Goal: Transaction & Acquisition: Book appointment/travel/reservation

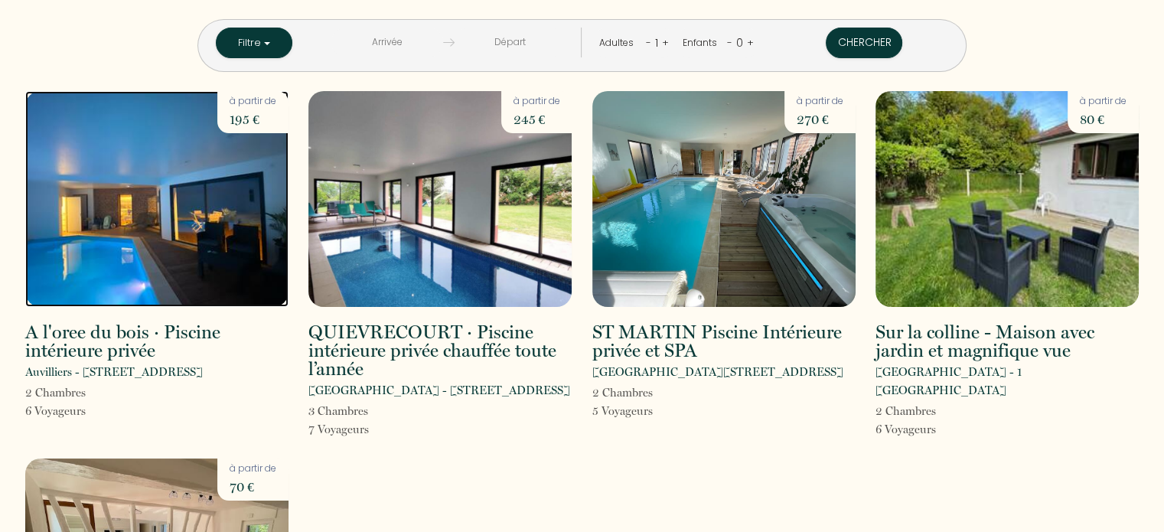
click at [240, 259] on img at bounding box center [156, 199] width 263 height 216
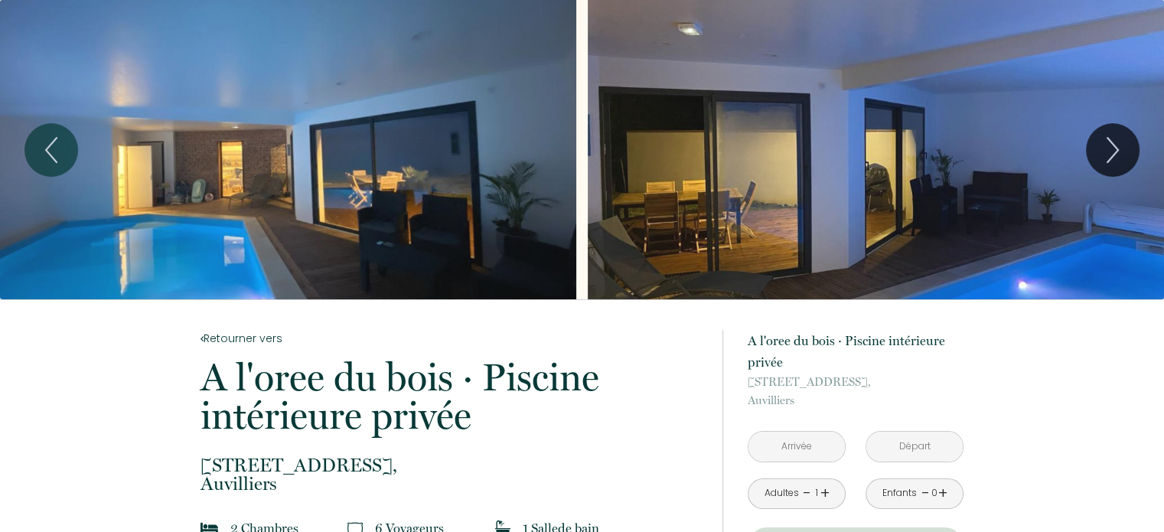
click at [188, 163] on div "Slideshow" at bounding box center [288, 149] width 576 height 299
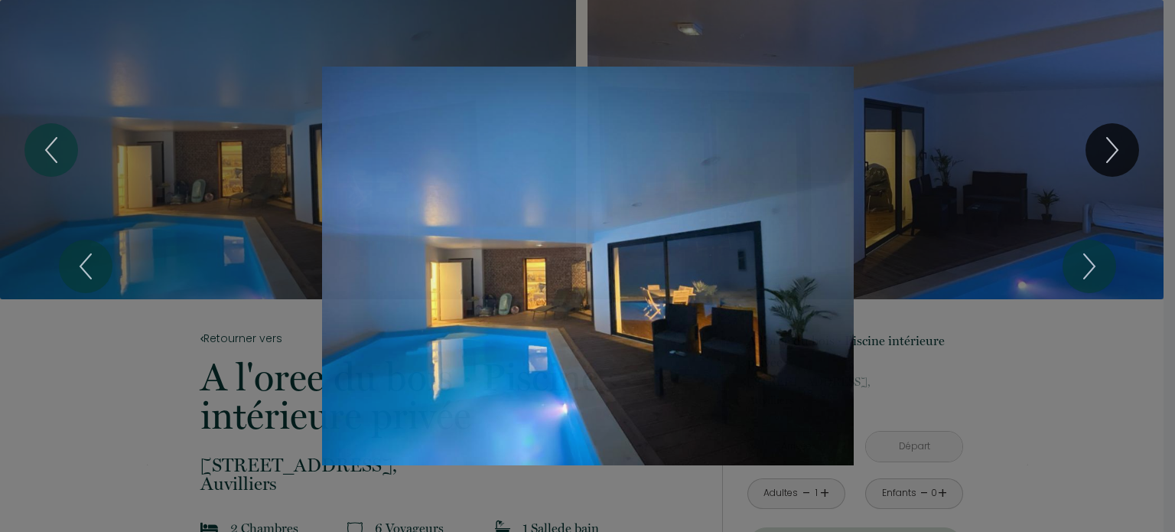
click at [530, 229] on div "Slideshow" at bounding box center [587, 266] width 881 height 399
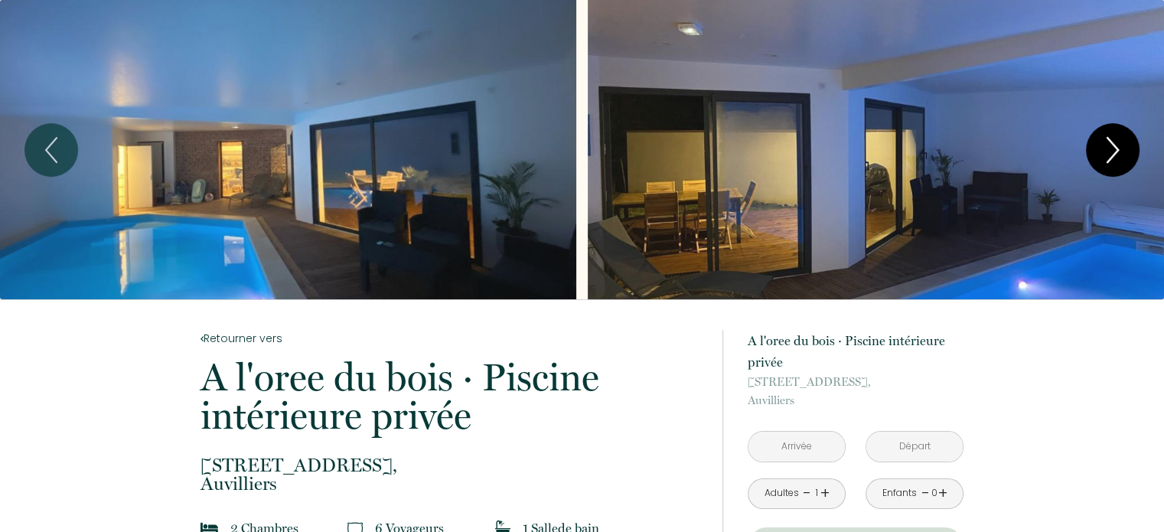
click at [1114, 144] on icon "Next" at bounding box center [1112, 150] width 32 height 46
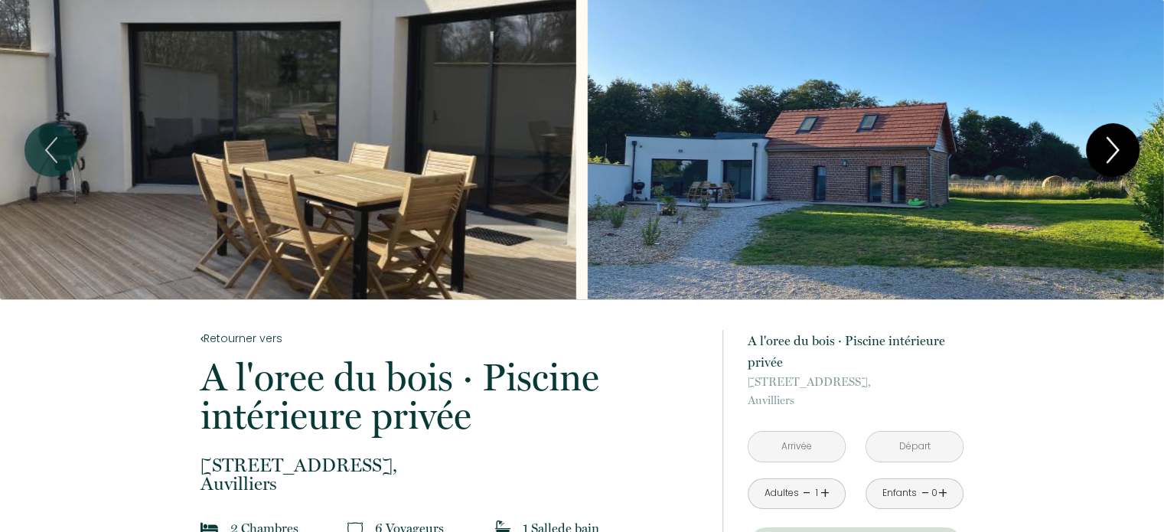
click at [1114, 144] on icon "Next" at bounding box center [1112, 150] width 32 height 46
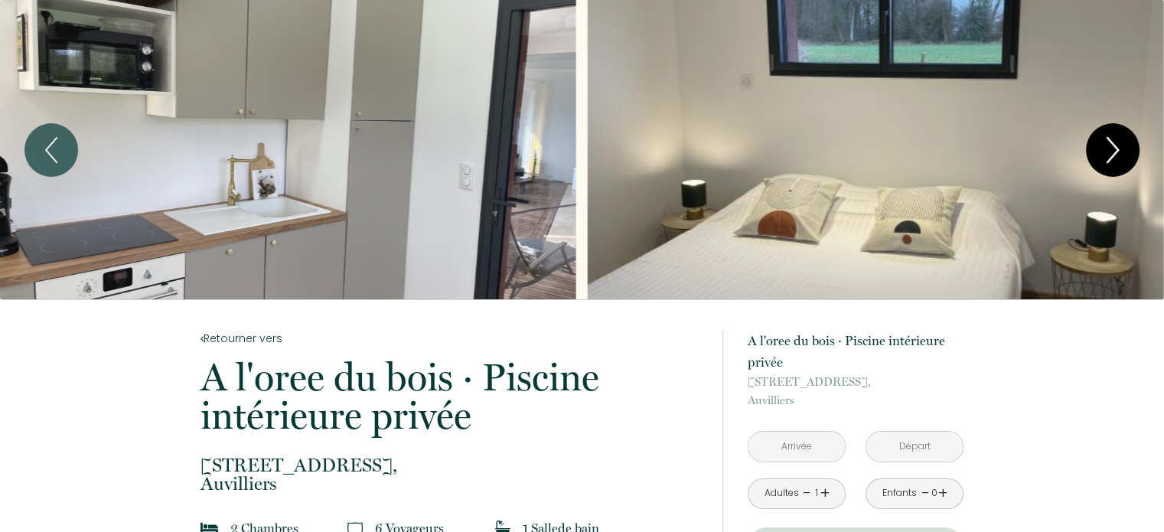
click at [1114, 144] on icon "Next" at bounding box center [1112, 150] width 32 height 46
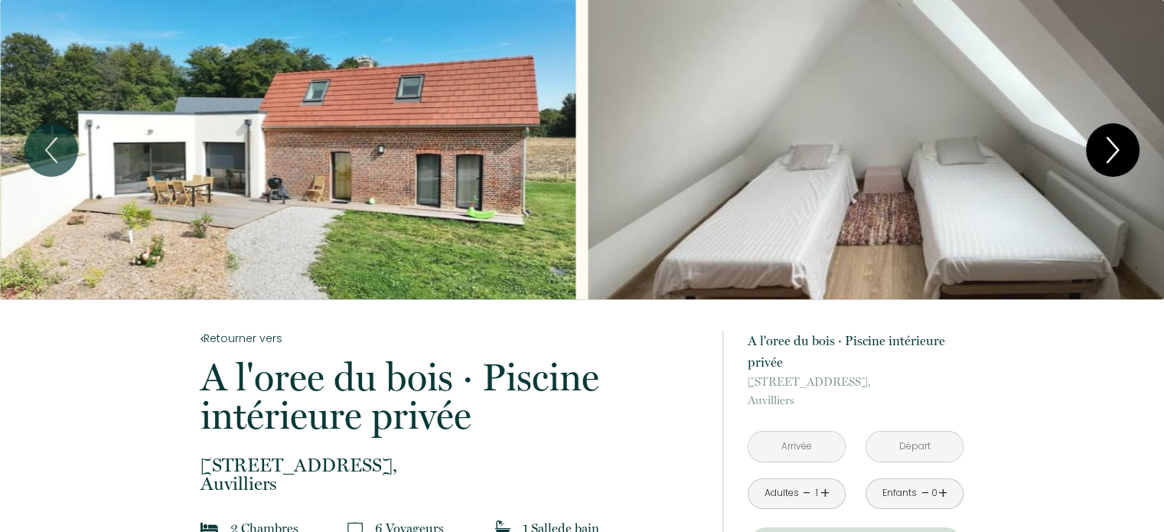
click at [1115, 144] on icon "Next" at bounding box center [1112, 150] width 32 height 46
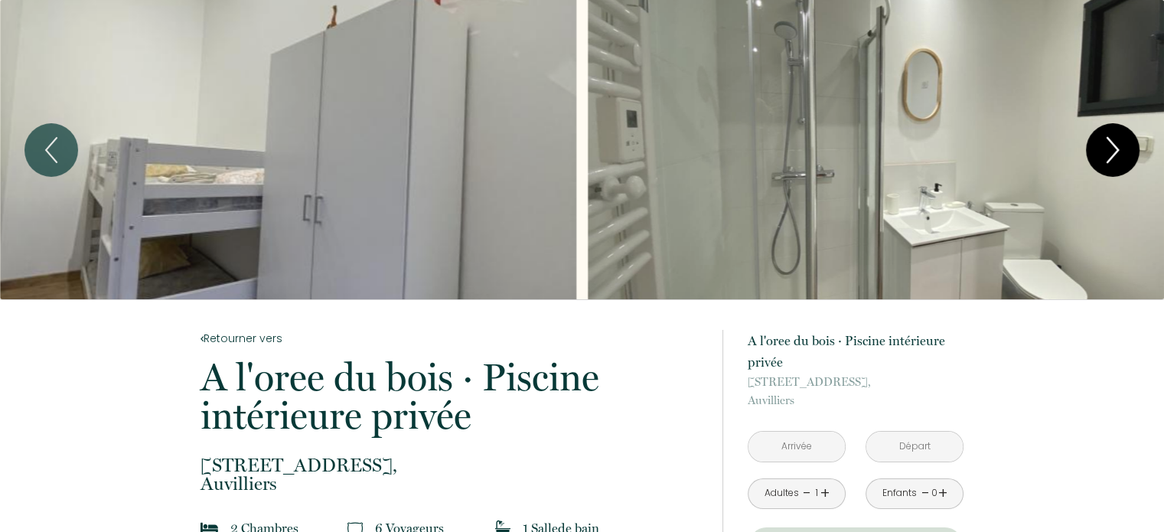
click at [1115, 144] on icon "Next" at bounding box center [1112, 150] width 32 height 46
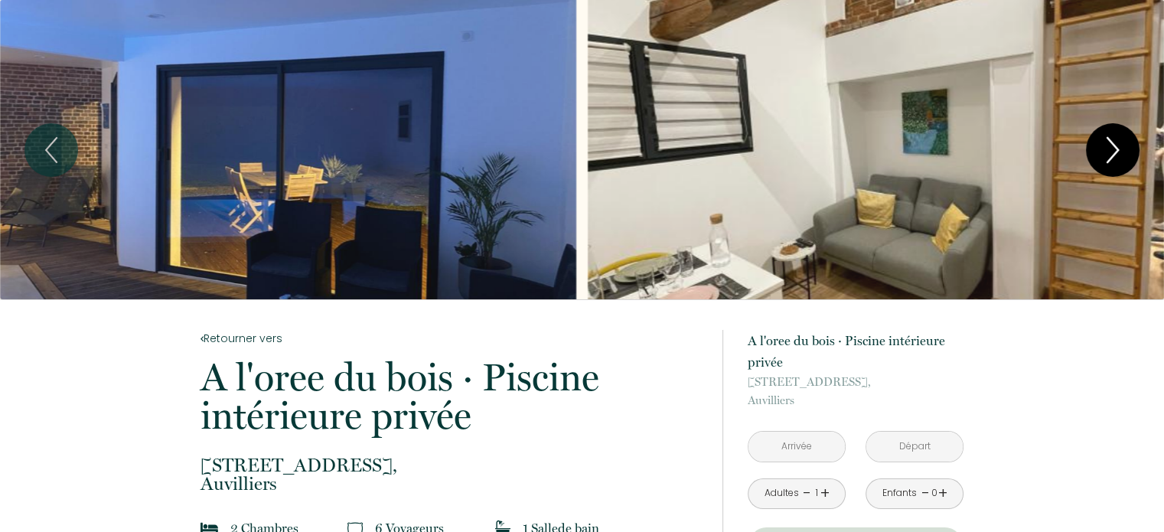
click at [1115, 144] on icon "Next" at bounding box center [1112, 150] width 32 height 46
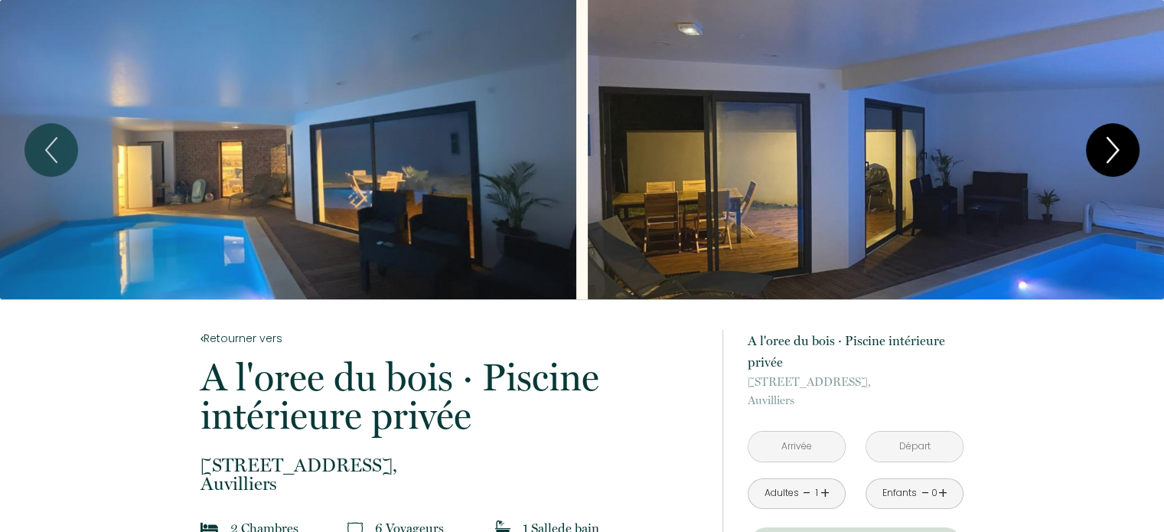
click at [1115, 144] on icon "Next" at bounding box center [1112, 150] width 32 height 46
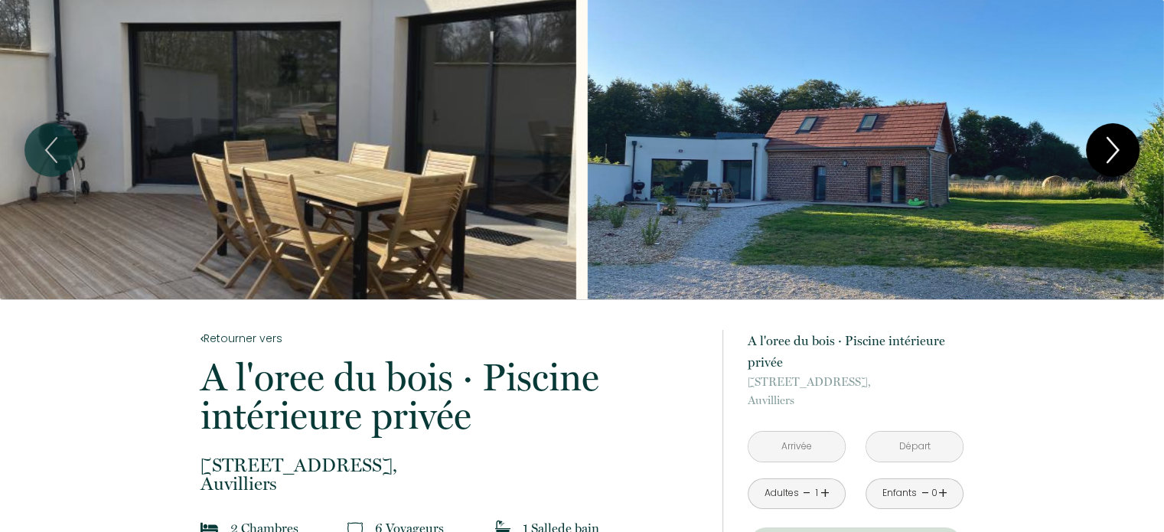
click at [1115, 144] on icon "Next" at bounding box center [1112, 150] width 32 height 46
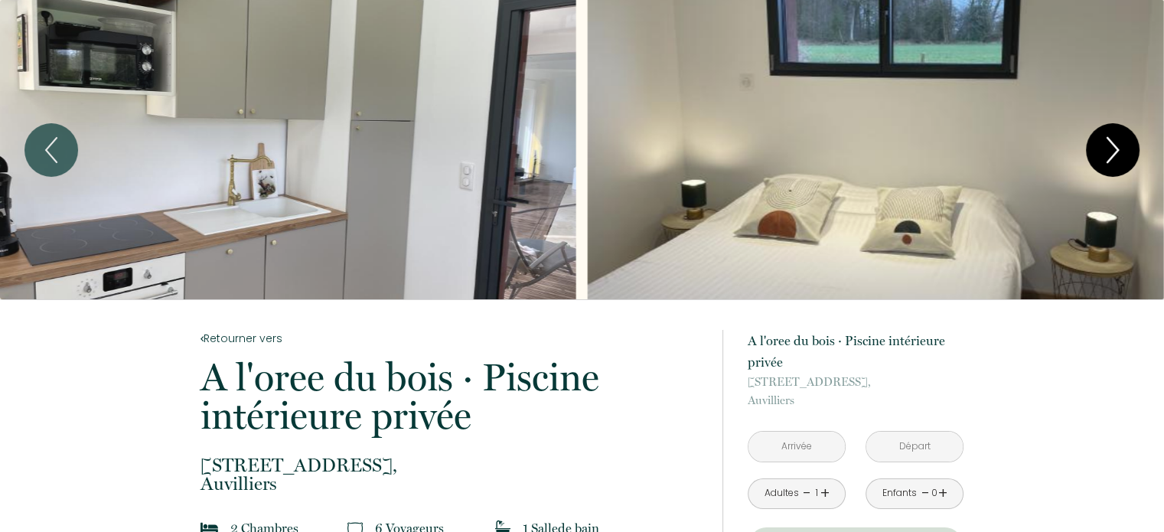
click at [1116, 144] on icon "Next" at bounding box center [1112, 150] width 32 height 46
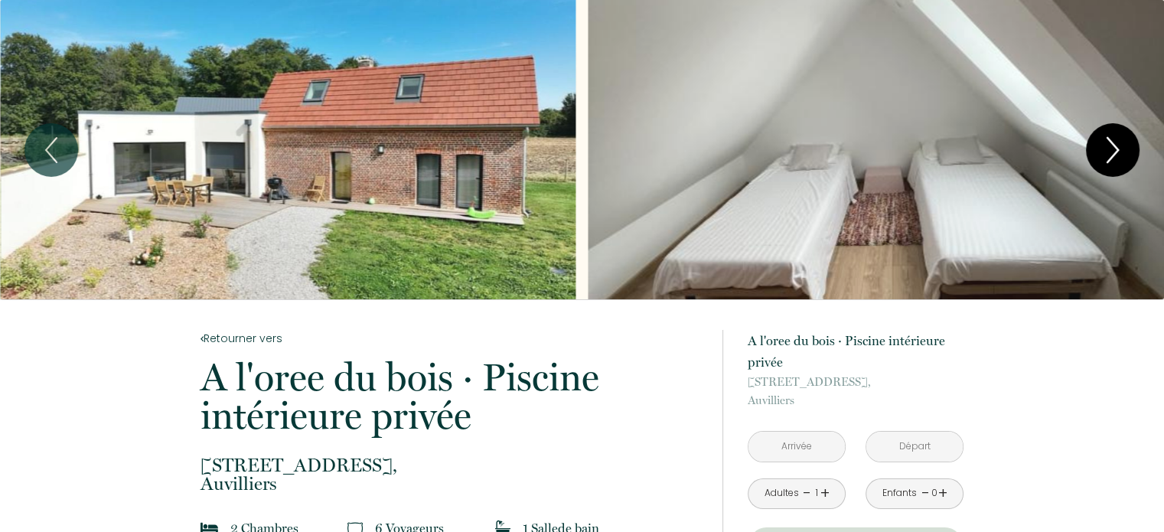
click at [1116, 144] on icon "Next" at bounding box center [1112, 150] width 32 height 46
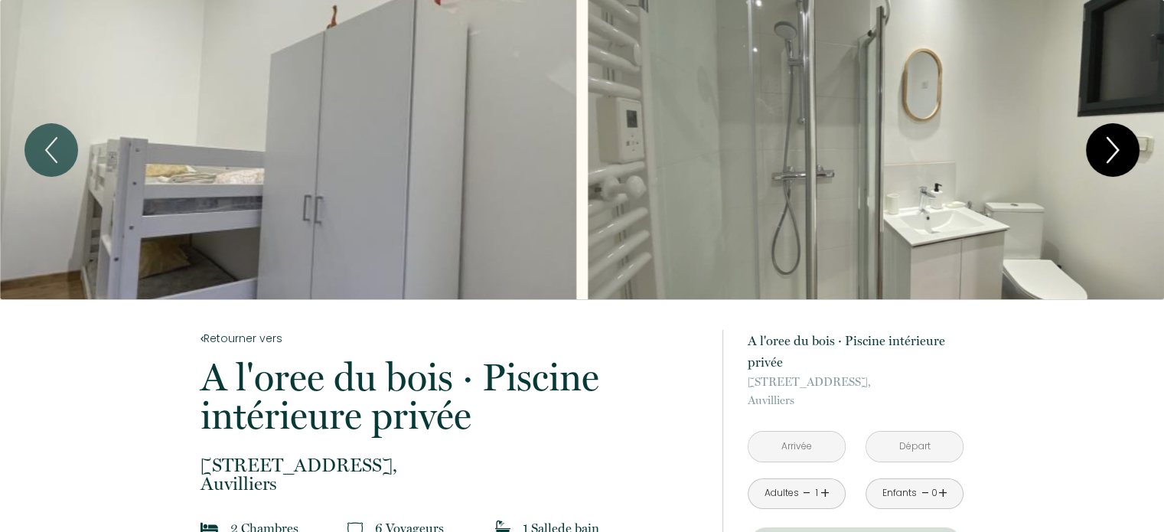
click at [1116, 144] on icon "Next" at bounding box center [1112, 150] width 32 height 46
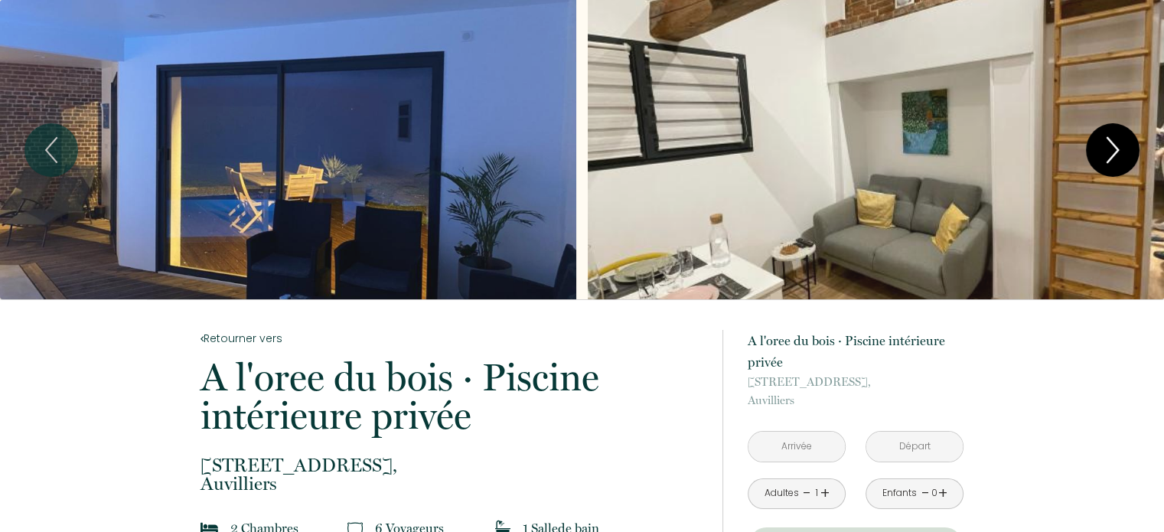
click at [1116, 144] on icon "Next" at bounding box center [1112, 150] width 32 height 46
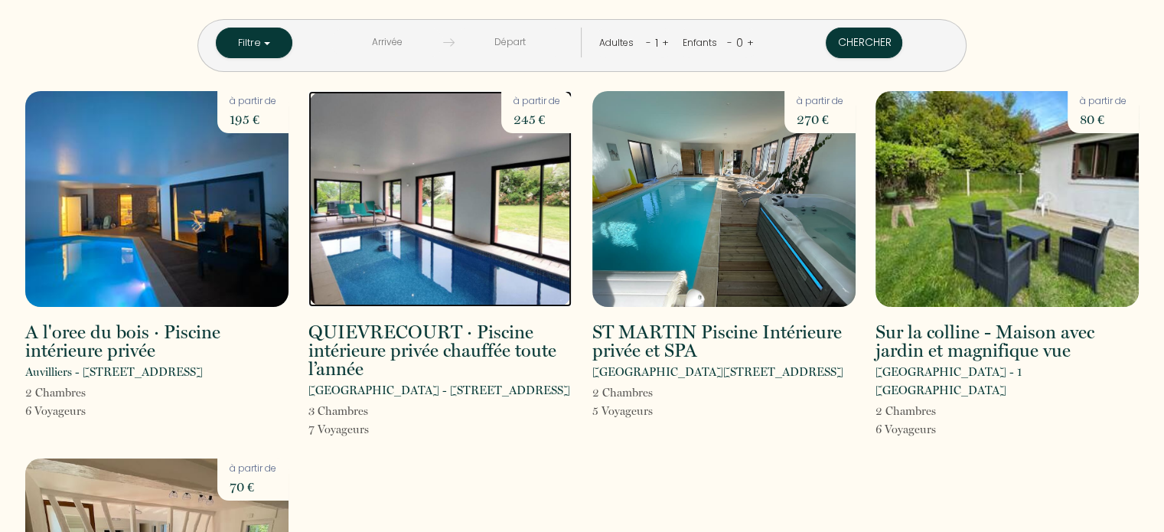
click at [487, 289] on img at bounding box center [439, 199] width 263 height 216
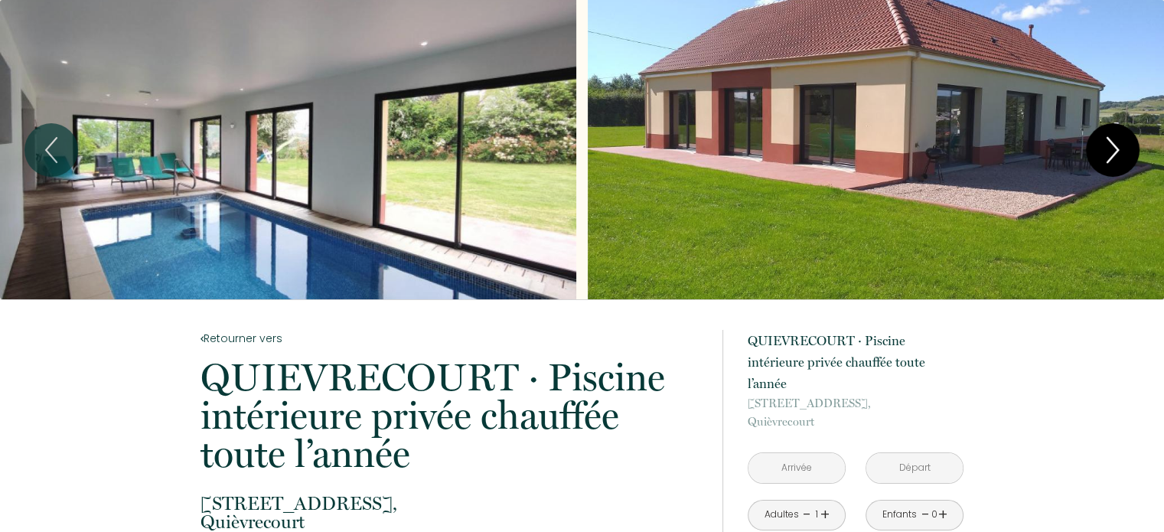
click at [1116, 146] on icon "Next" at bounding box center [1112, 150] width 11 height 24
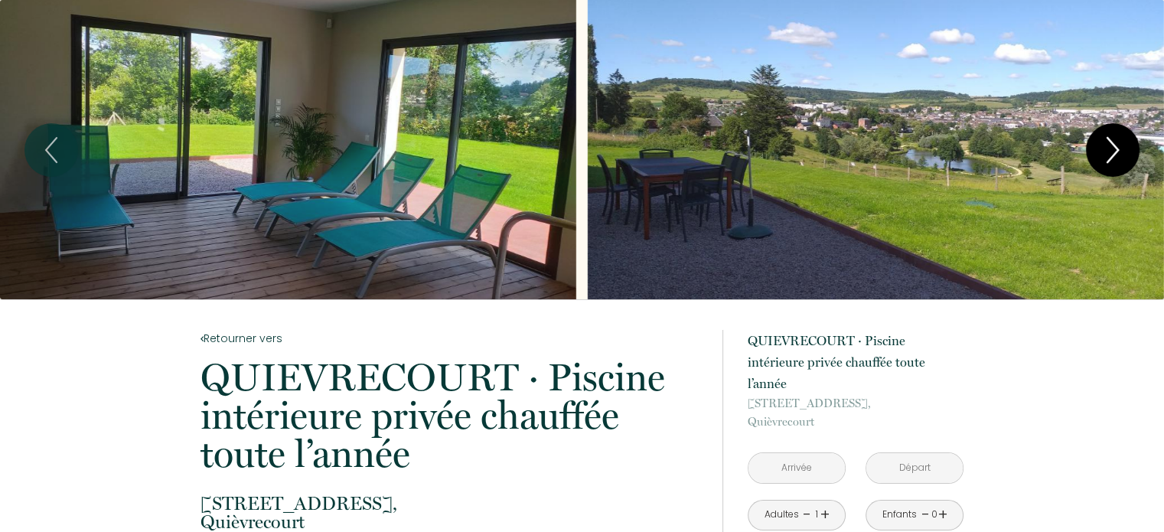
click at [1116, 146] on icon "Next" at bounding box center [1112, 150] width 11 height 24
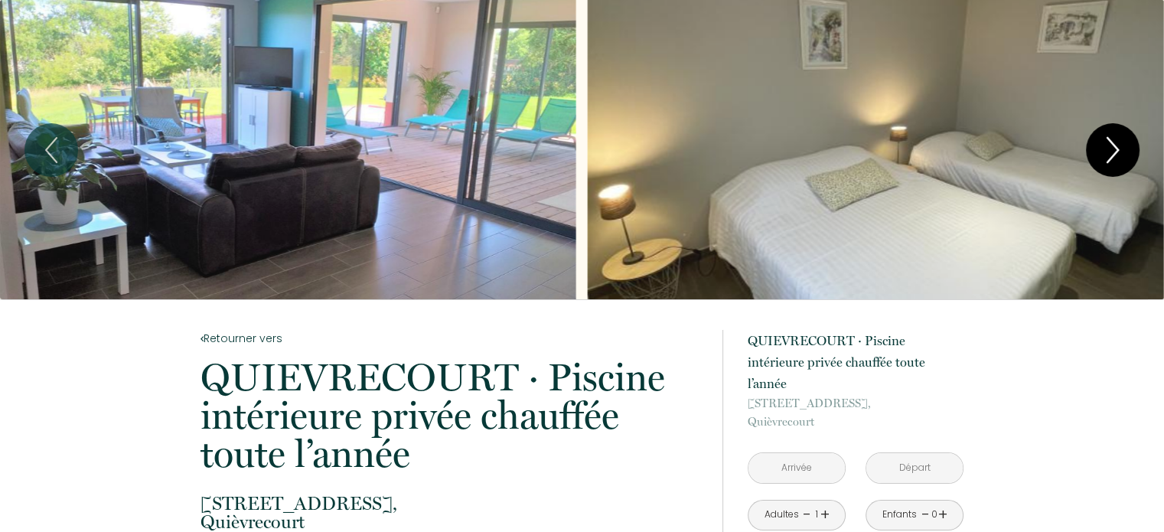
click at [1116, 146] on icon "Next" at bounding box center [1112, 150] width 11 height 24
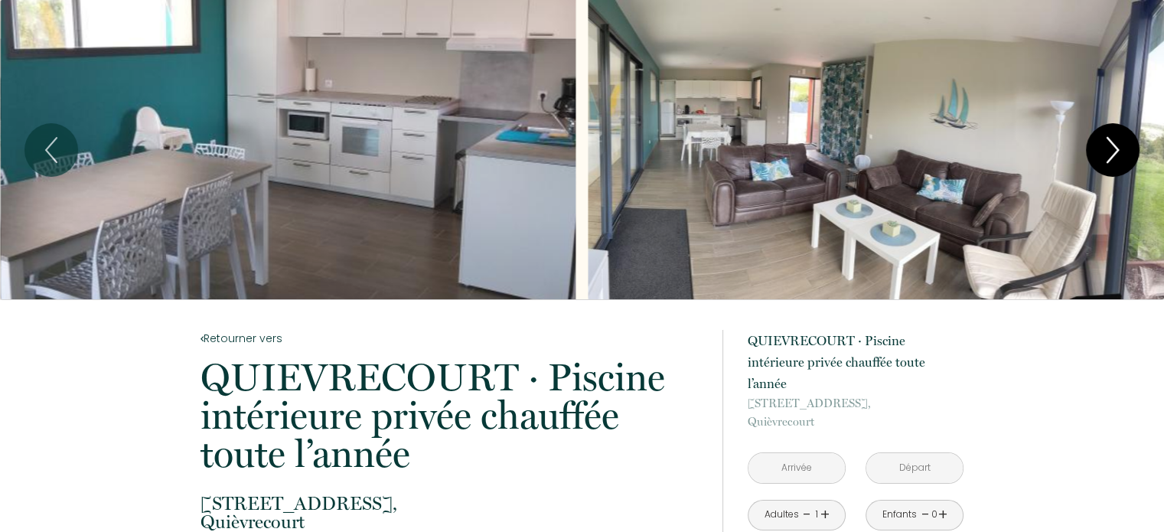
click at [1116, 146] on icon "Next" at bounding box center [1112, 150] width 11 height 24
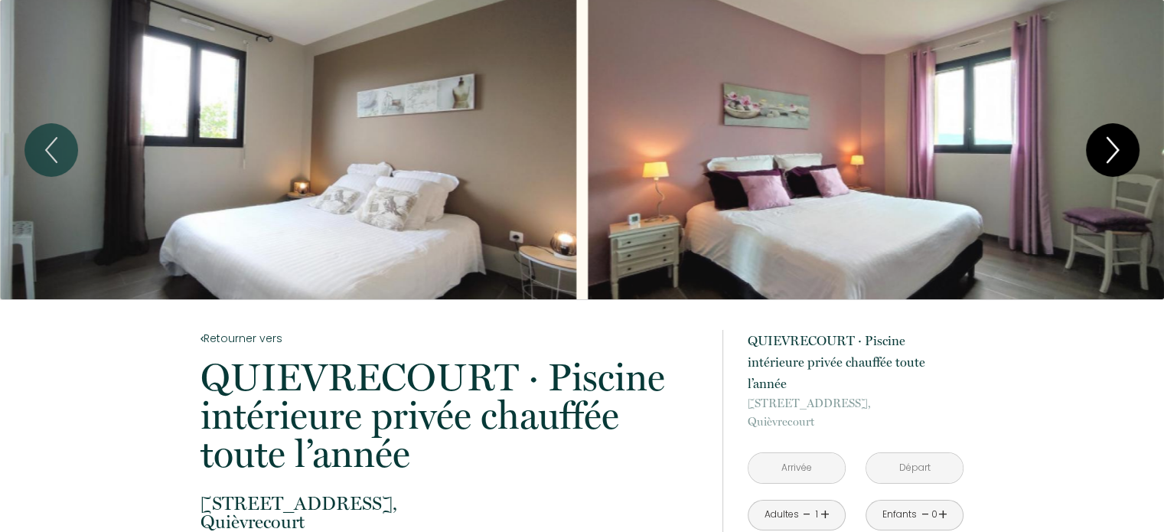
click at [1116, 146] on icon "Next" at bounding box center [1112, 150] width 11 height 24
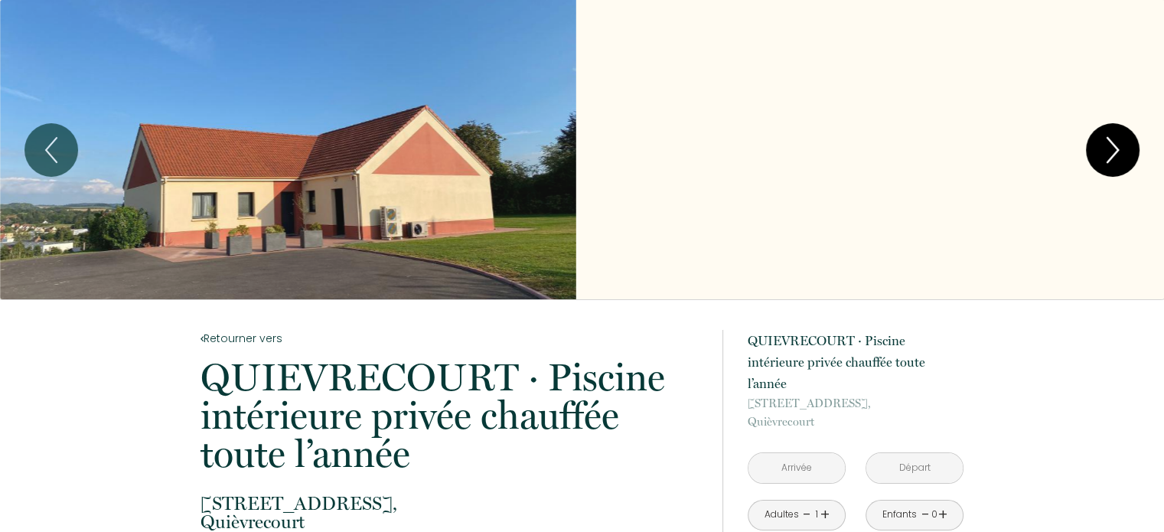
click at [1116, 146] on icon "Next" at bounding box center [1112, 150] width 11 height 24
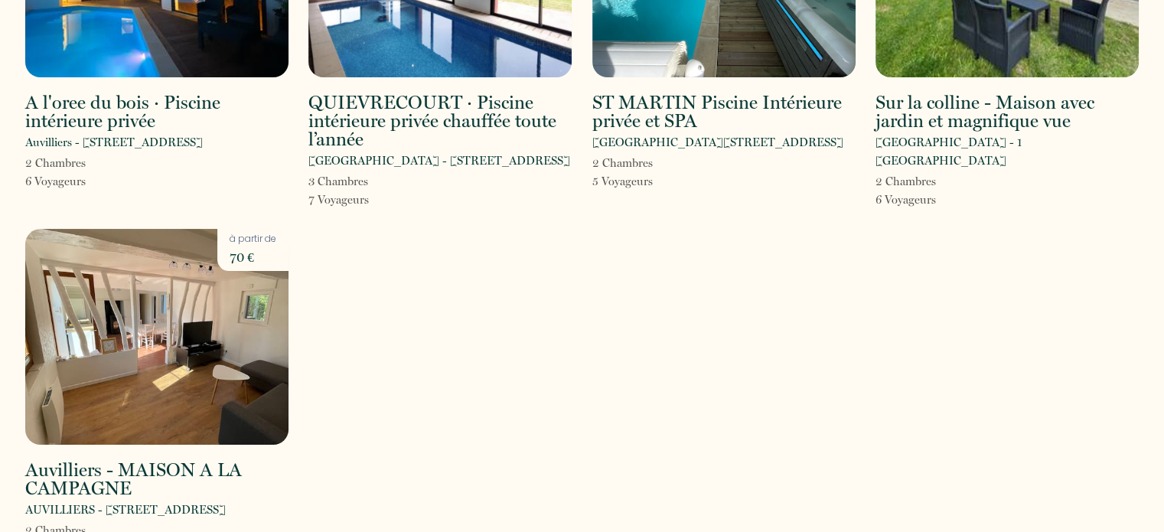
scroll to position [275, 0]
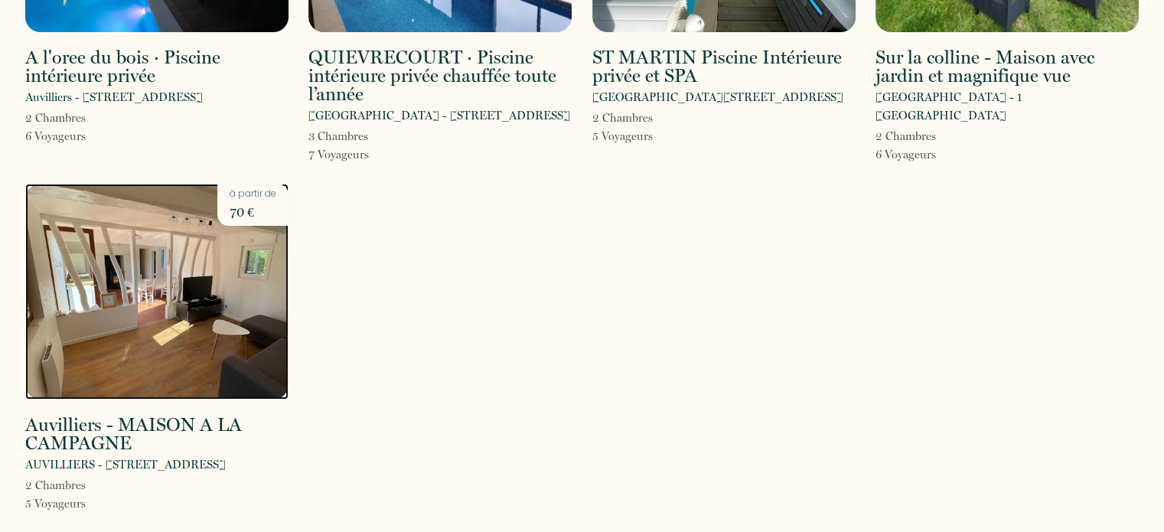
click at [163, 297] on img at bounding box center [156, 292] width 263 height 216
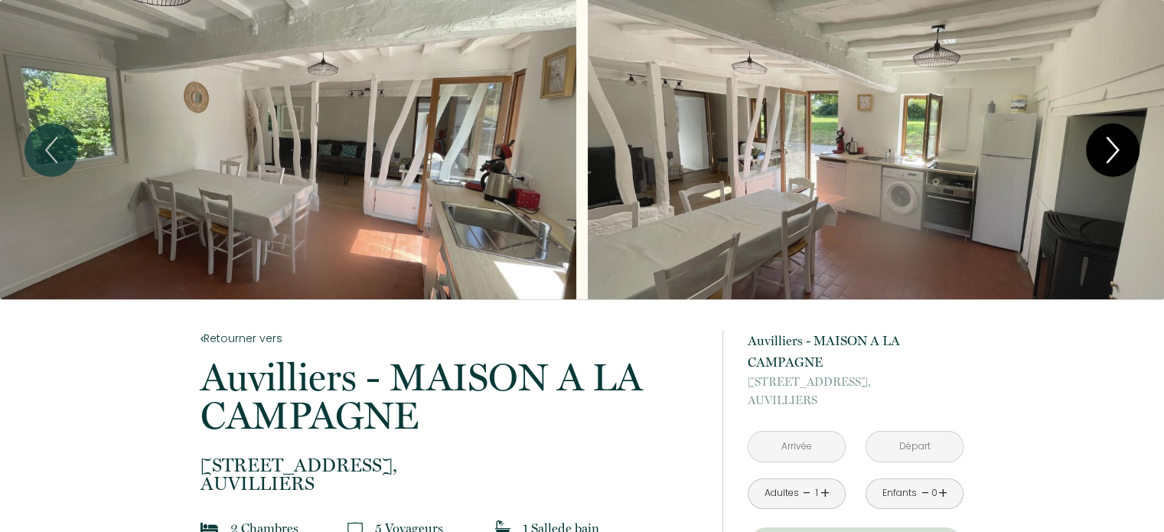
click at [1106, 144] on icon "Next" at bounding box center [1112, 150] width 32 height 46
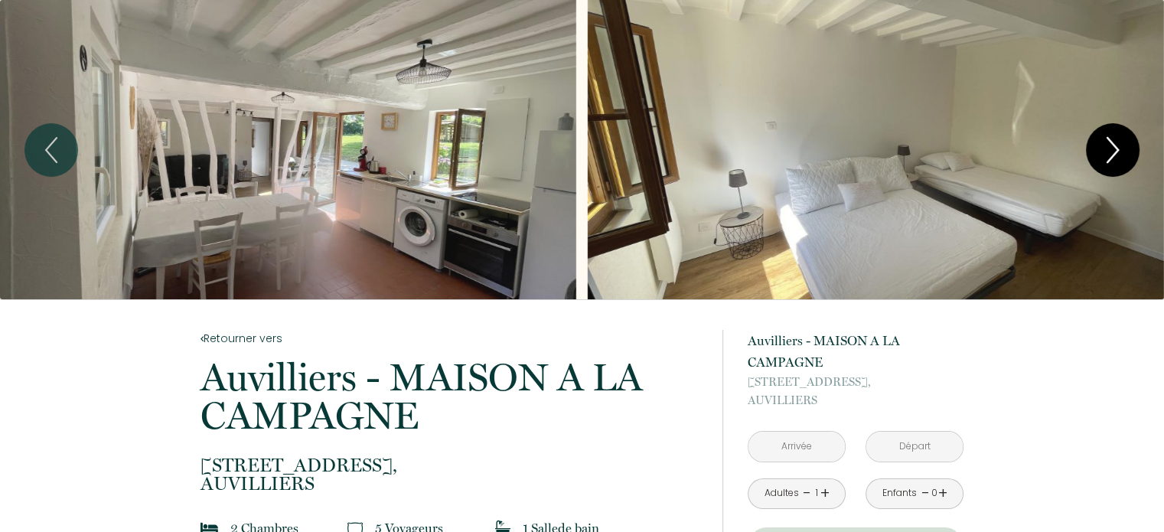
click at [1108, 144] on icon "Next" at bounding box center [1112, 150] width 32 height 46
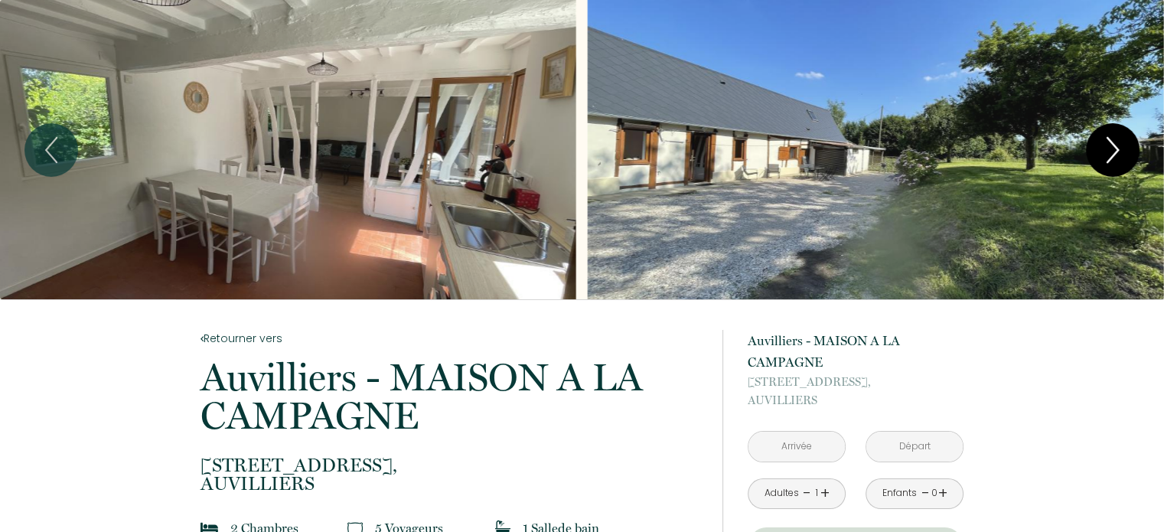
click at [1108, 144] on icon "Next" at bounding box center [1112, 150] width 32 height 46
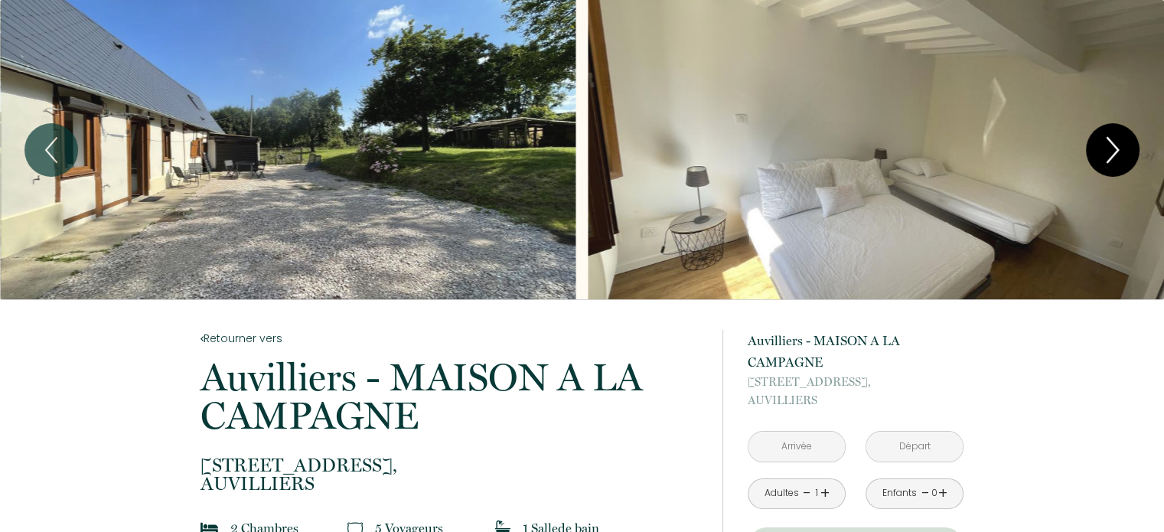
click at [1108, 144] on icon "Next" at bounding box center [1112, 150] width 32 height 46
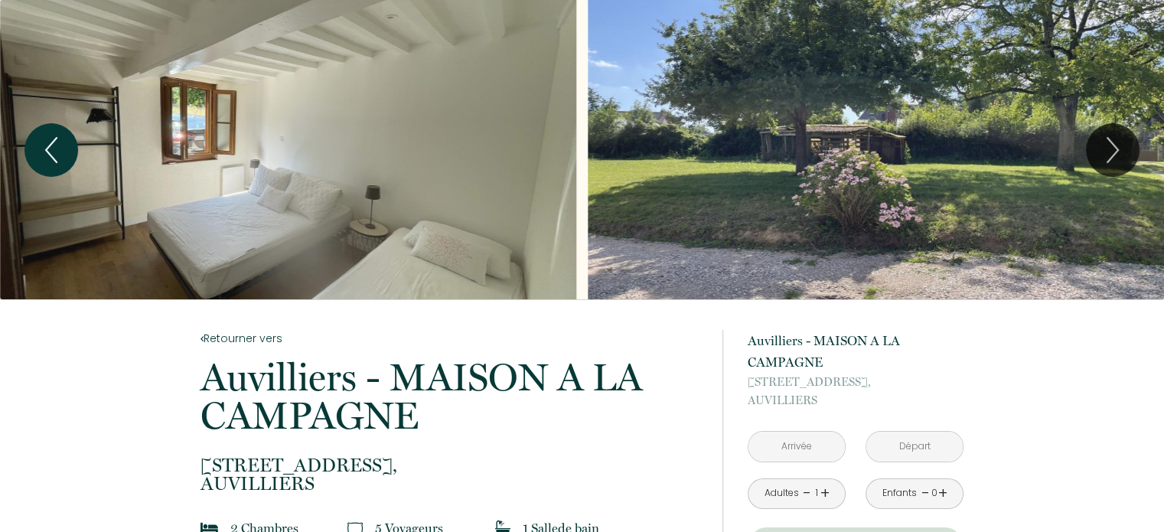
click at [76, 147] on button "Previous" at bounding box center [51, 150] width 54 height 54
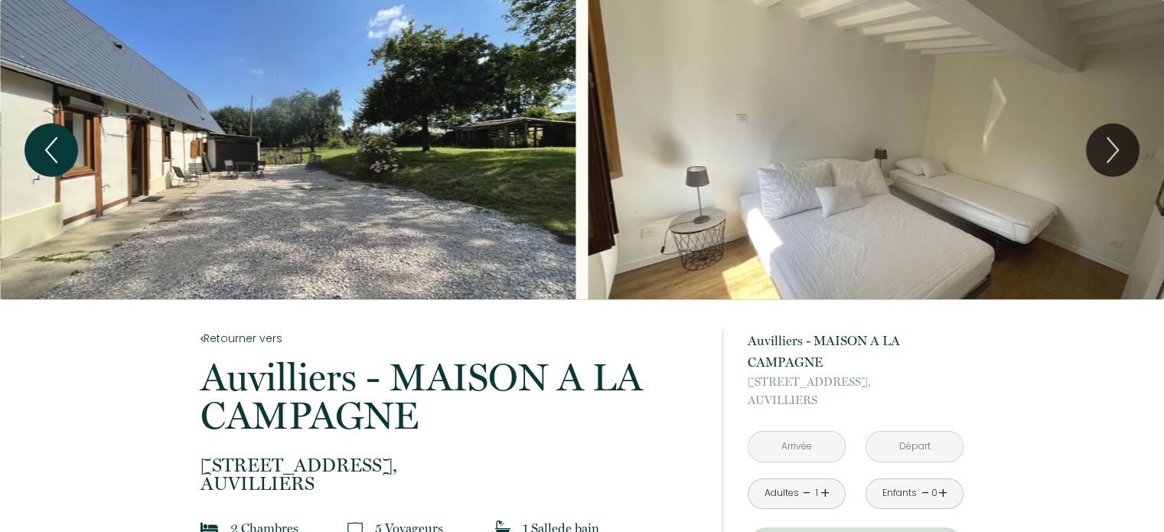
click at [76, 147] on button "Previous" at bounding box center [51, 150] width 54 height 54
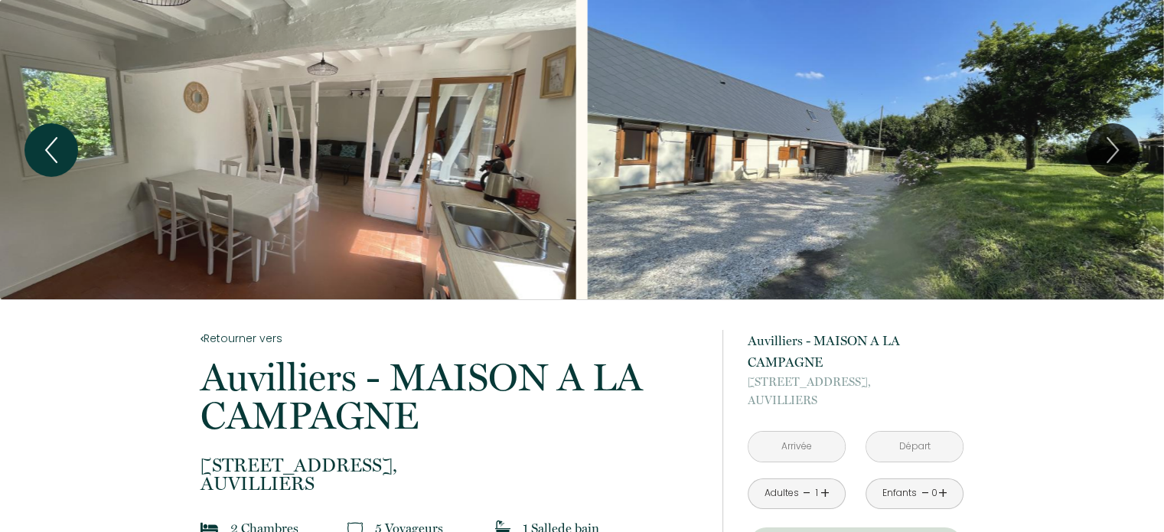
click at [76, 147] on button "Previous" at bounding box center [51, 150] width 54 height 54
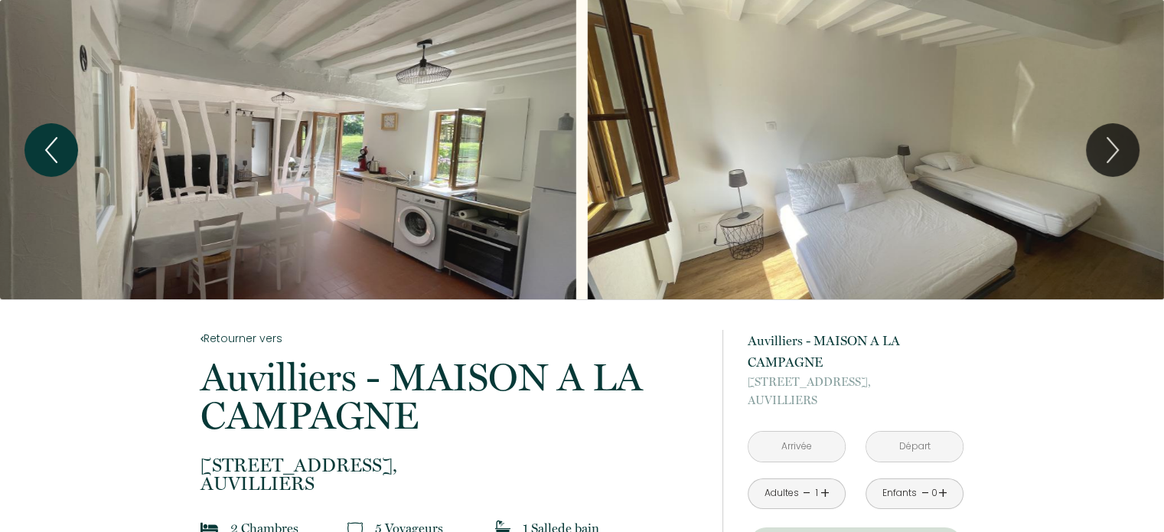
click at [76, 147] on button "Previous" at bounding box center [51, 150] width 54 height 54
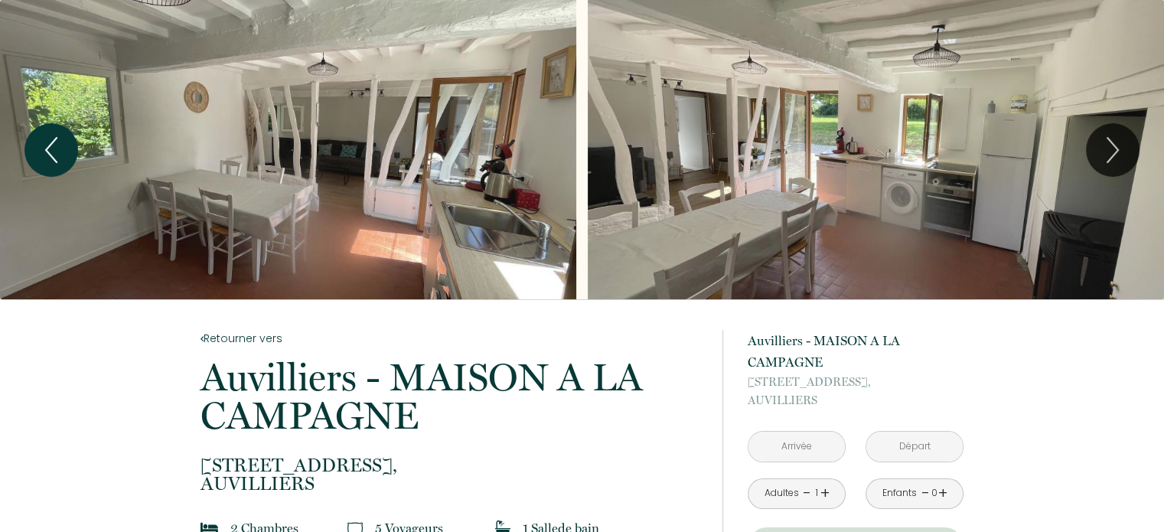
click at [76, 147] on button "Previous" at bounding box center [51, 150] width 54 height 54
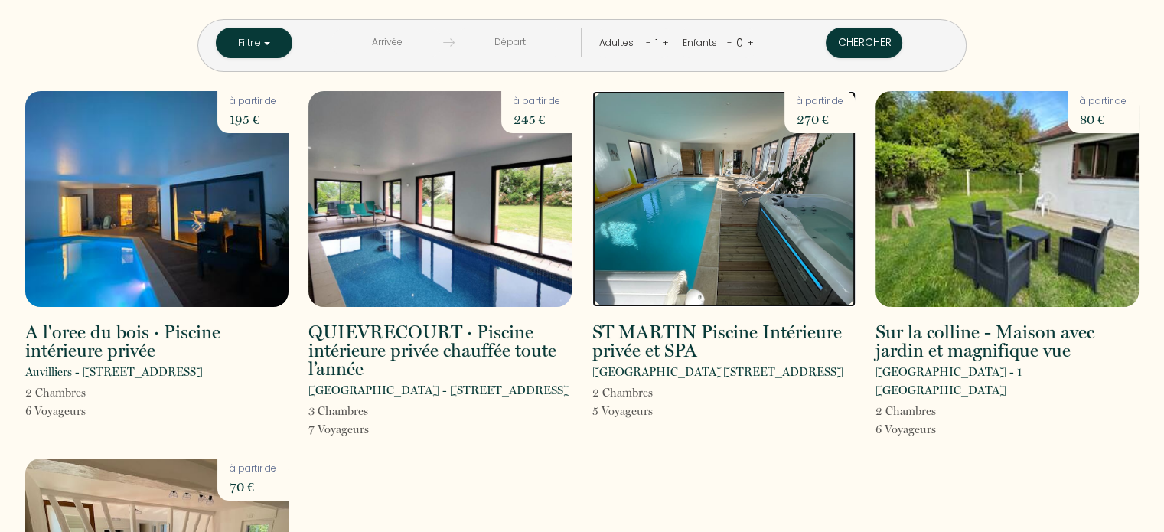
click at [771, 202] on img at bounding box center [723, 199] width 263 height 216
click at [457, 311] on div "QUIEVRECOURT · Piscine intérieure privée chauffée toute l’année [GEOGRAPHIC_DAT…" at bounding box center [439, 264] width 283 height 347
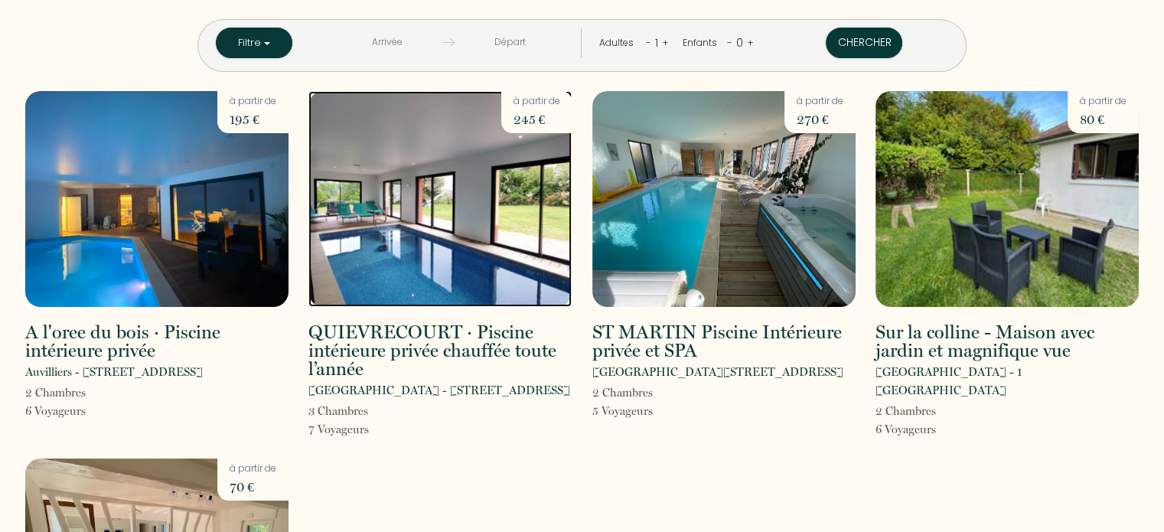
click at [438, 270] on img at bounding box center [439, 199] width 263 height 216
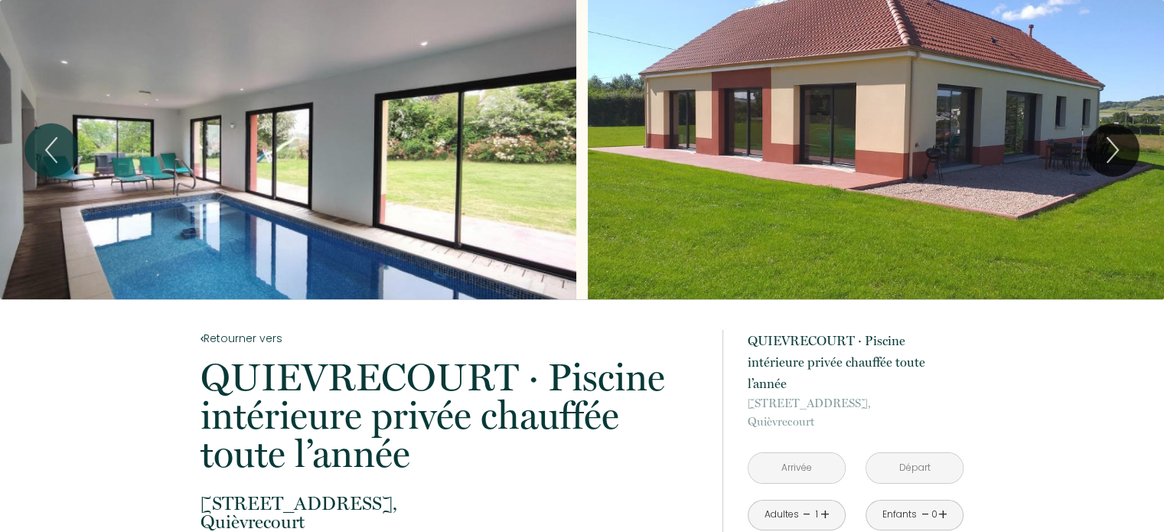
scroll to position [77, 0]
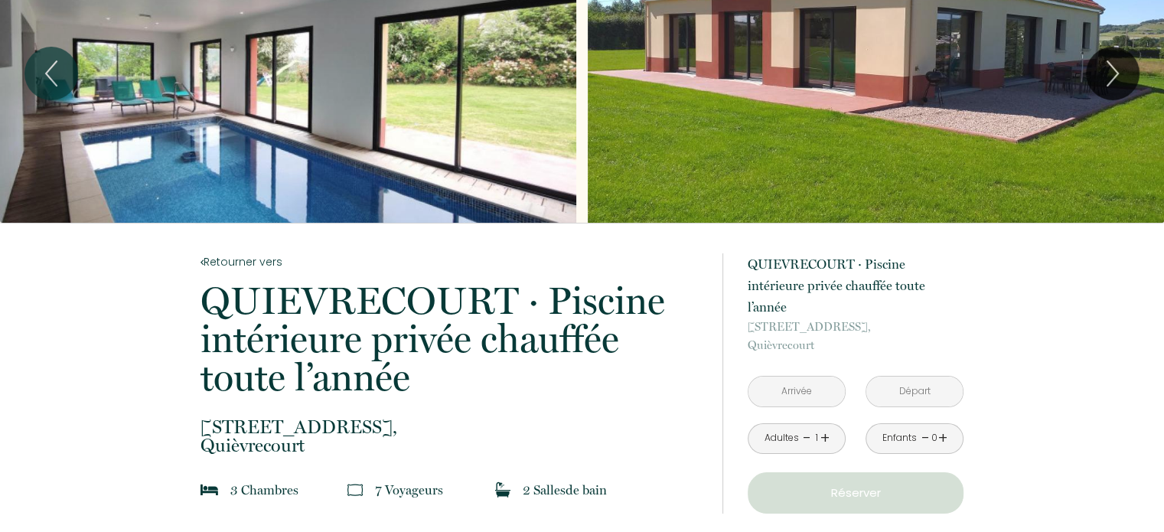
click at [799, 376] on input "text" at bounding box center [796, 391] width 96 height 30
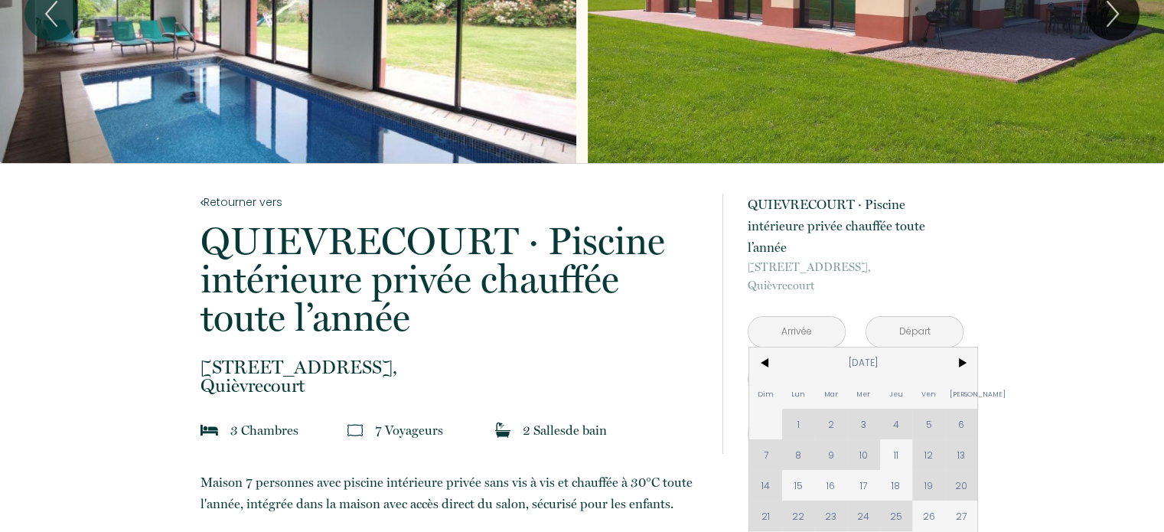
scroll to position [230, 0]
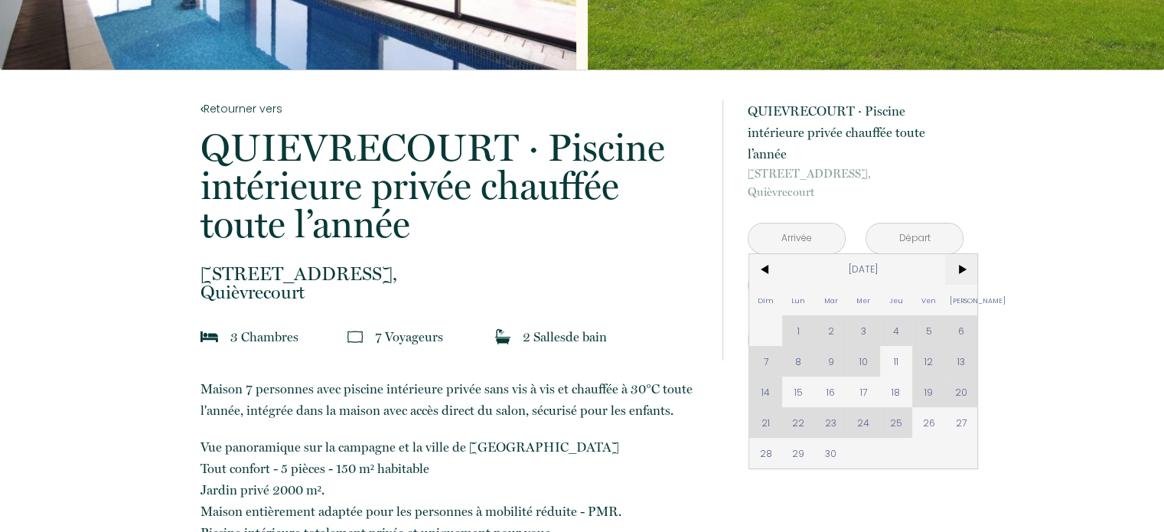
click at [963, 254] on span ">" at bounding box center [961, 269] width 33 height 31
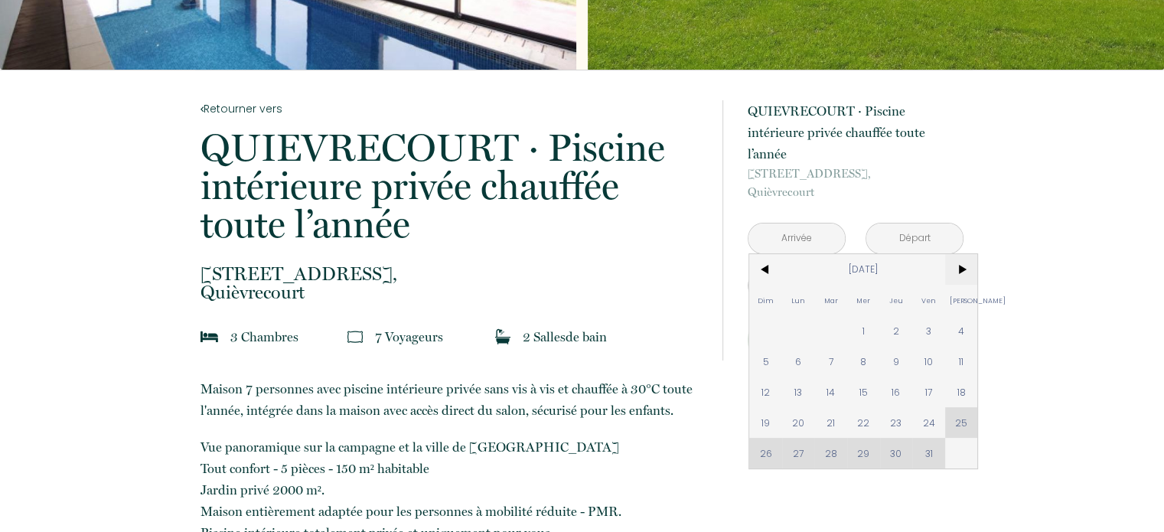
click at [963, 254] on span ">" at bounding box center [961, 269] width 33 height 31
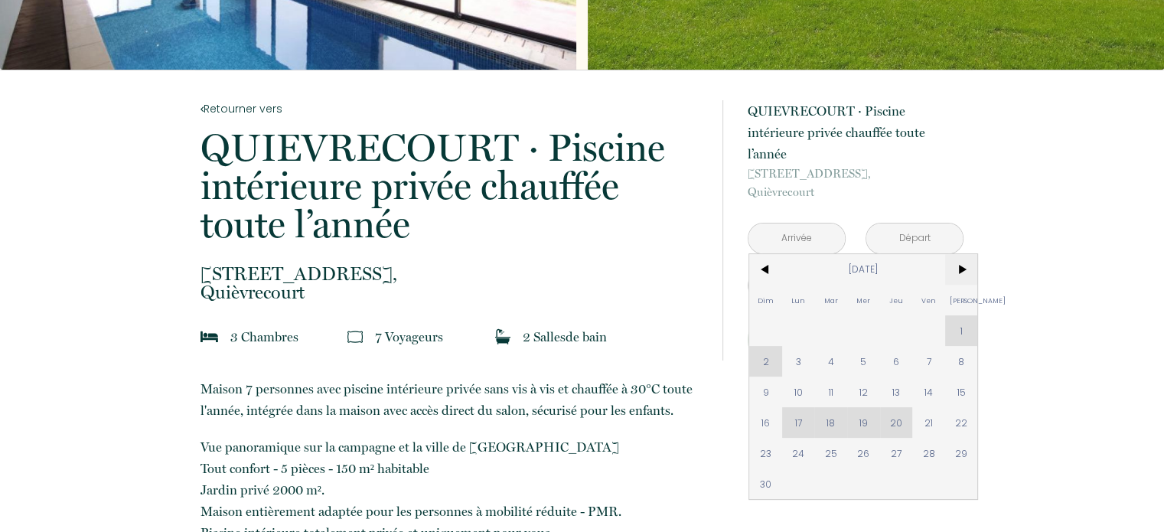
click at [963, 254] on span ">" at bounding box center [961, 269] width 33 height 31
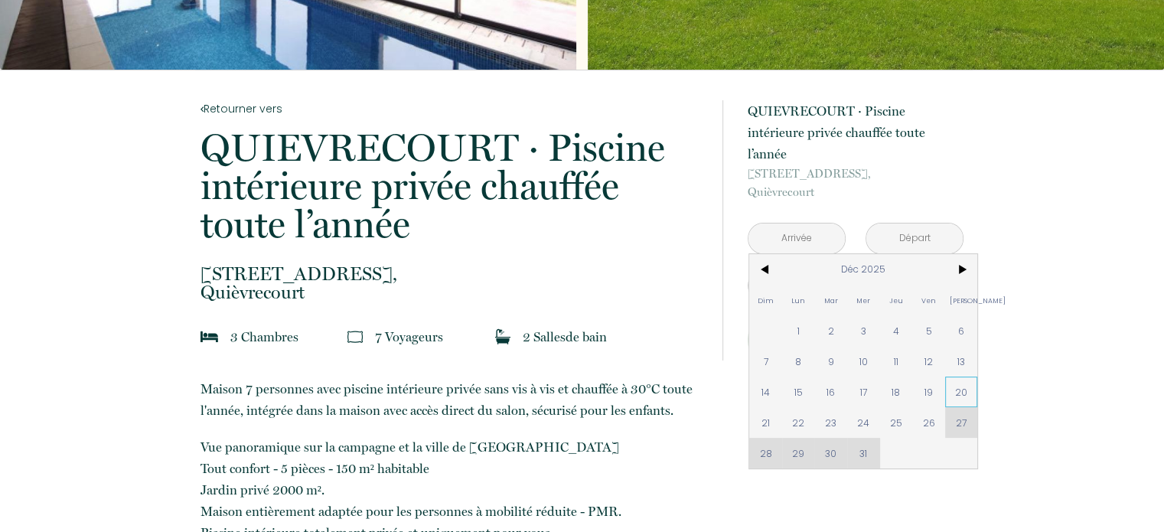
click at [960, 376] on span "20" at bounding box center [961, 391] width 33 height 31
type input "[DATE]"
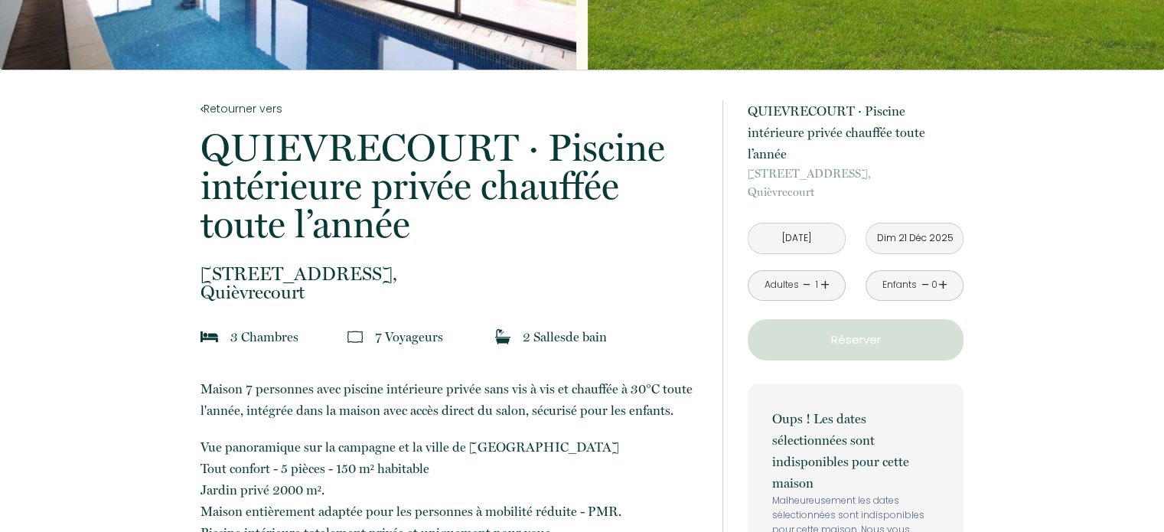
click at [917, 223] on input "Dim 21 Déc 2025" at bounding box center [914, 238] width 96 height 30
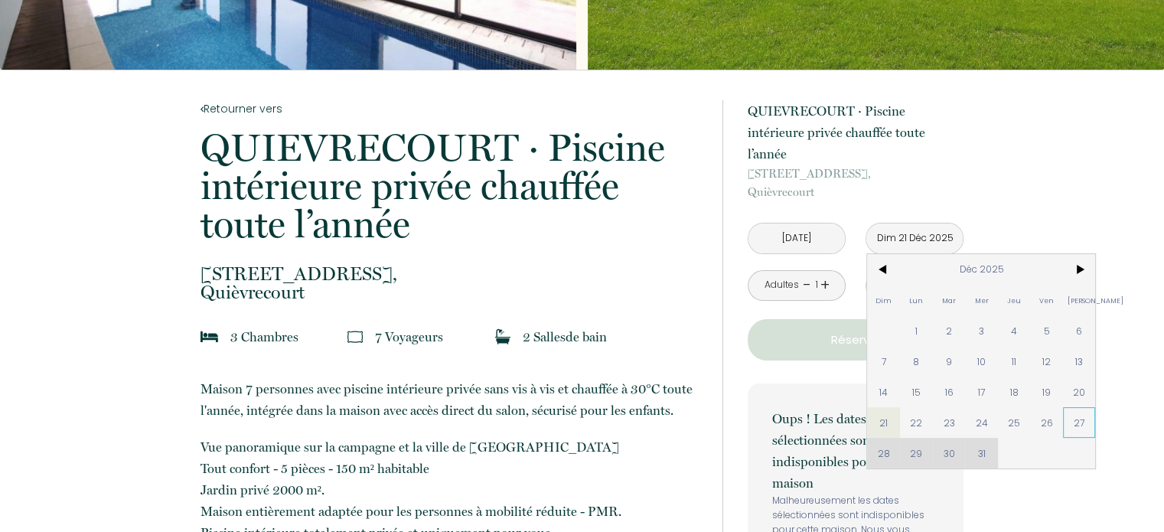
click at [1080, 407] on span "27" at bounding box center [1079, 422] width 33 height 31
type input "[DATE]"
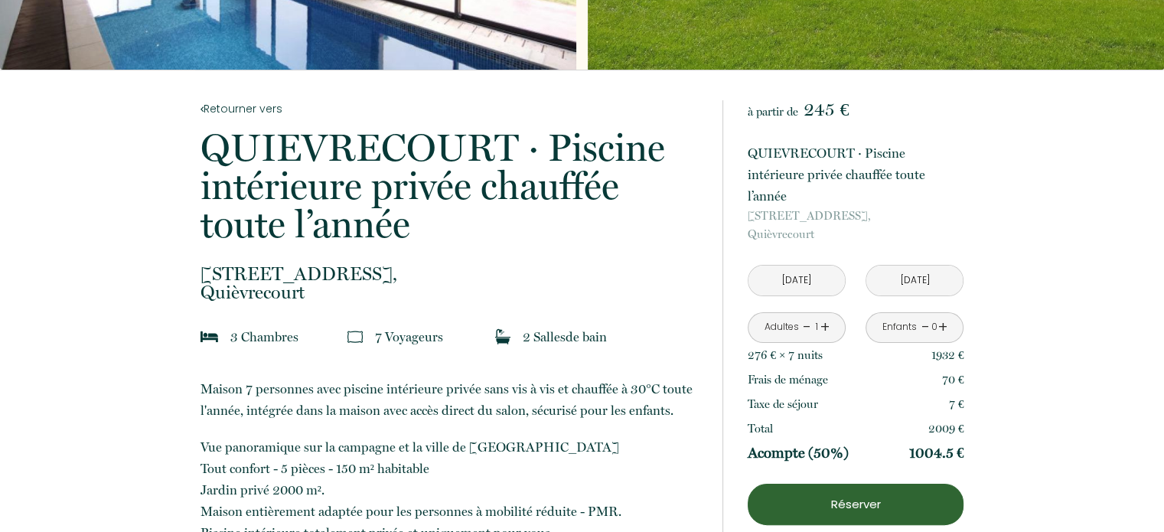
click at [826, 315] on link "+" at bounding box center [824, 327] width 9 height 24
click at [825, 315] on link "+" at bounding box center [824, 327] width 9 height 24
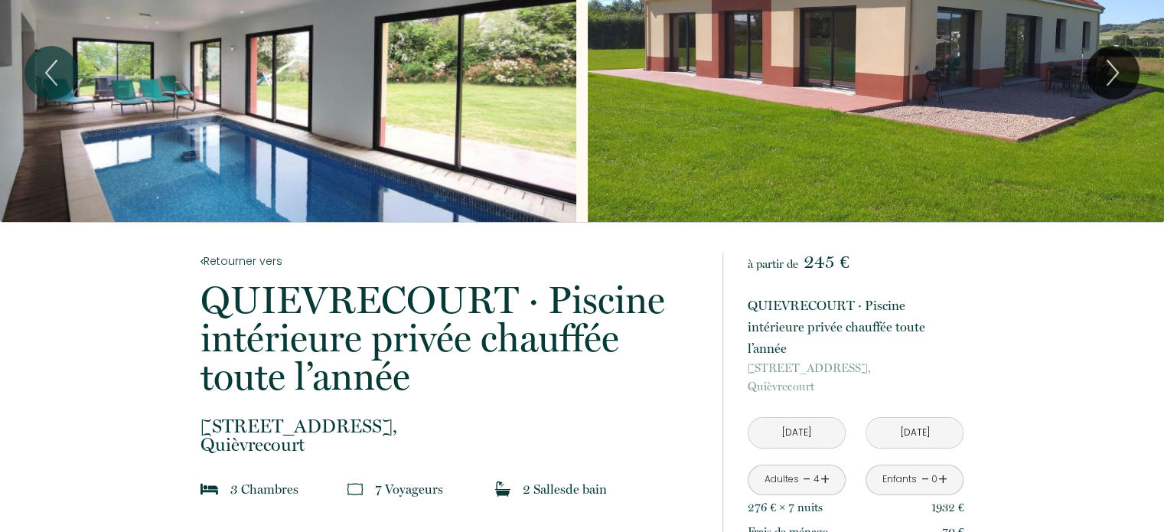
scroll to position [0, 0]
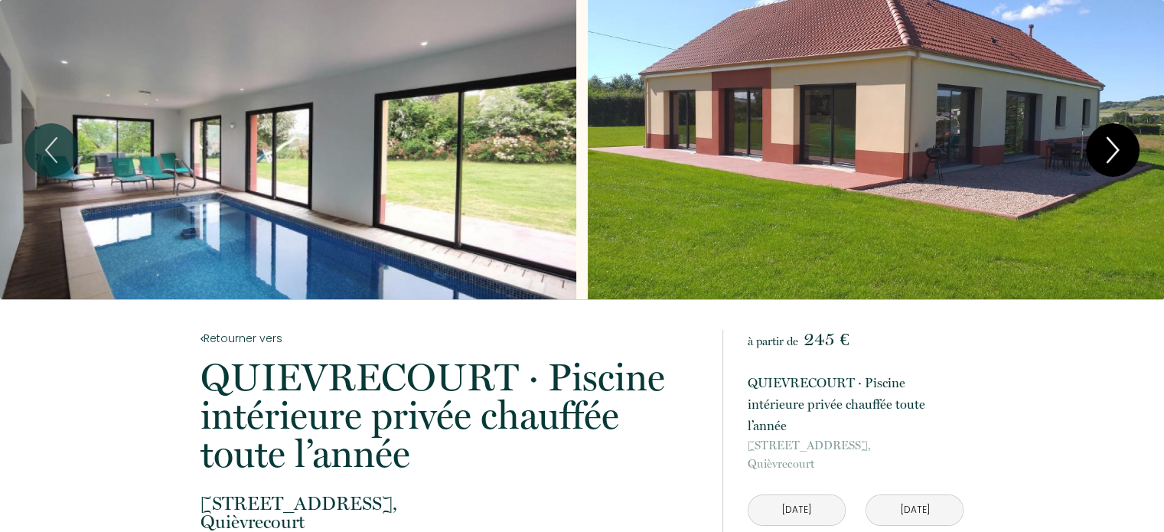
click at [1128, 145] on icon "Next" at bounding box center [1112, 150] width 32 height 46
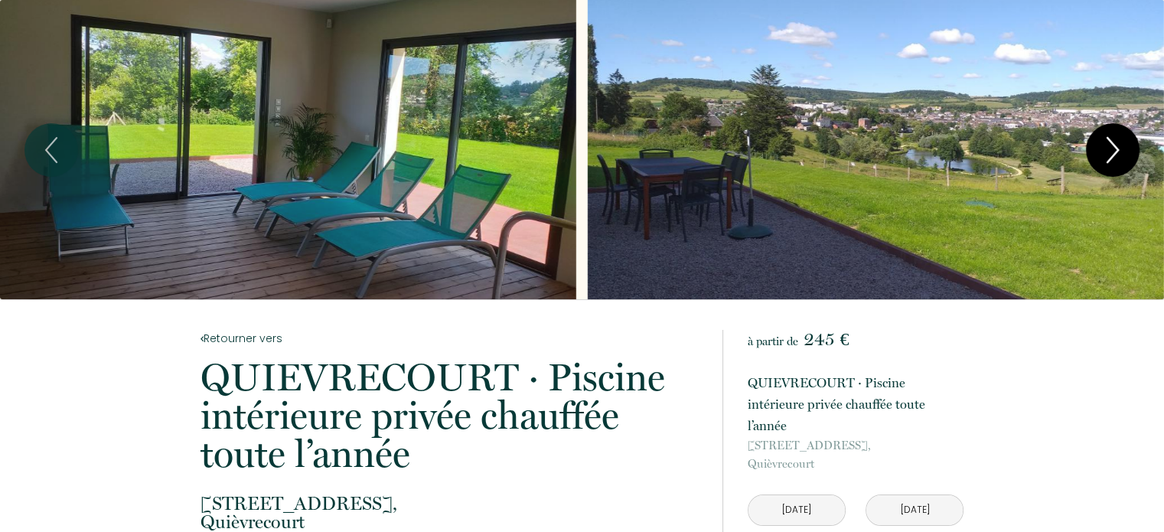
click at [1128, 145] on icon "Next" at bounding box center [1112, 150] width 32 height 46
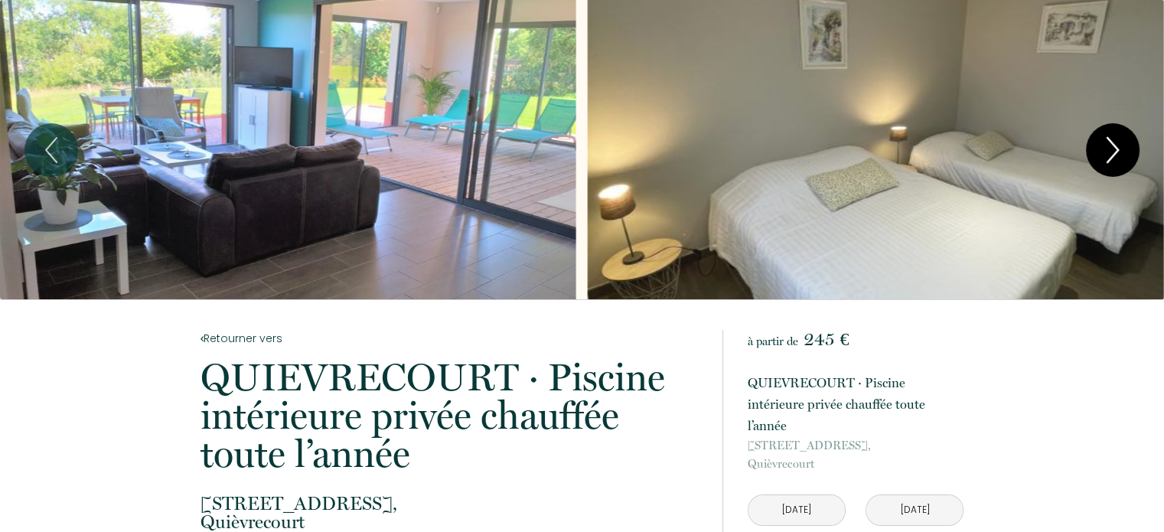
click at [1128, 145] on icon "Next" at bounding box center [1112, 150] width 32 height 46
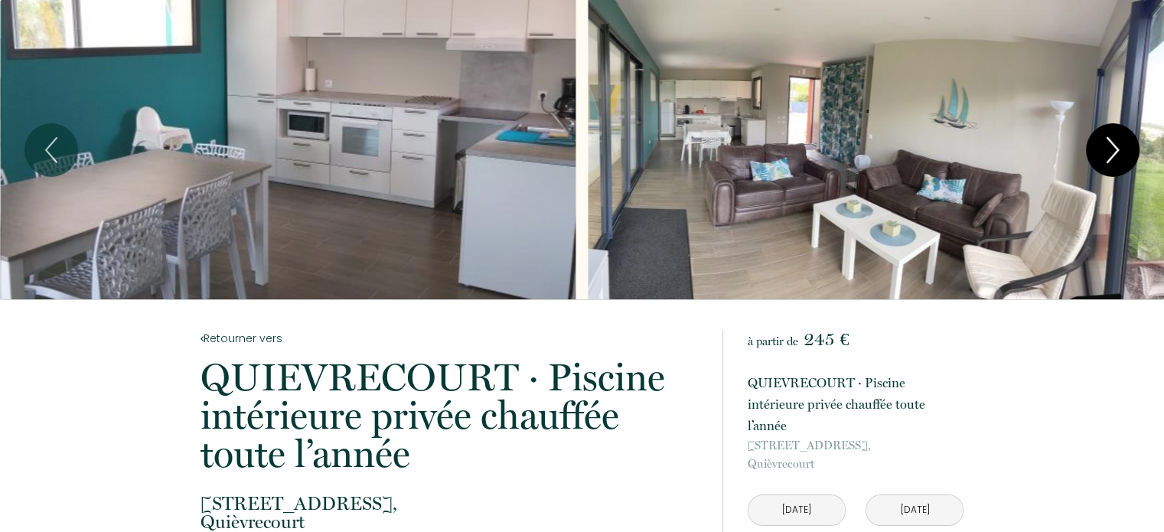
click at [1128, 145] on icon "Next" at bounding box center [1112, 150] width 32 height 46
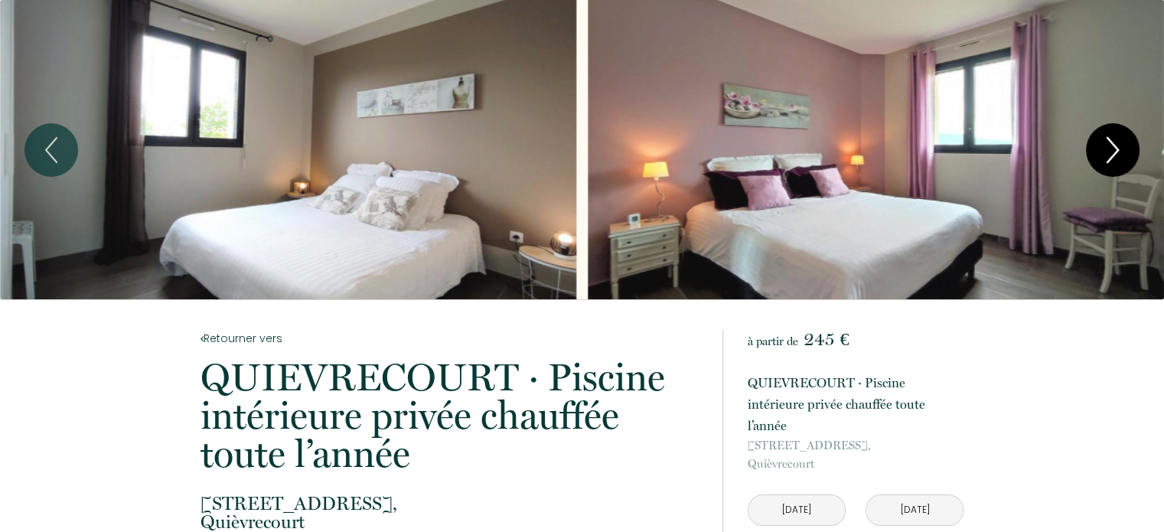
click at [1128, 145] on icon "Next" at bounding box center [1112, 150] width 32 height 46
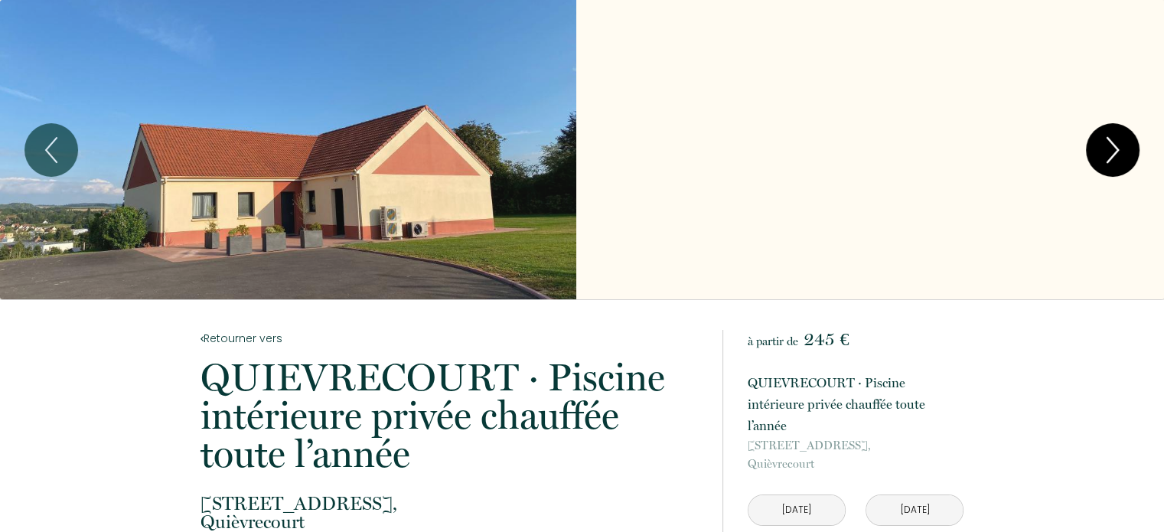
click at [1128, 145] on icon "Next" at bounding box center [1112, 150] width 32 height 46
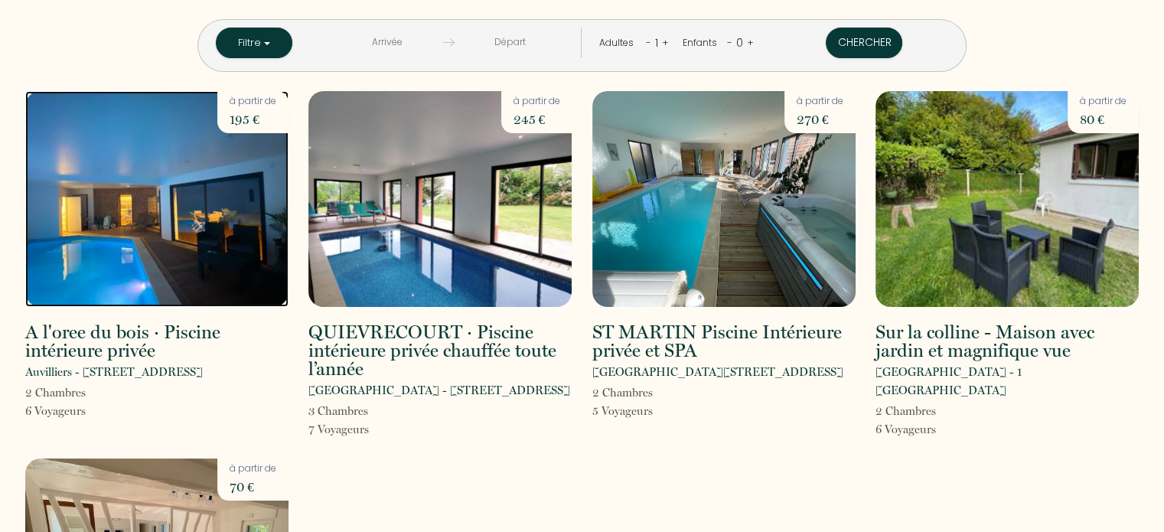
click at [223, 269] on img at bounding box center [156, 199] width 263 height 216
click at [473, 339] on h2 "QUIEVRECOURT · Piscine intérieure privée chauffée toute l’année" at bounding box center [439, 350] width 263 height 55
click at [483, 337] on h2 "QUIEVRECOURT · Piscine intérieure privée chauffée toute l’année" at bounding box center [439, 350] width 263 height 55
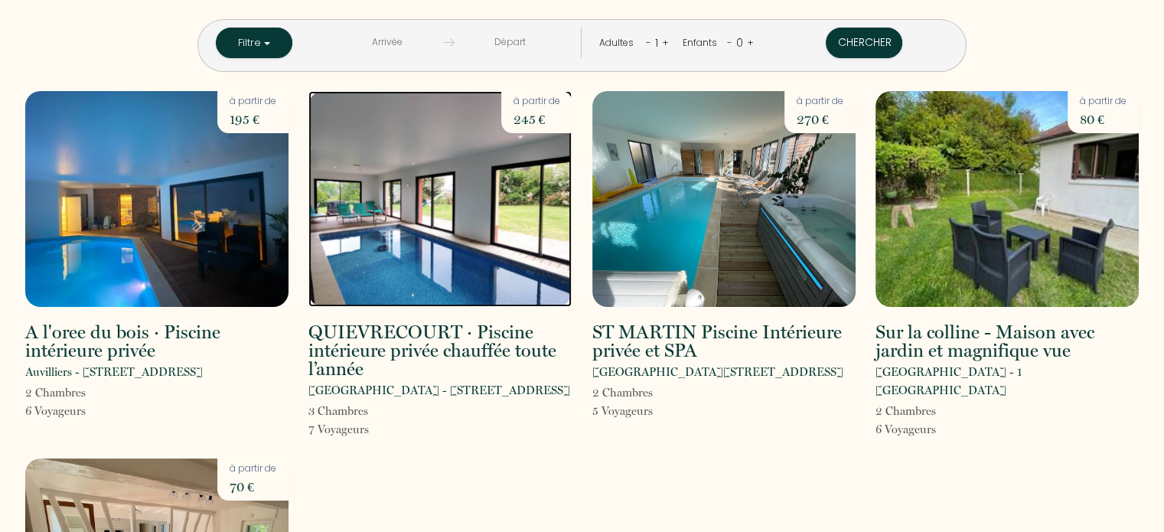
click at [513, 271] on img at bounding box center [439, 199] width 263 height 216
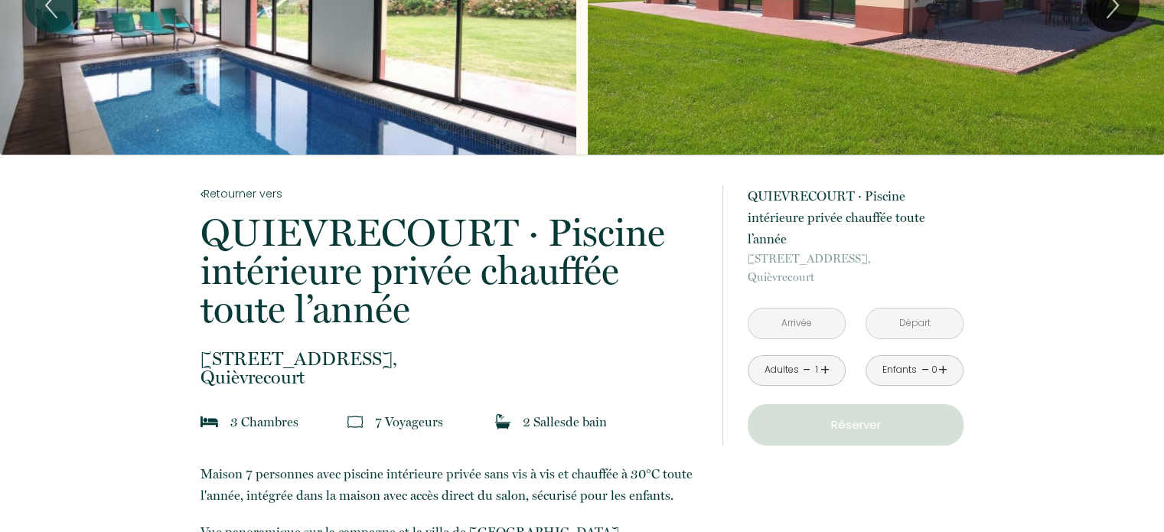
scroll to position [153, 0]
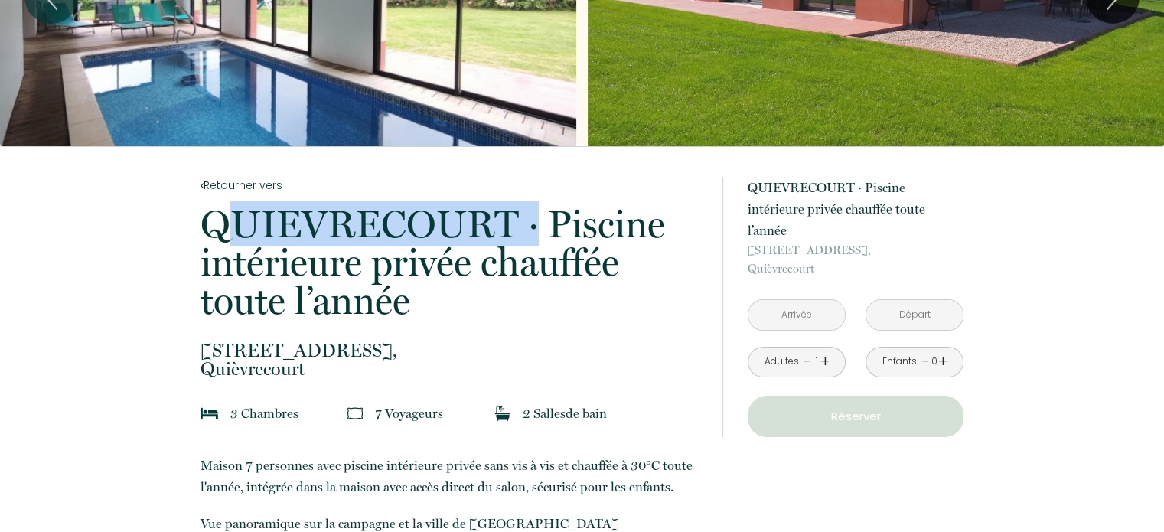
drag, startPoint x: 528, startPoint y: 215, endPoint x: 192, endPoint y: 228, distance: 336.2
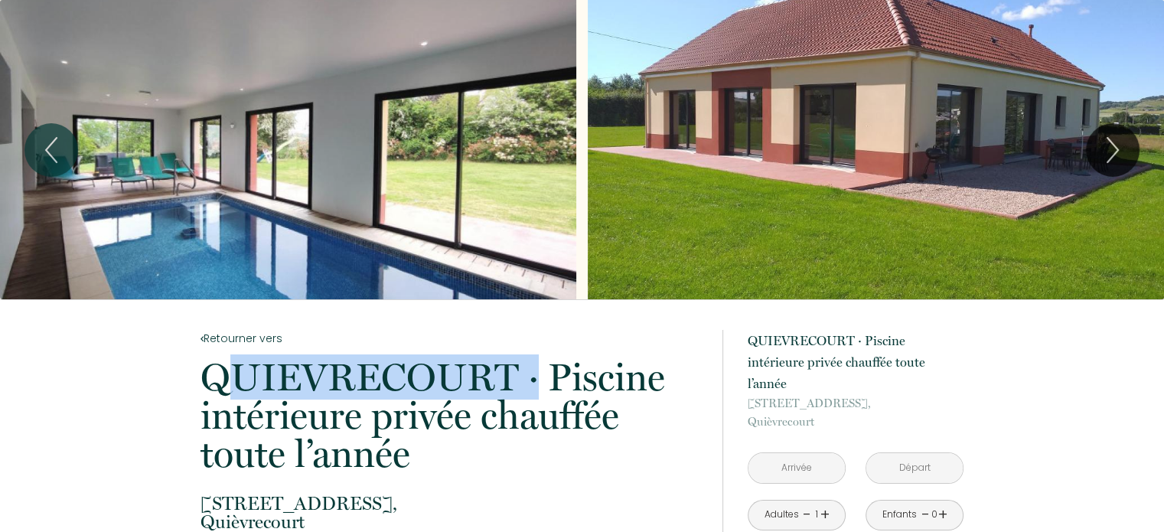
copy p "[GEOGRAPHIC_DATA]"
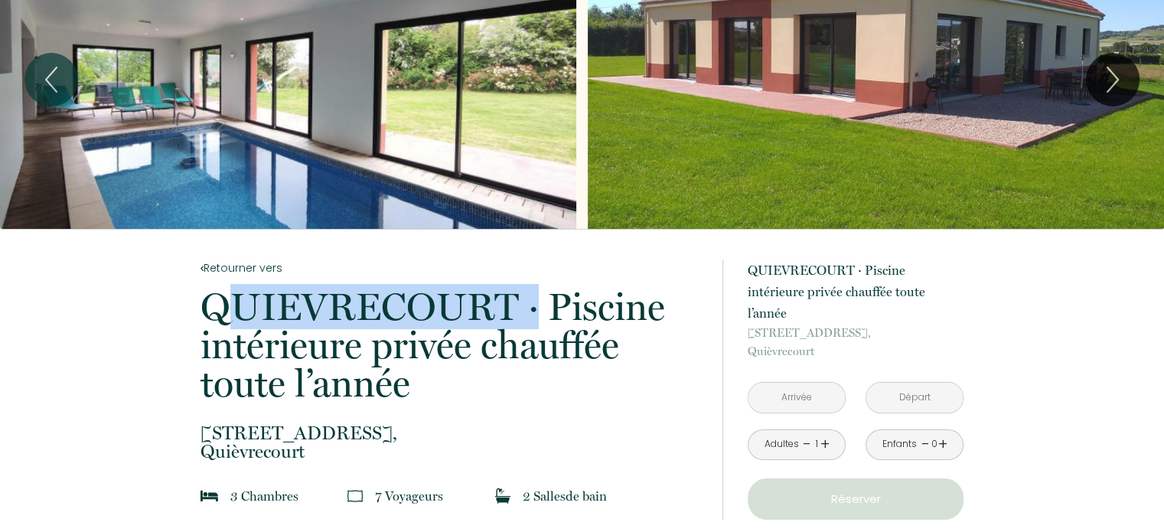
scroll to position [153, 0]
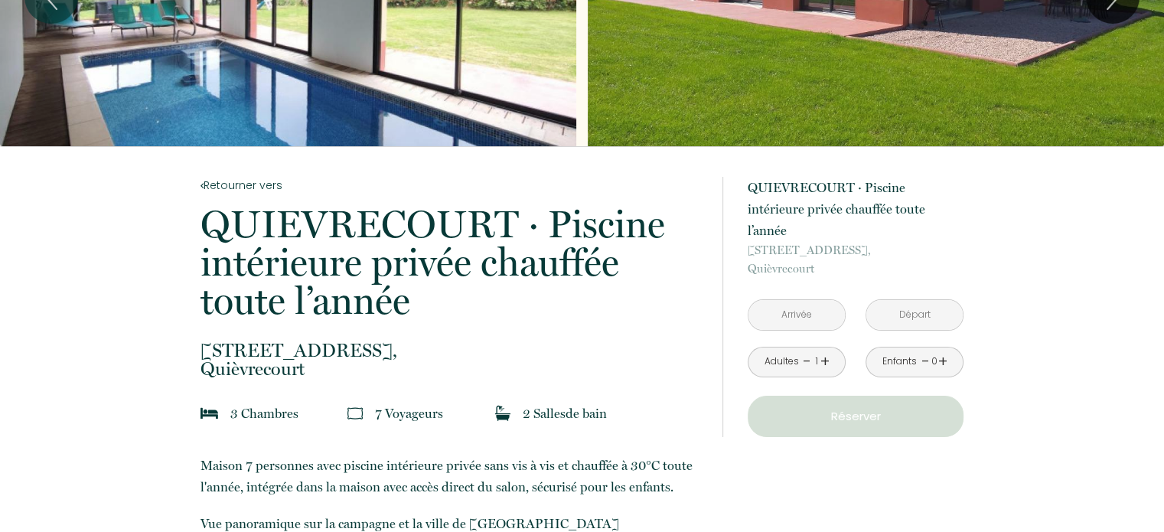
click at [791, 300] on input "text" at bounding box center [796, 315] width 96 height 30
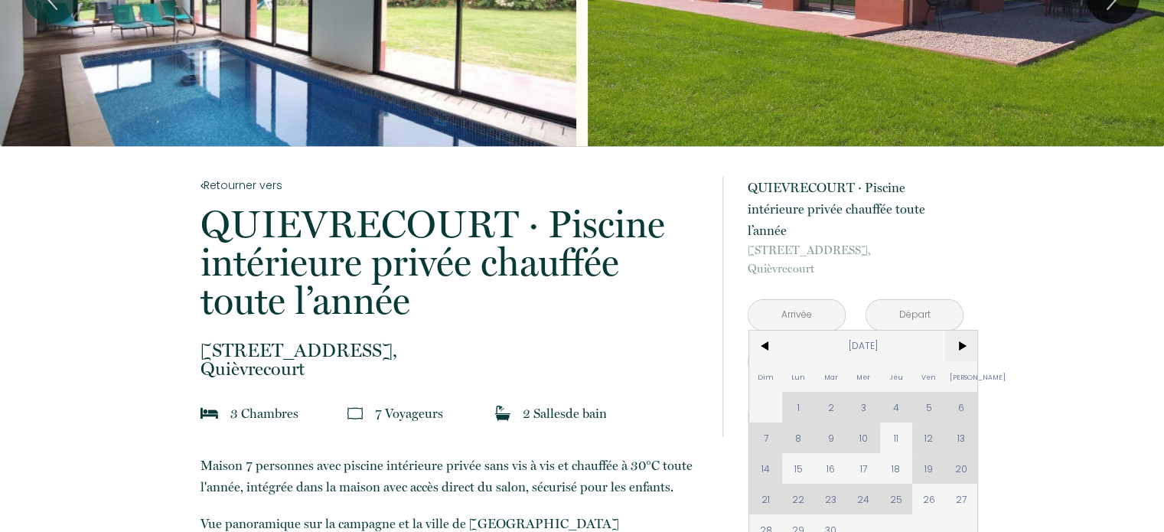
click at [964, 331] on span ">" at bounding box center [961, 346] width 33 height 31
click at [963, 331] on span ">" at bounding box center [961, 346] width 33 height 31
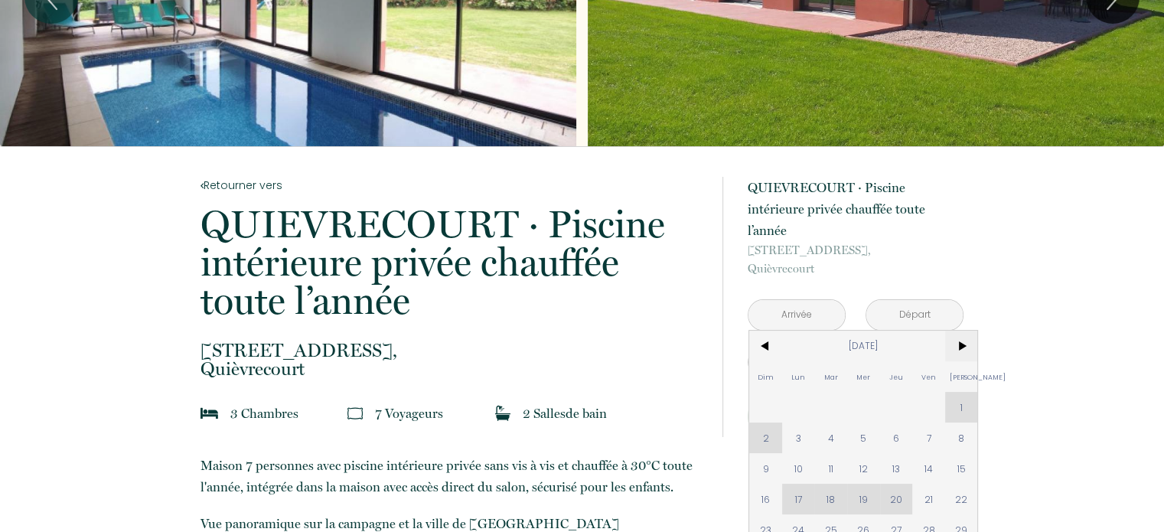
click at [963, 331] on span ">" at bounding box center [961, 346] width 33 height 31
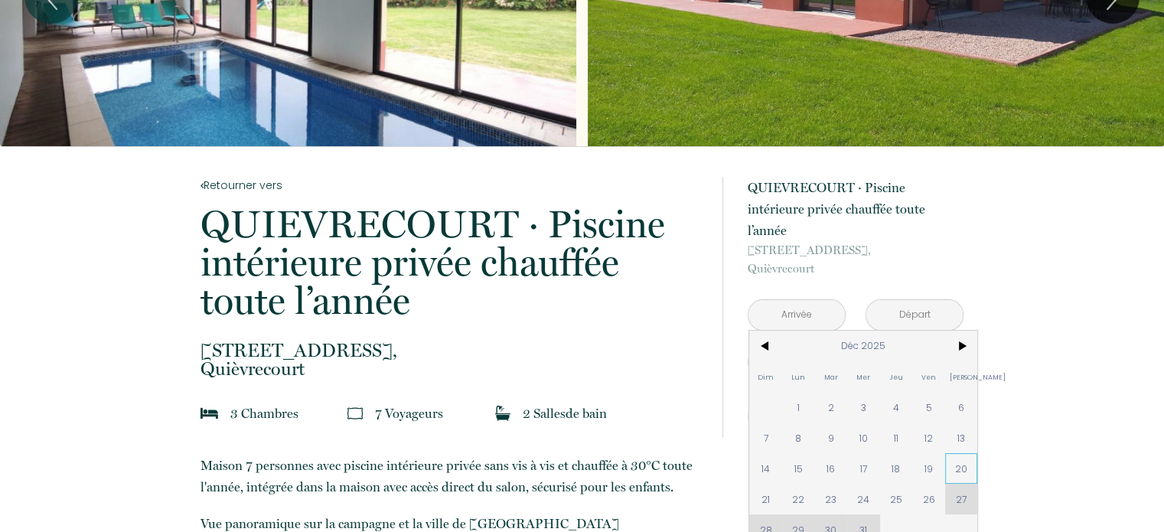
click at [959, 453] on span "20" at bounding box center [961, 468] width 33 height 31
type input "[DATE]"
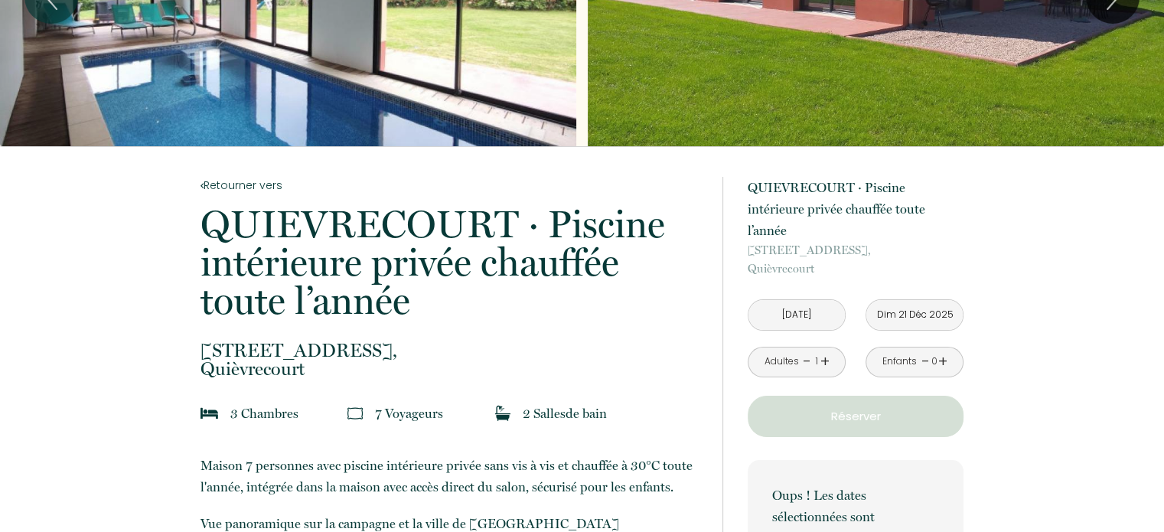
click at [918, 300] on input "Dim 21 Déc 2025" at bounding box center [914, 315] width 96 height 30
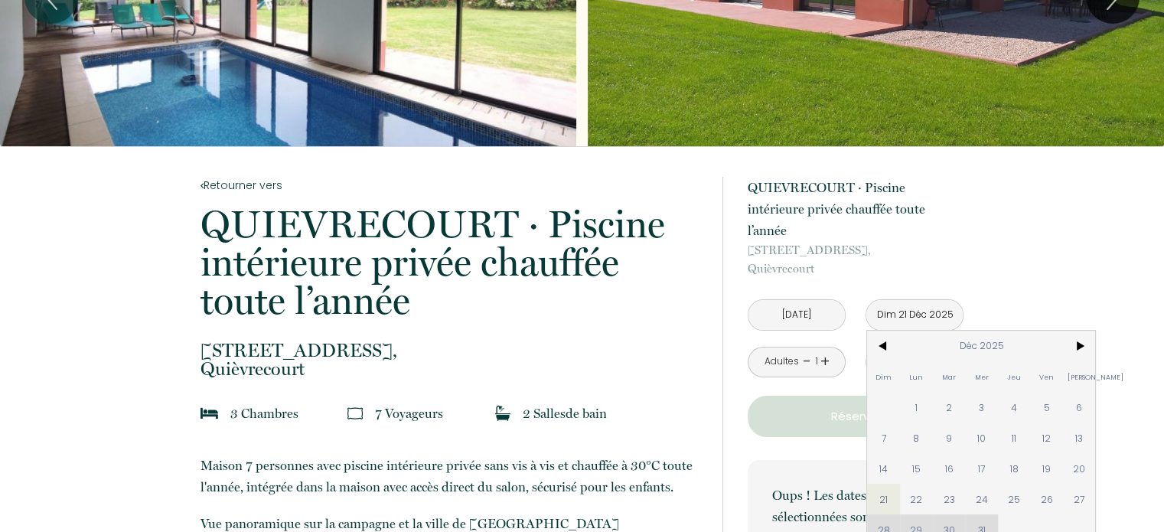
drag, startPoint x: 1086, startPoint y: 479, endPoint x: 780, endPoint y: 385, distance: 319.5
click at [1087, 484] on span "27" at bounding box center [1079, 499] width 33 height 31
type input "[DATE]"
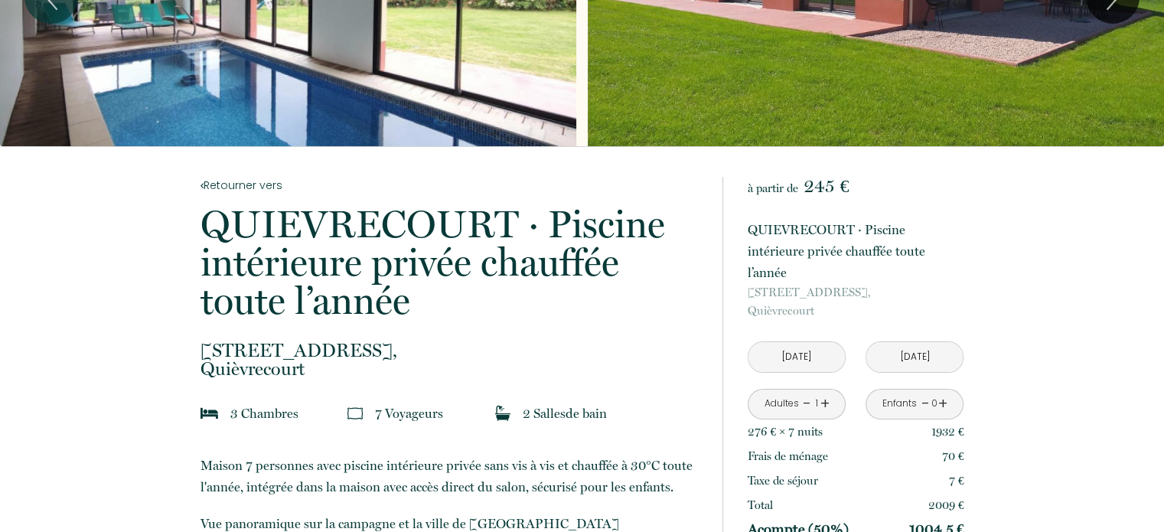
click at [826, 392] on link "+" at bounding box center [824, 404] width 9 height 24
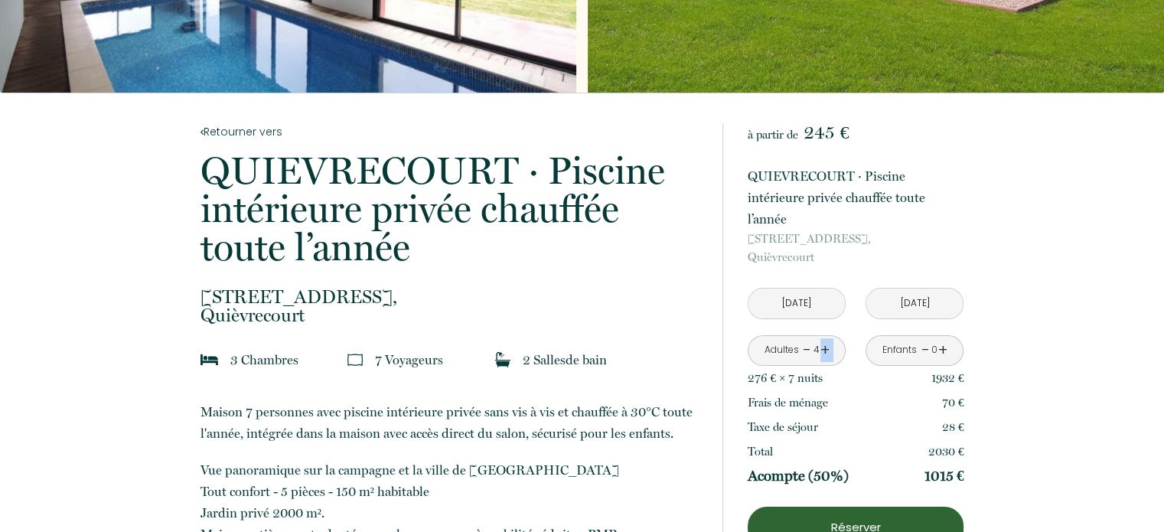
scroll to position [306, 0]
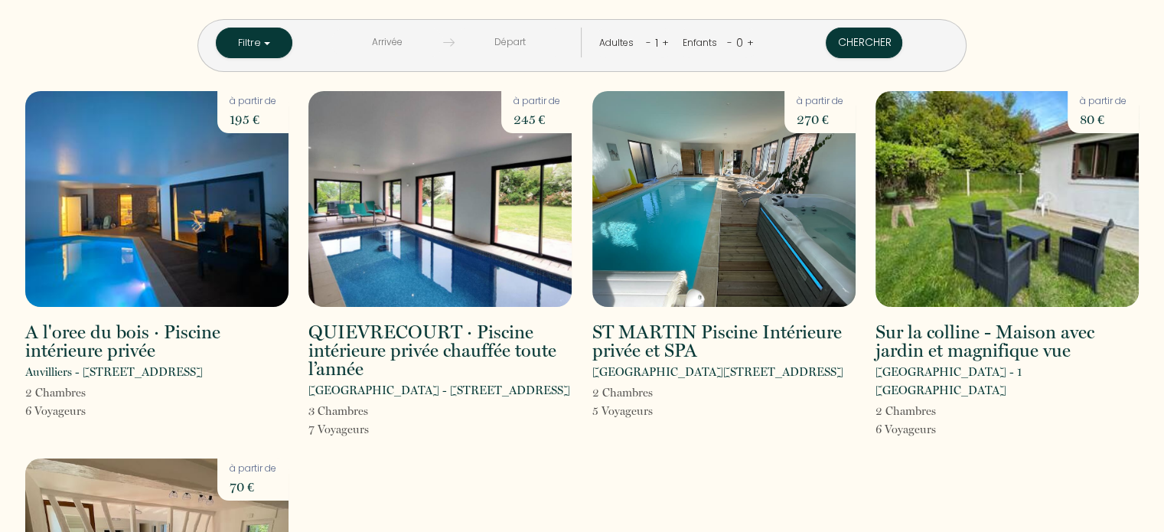
click at [158, 314] on div "A l'oree du bois · Piscine intérieure privée Auvilliers - [STREET_ADDRESS] 2 Ch…" at bounding box center [156, 264] width 283 height 347
click at [221, 234] on img at bounding box center [156, 199] width 263 height 216
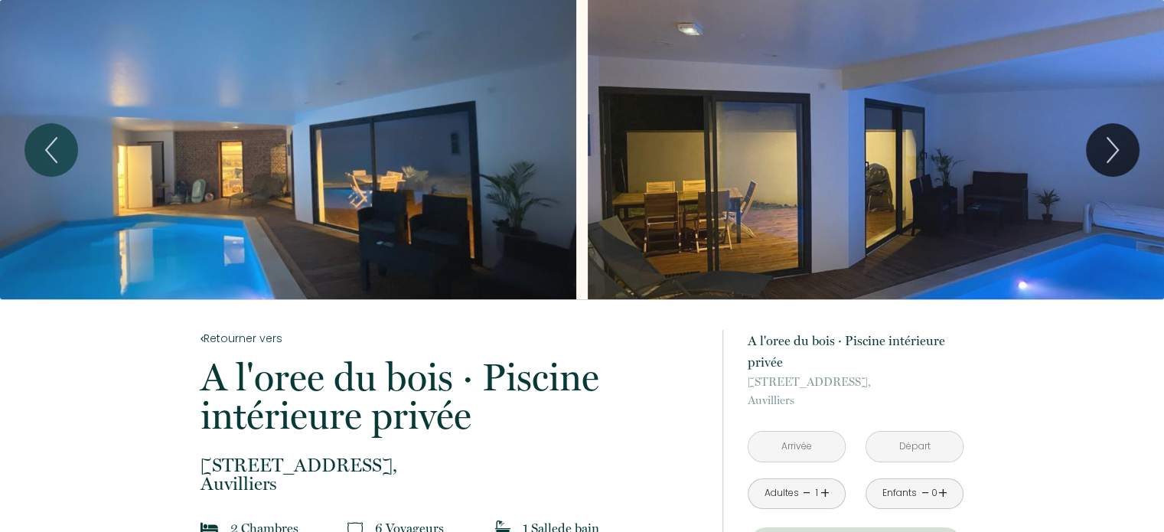
click at [796, 451] on input "text" at bounding box center [796, 447] width 96 height 30
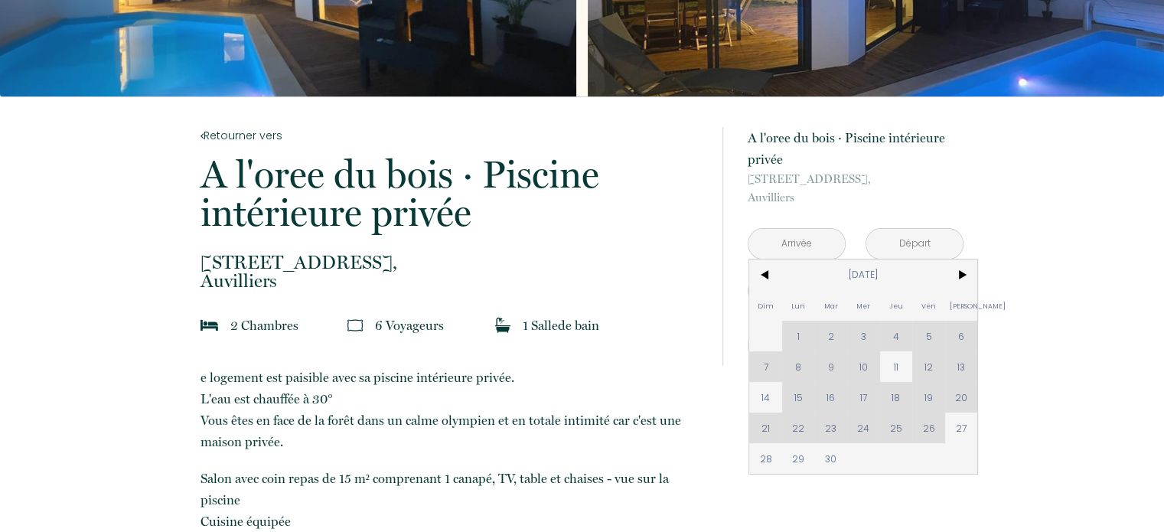
scroll to position [230, 0]
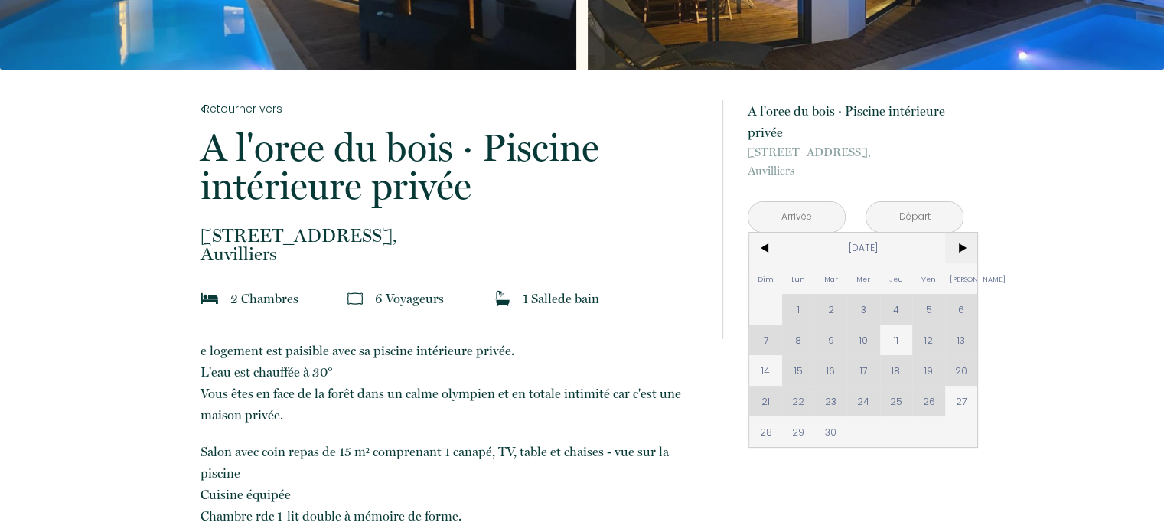
click at [964, 248] on span ">" at bounding box center [961, 248] width 33 height 31
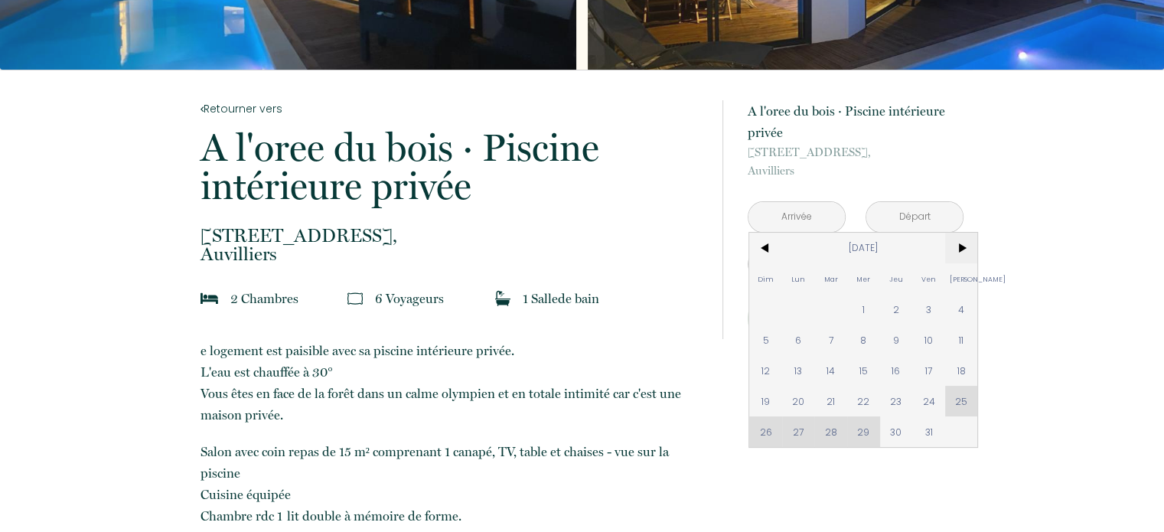
click at [960, 247] on span ">" at bounding box center [961, 248] width 33 height 31
click at [961, 367] on span "20" at bounding box center [961, 370] width 33 height 31
type input "[DATE]"
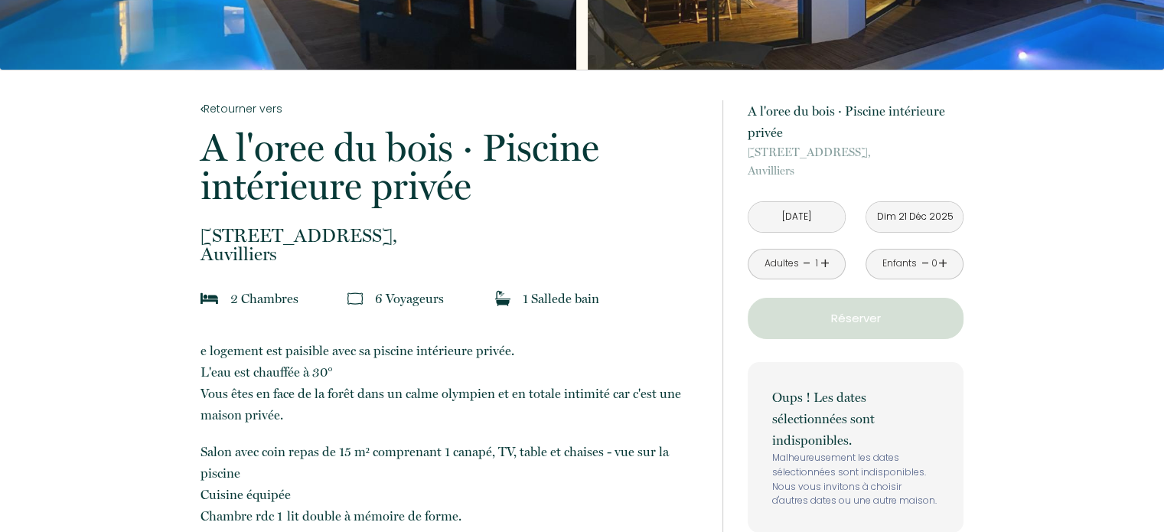
click at [937, 218] on input "Dim 21 Déc 2025" at bounding box center [914, 217] width 96 height 30
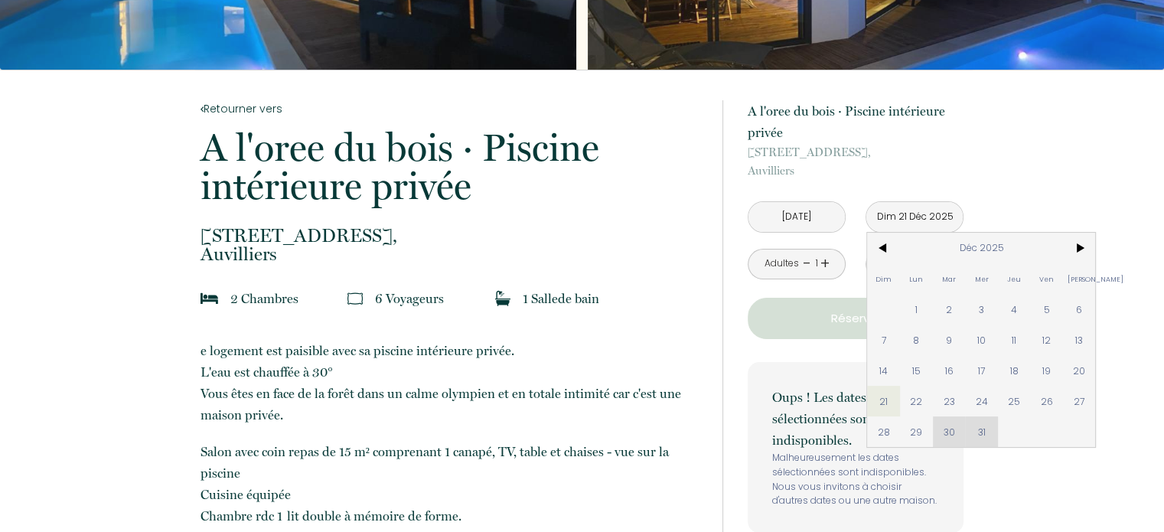
click at [924, 214] on input "Dim 21 Déc 2025" at bounding box center [914, 217] width 96 height 30
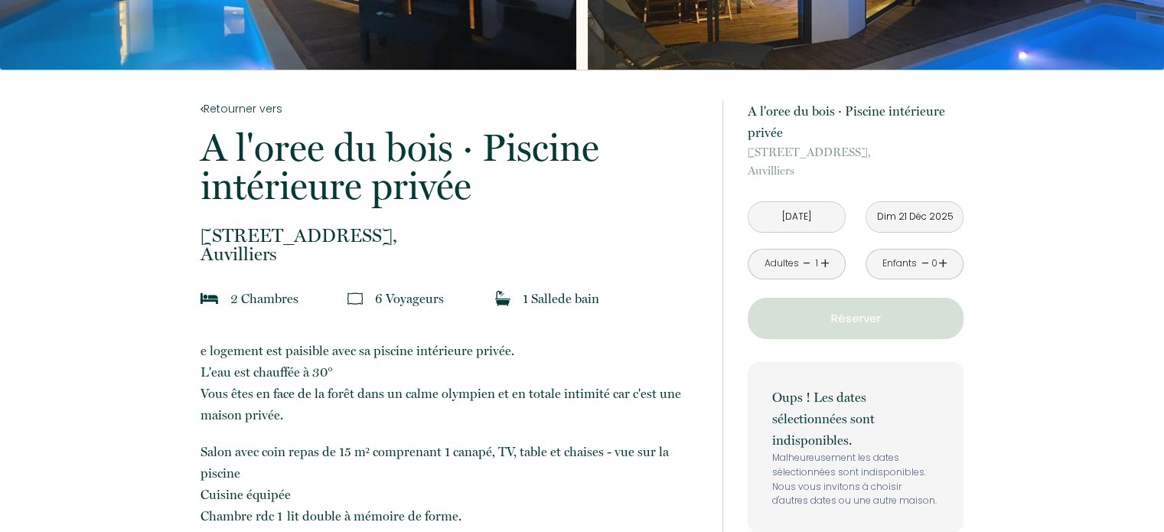
click at [924, 214] on input "Dim 21 Déc 2025" at bounding box center [914, 217] width 96 height 30
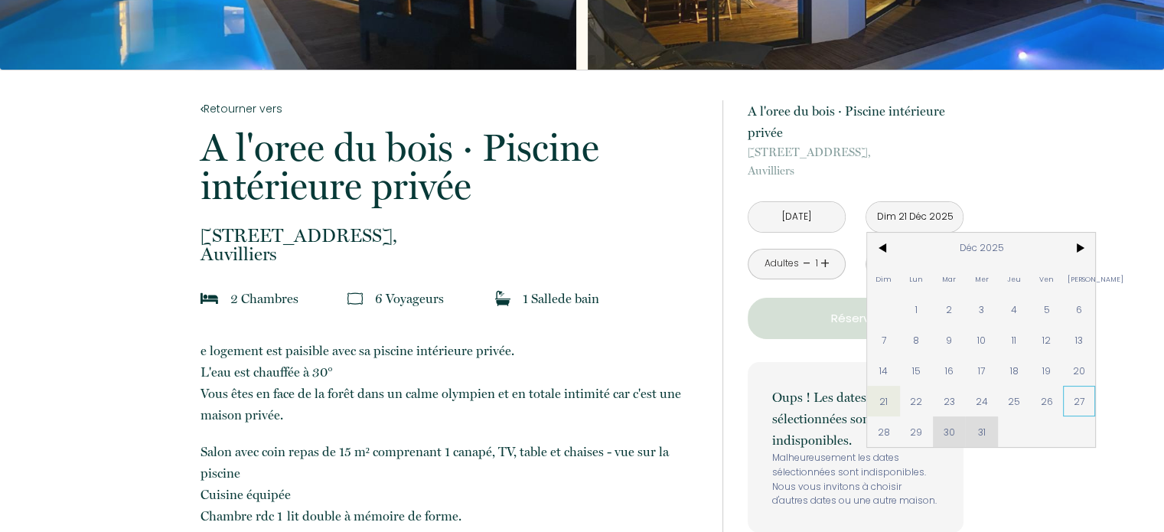
click at [1079, 400] on span "27" at bounding box center [1079, 401] width 33 height 31
type input "[DATE]"
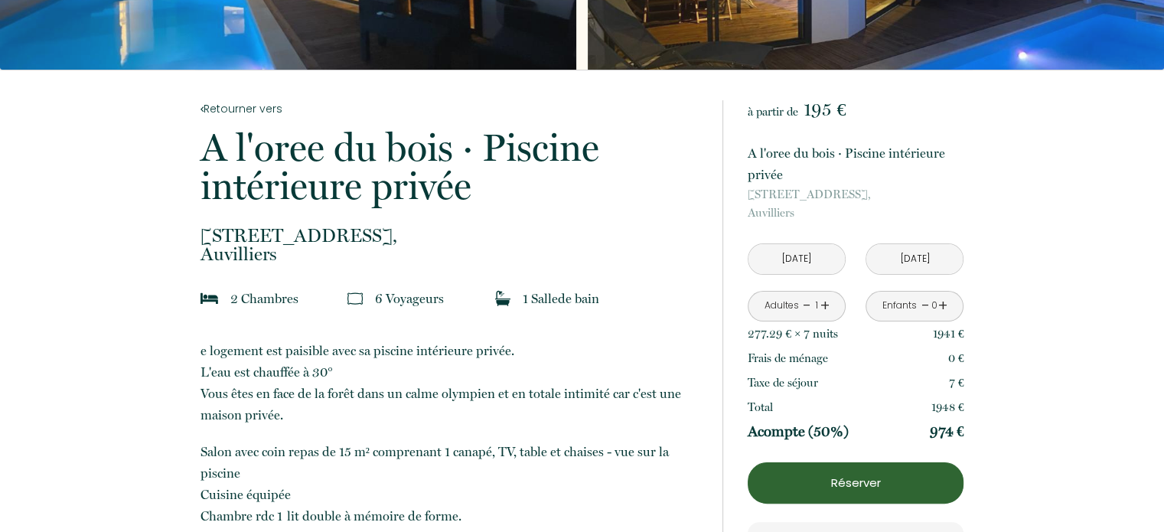
click at [817, 261] on input "[DATE]" at bounding box center [796, 259] width 96 height 30
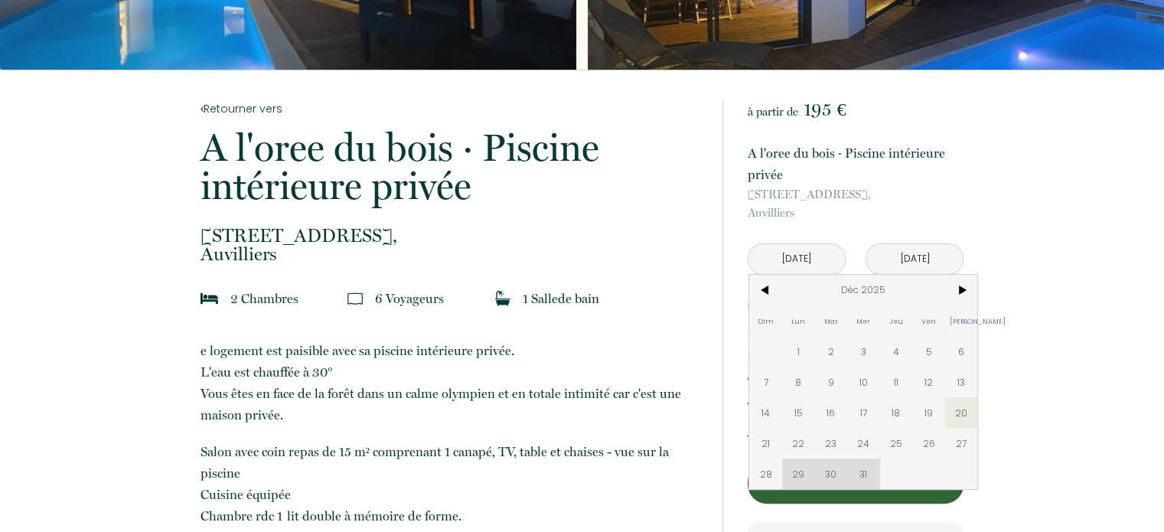
click at [817, 261] on input "[DATE]" at bounding box center [796, 259] width 96 height 30
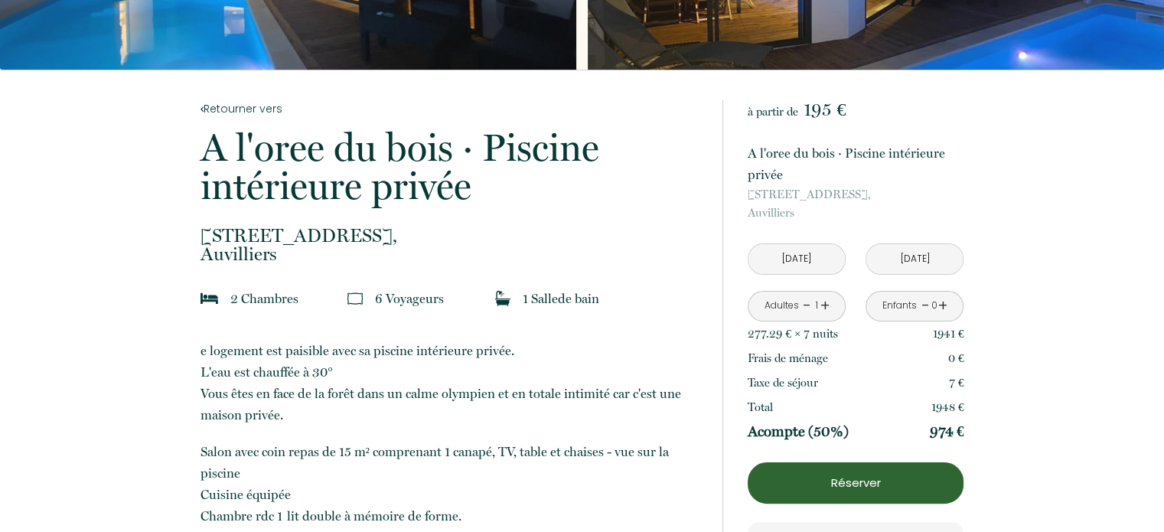
click at [823, 304] on link "+" at bounding box center [824, 306] width 9 height 24
click at [822, 303] on link "+" at bounding box center [824, 306] width 9 height 24
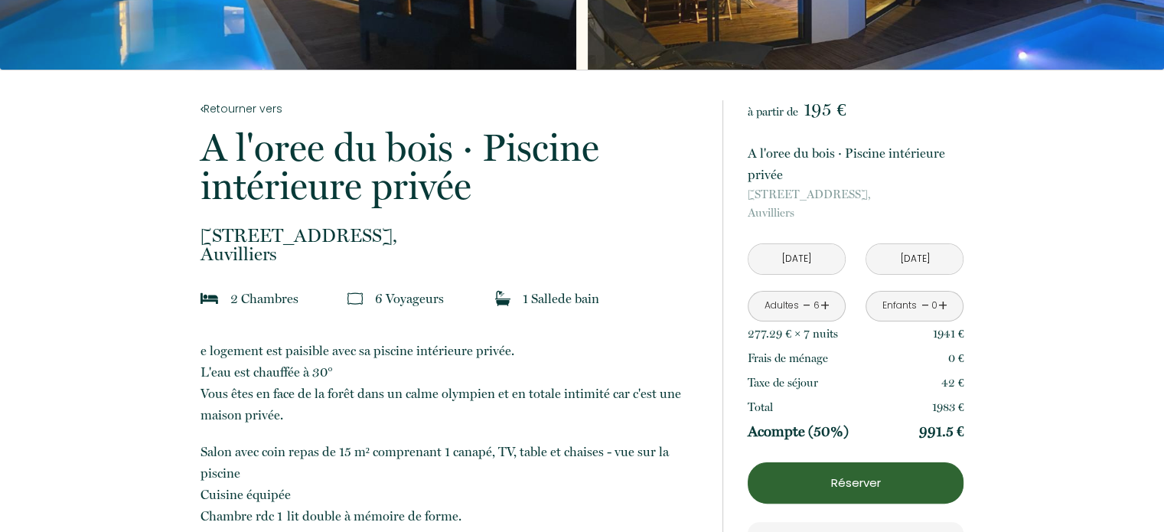
click at [803, 301] on link "-" at bounding box center [807, 306] width 8 height 24
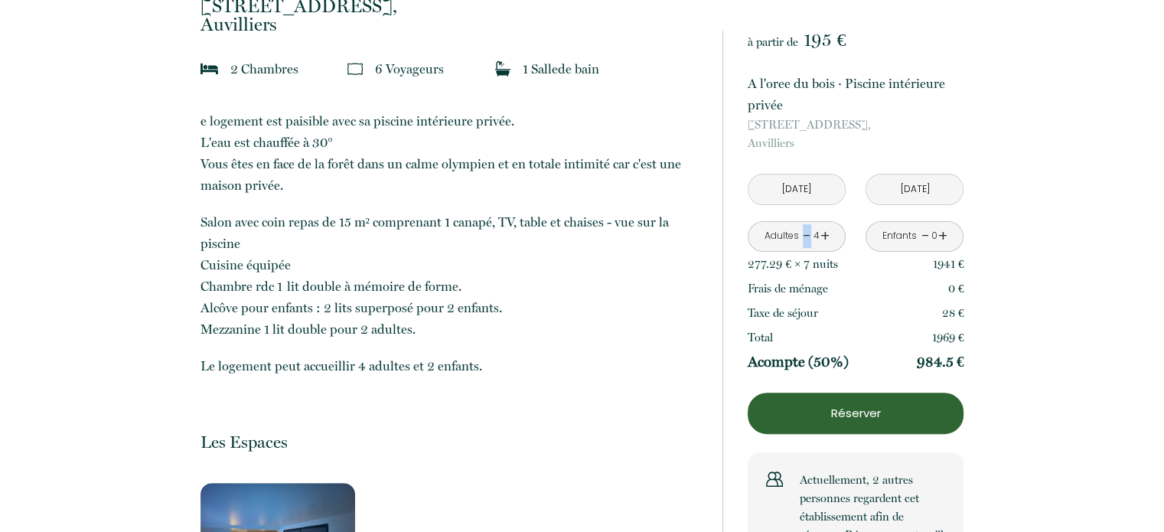
scroll to position [77, 0]
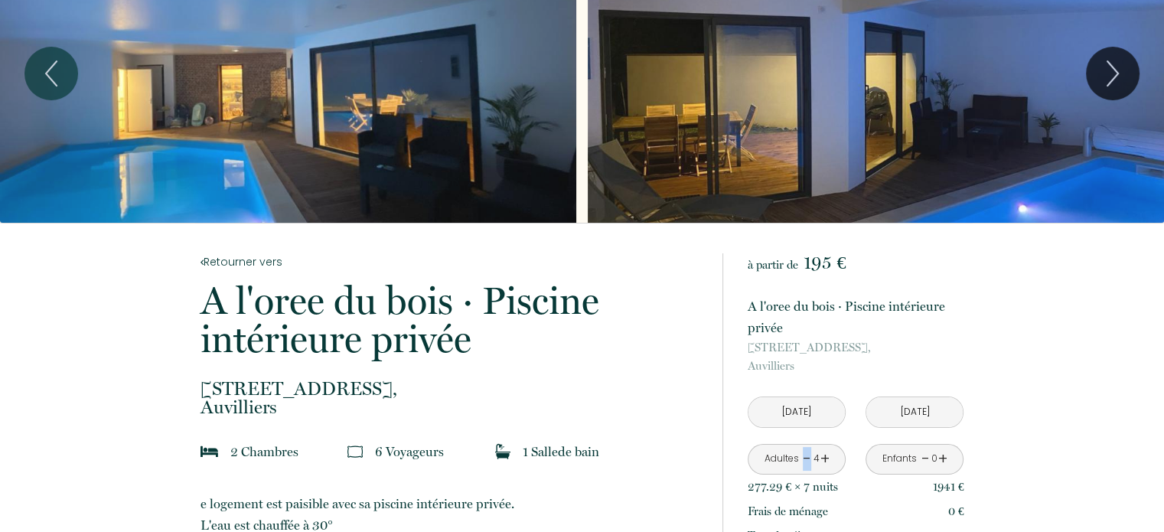
drag, startPoint x: 275, startPoint y: 408, endPoint x: 191, endPoint y: 405, distance: 84.2
drag, startPoint x: 281, startPoint y: 412, endPoint x: 179, endPoint y: 386, distance: 105.0
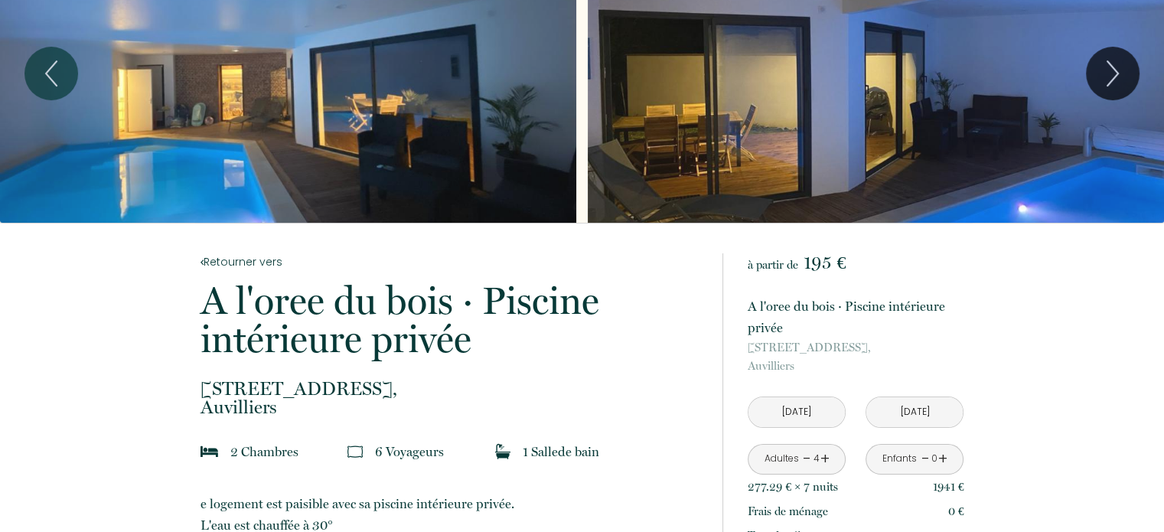
copy p "[STREET_ADDRESS]"
click at [49, 54] on icon "Previous" at bounding box center [51, 74] width 32 height 46
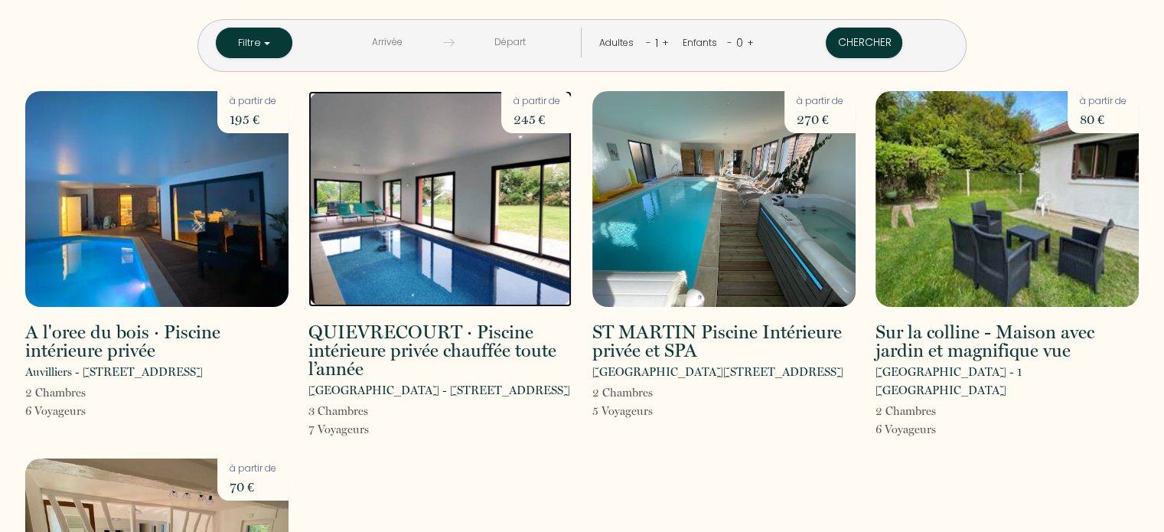
click at [497, 278] on img at bounding box center [439, 199] width 263 height 216
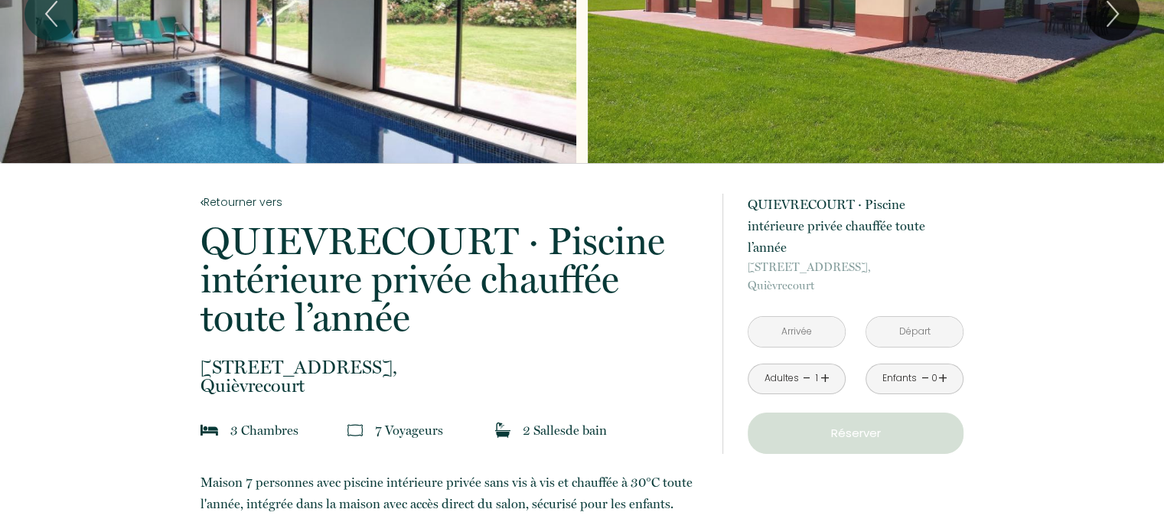
scroll to position [153, 0]
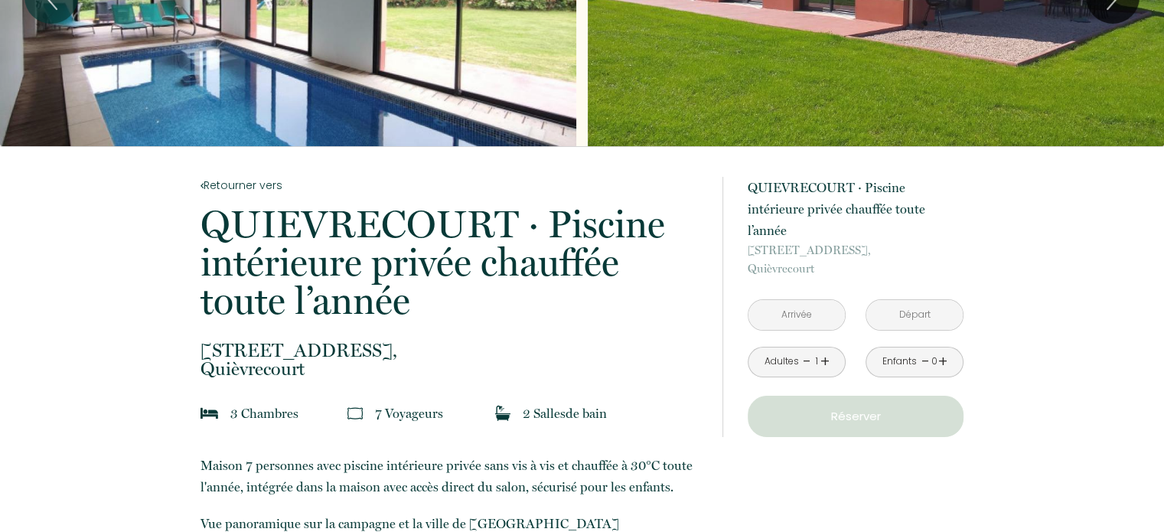
drag, startPoint x: 313, startPoint y: 370, endPoint x: 189, endPoint y: 347, distance: 126.1
copy p "[STREET_ADDRESS]"
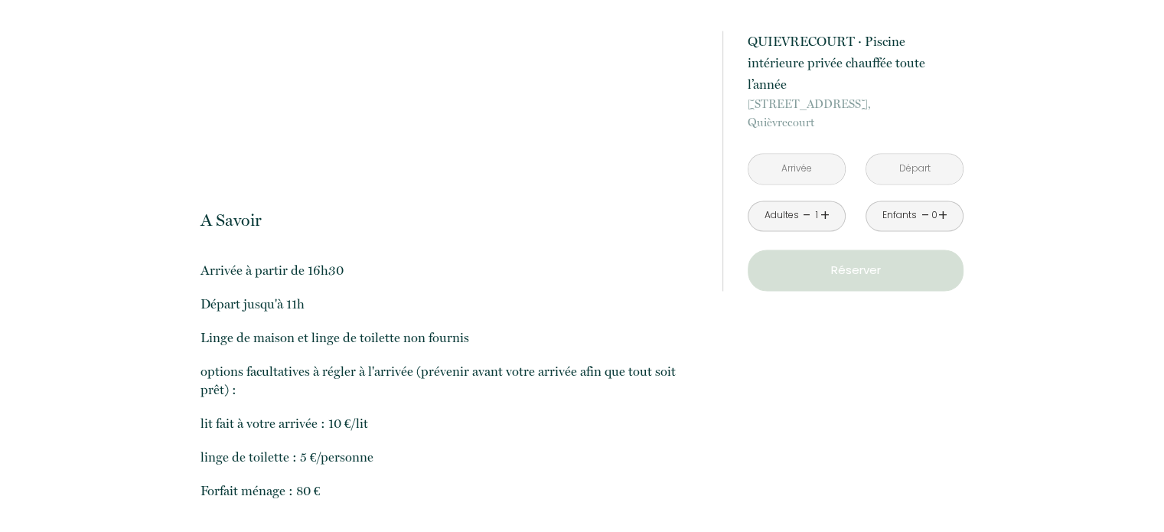
scroll to position [2435, 0]
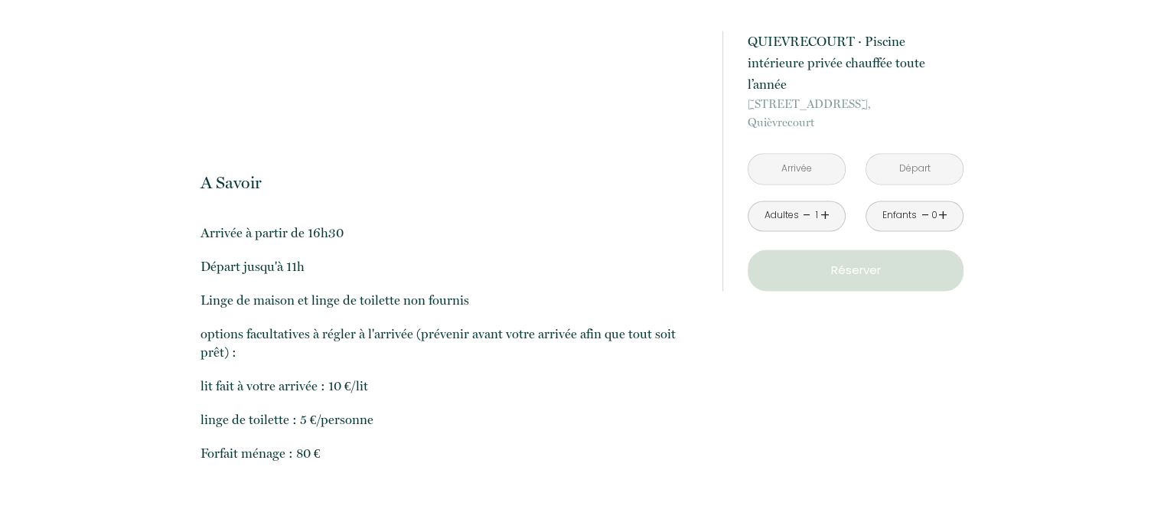
click at [200, 377] on p "lit fait à votre arrivée : 10 €/lit​" at bounding box center [451, 385] width 502 height 18
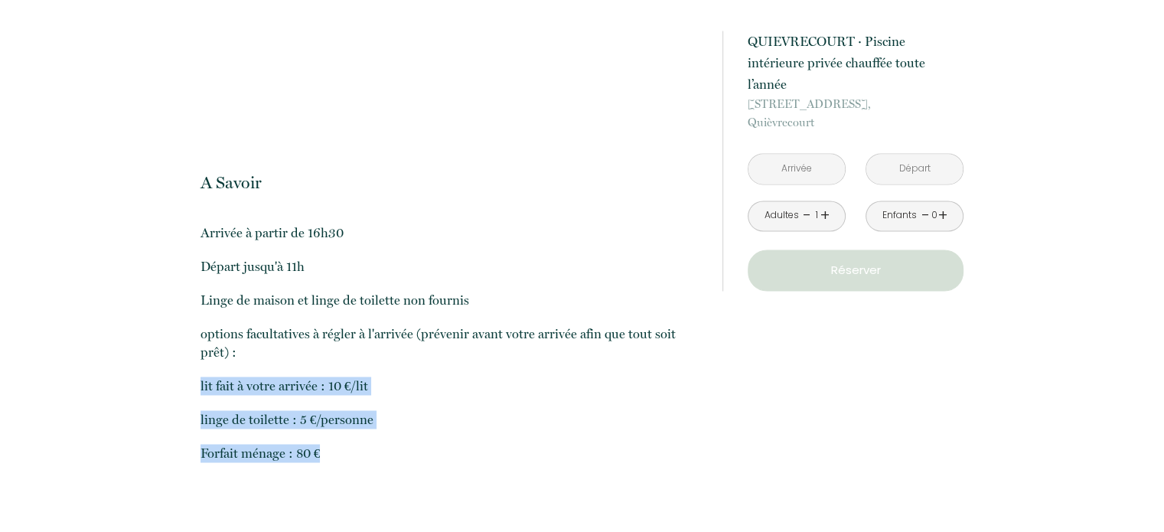
drag, startPoint x: 199, startPoint y: 382, endPoint x: 332, endPoint y: 477, distance: 163.5
click at [363, 480] on div "A Savoir Arrivée à partir de 16h30 Départ jusqu'à 11h Linge de maison et linge …" at bounding box center [451, 337] width 502 height 391
copy p "lit fait à votre arrivée : 10 €/lit​ linge de toilette : 5 €/personne Forfait m…"
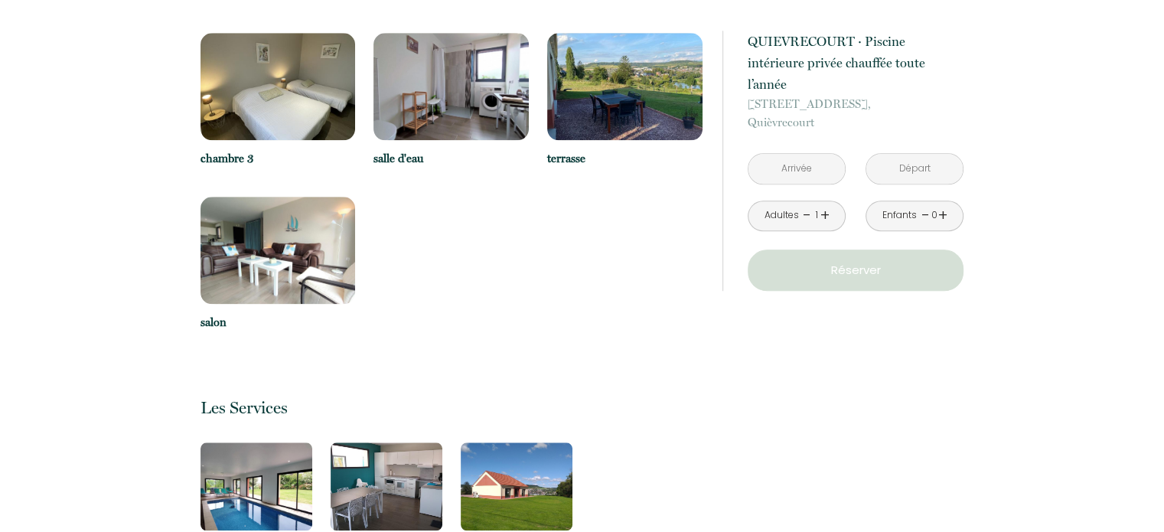
scroll to position [1517, 0]
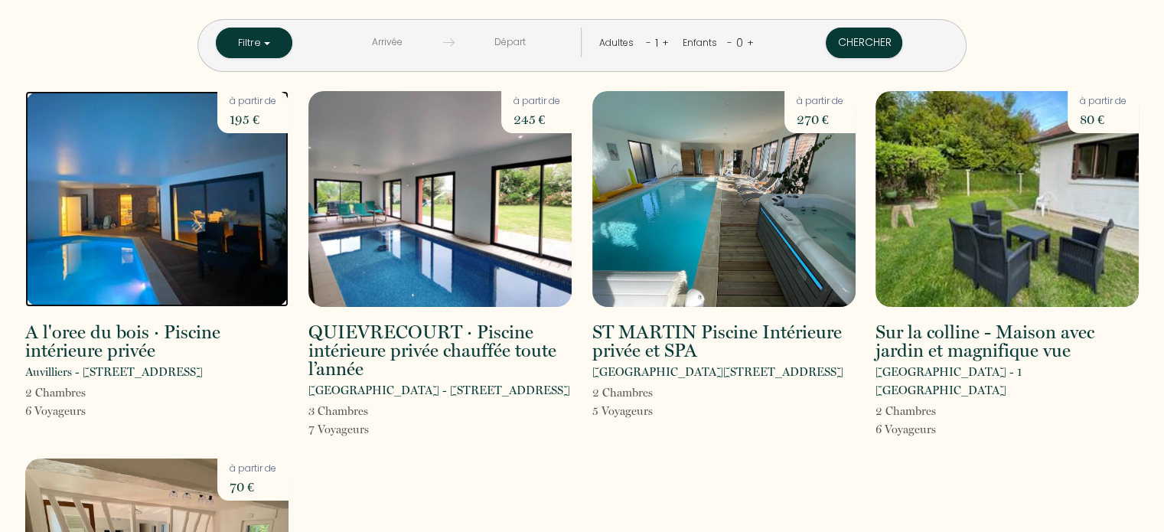
click at [178, 291] on img at bounding box center [156, 199] width 263 height 216
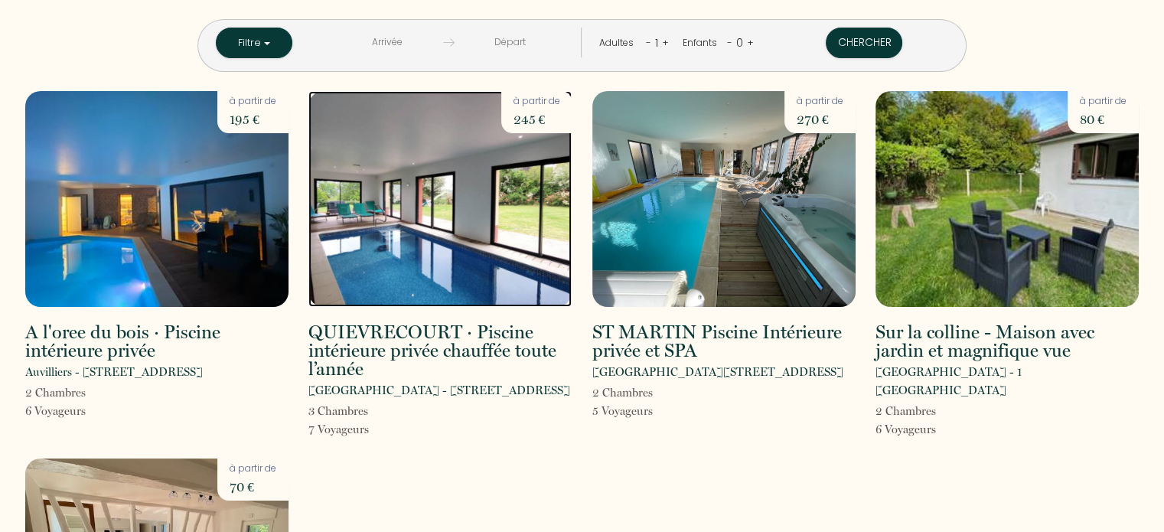
click at [475, 304] on img at bounding box center [439, 199] width 263 height 216
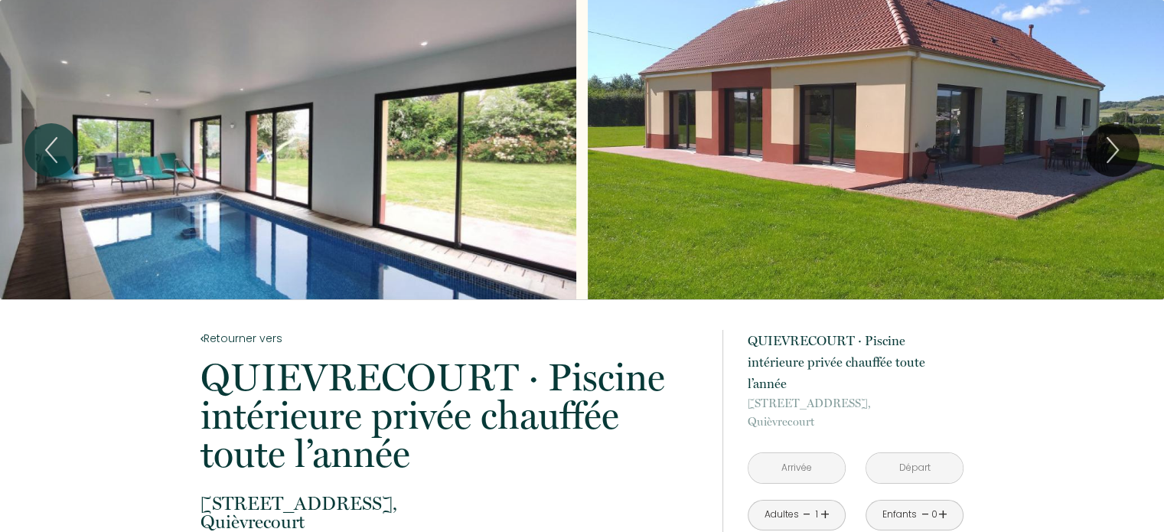
scroll to position [153, 0]
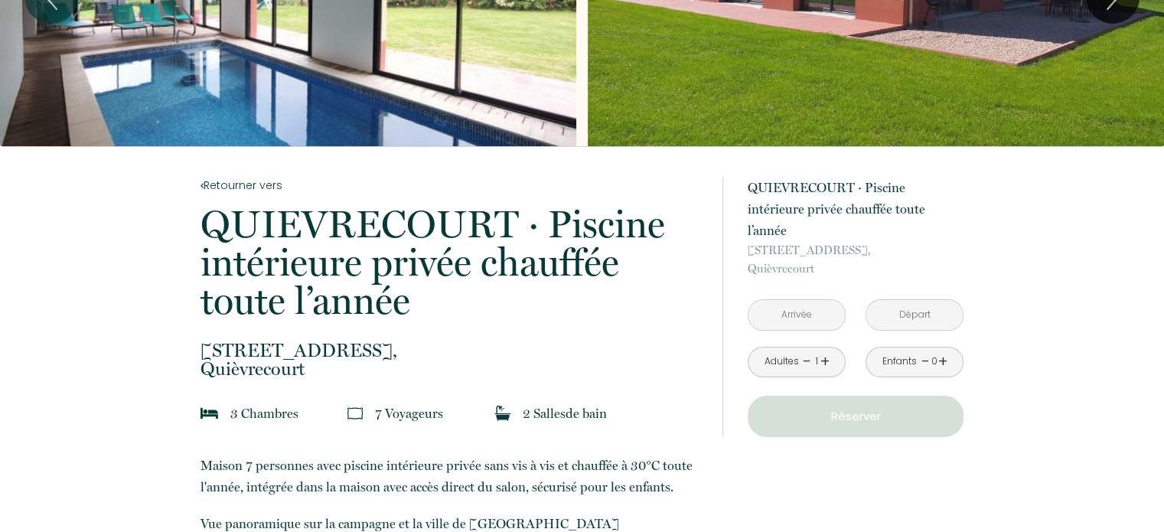
drag, startPoint x: 201, startPoint y: 345, endPoint x: 308, endPoint y: 366, distance: 108.3
click at [308, 366] on p "[STREET_ADDRESS]" at bounding box center [451, 359] width 502 height 37
copy p "[STREET_ADDRESS]"
click at [583, 286] on p "QUIEVRECOURT · Piscine intérieure privée chauffée toute l’année" at bounding box center [451, 262] width 502 height 115
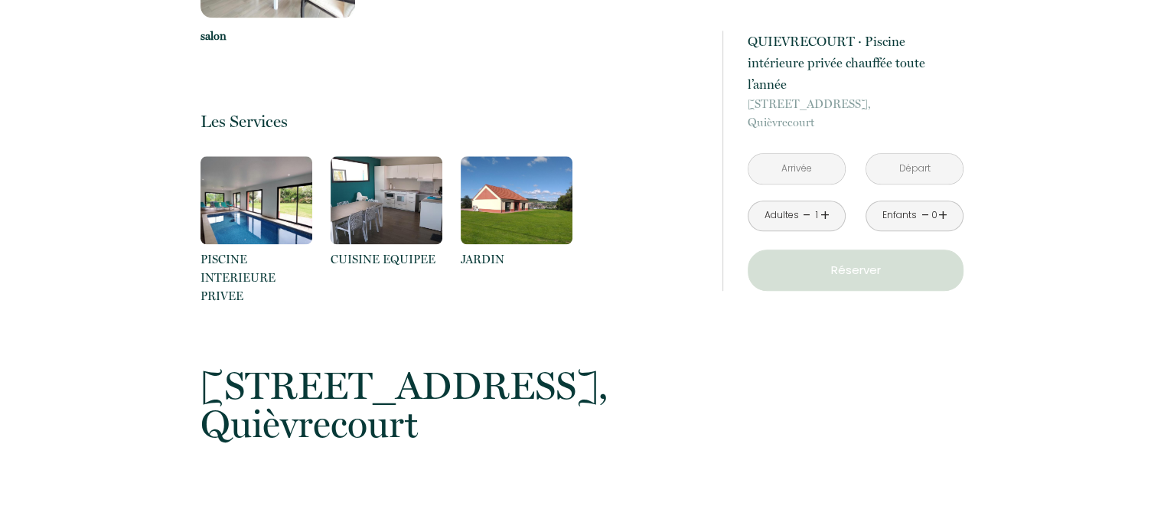
scroll to position [1836, 0]
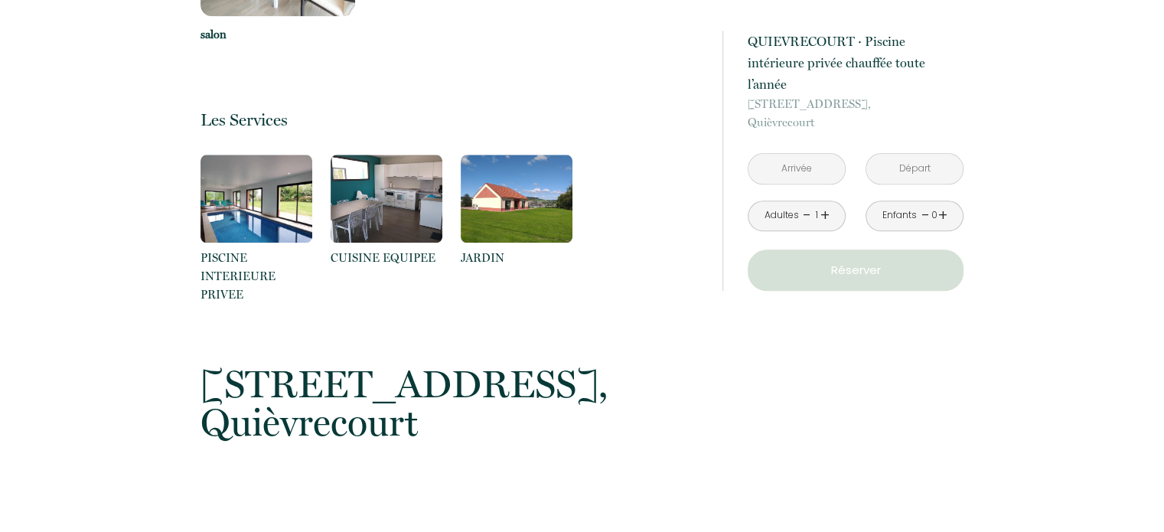
click at [514, 222] on img at bounding box center [517, 199] width 112 height 88
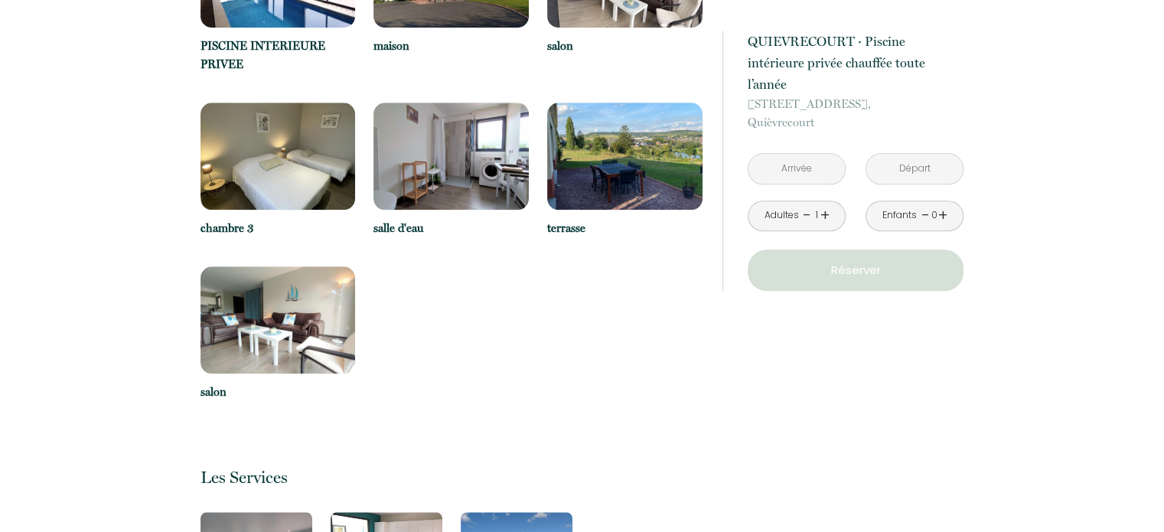
scroll to position [1210, 0]
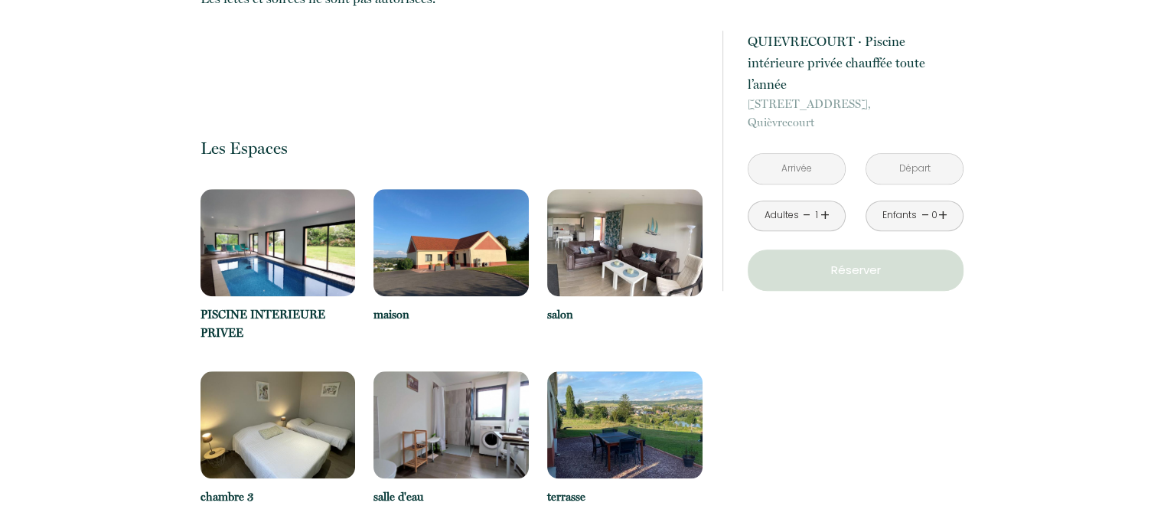
click at [477, 260] on img at bounding box center [450, 242] width 155 height 107
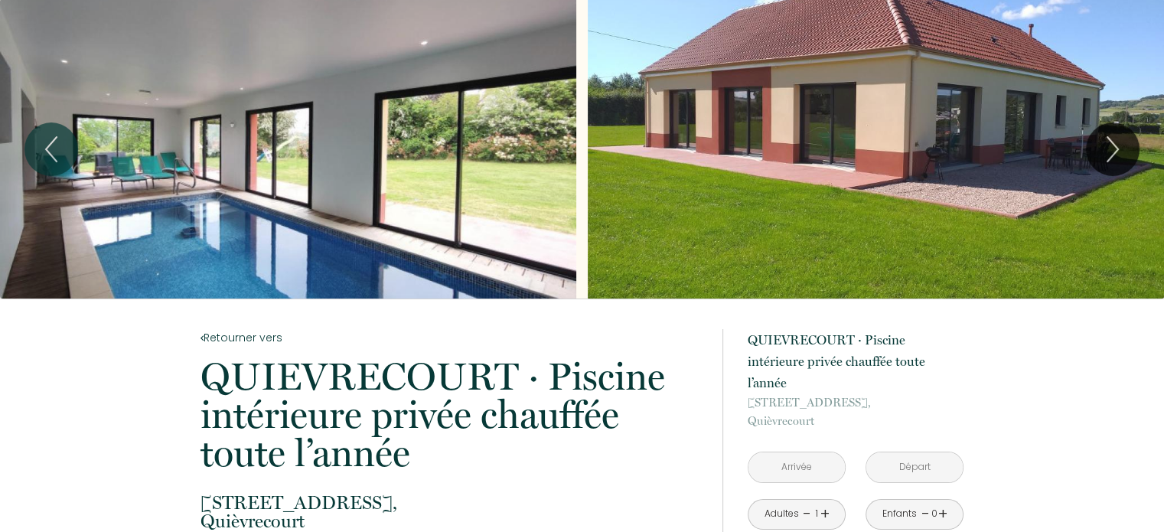
scroll to position [0, 0]
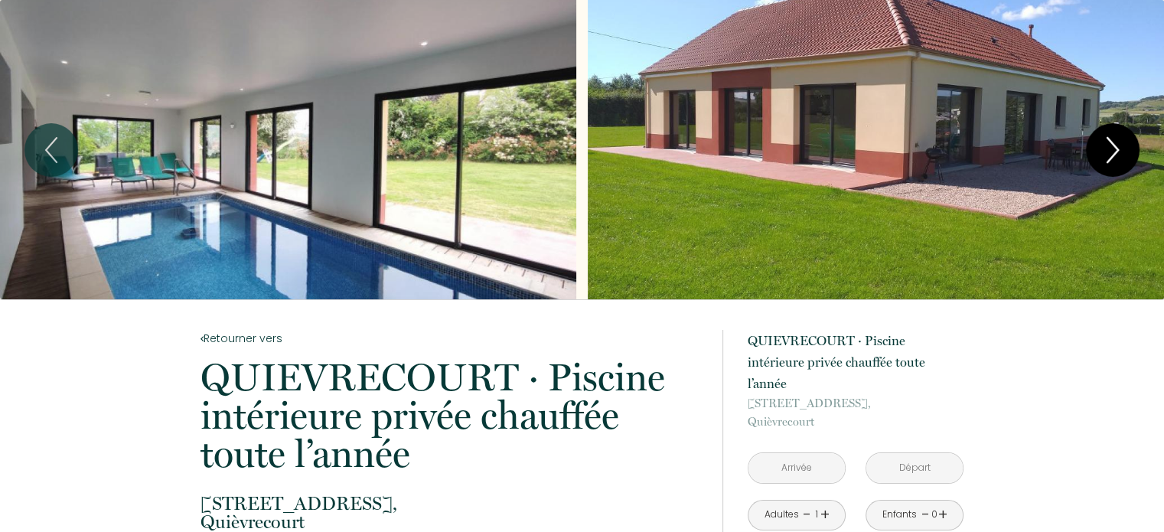
click at [1113, 151] on icon "Next" at bounding box center [1112, 150] width 32 height 46
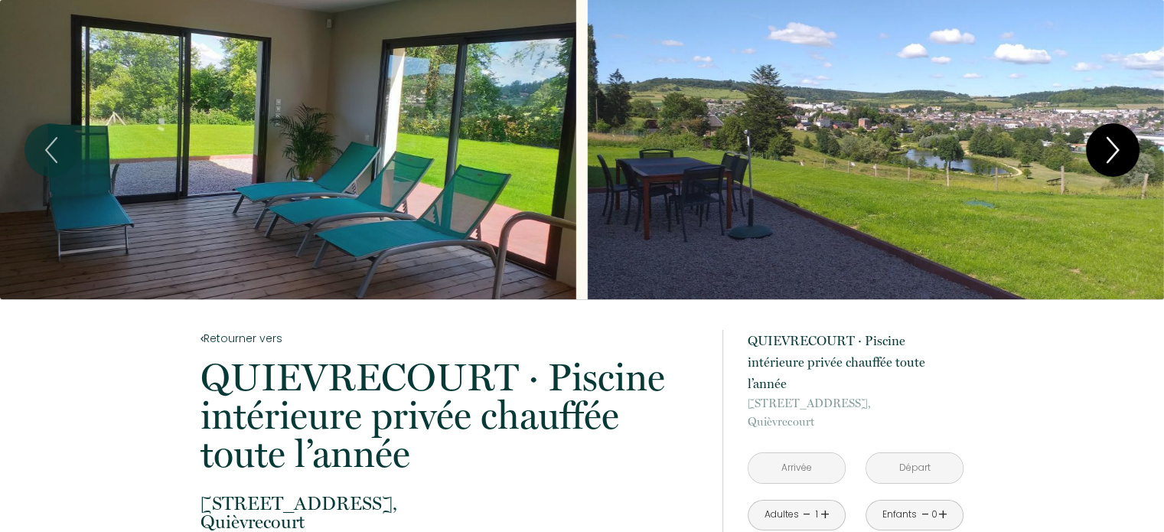
click at [1113, 148] on icon "Next" at bounding box center [1112, 150] width 32 height 46
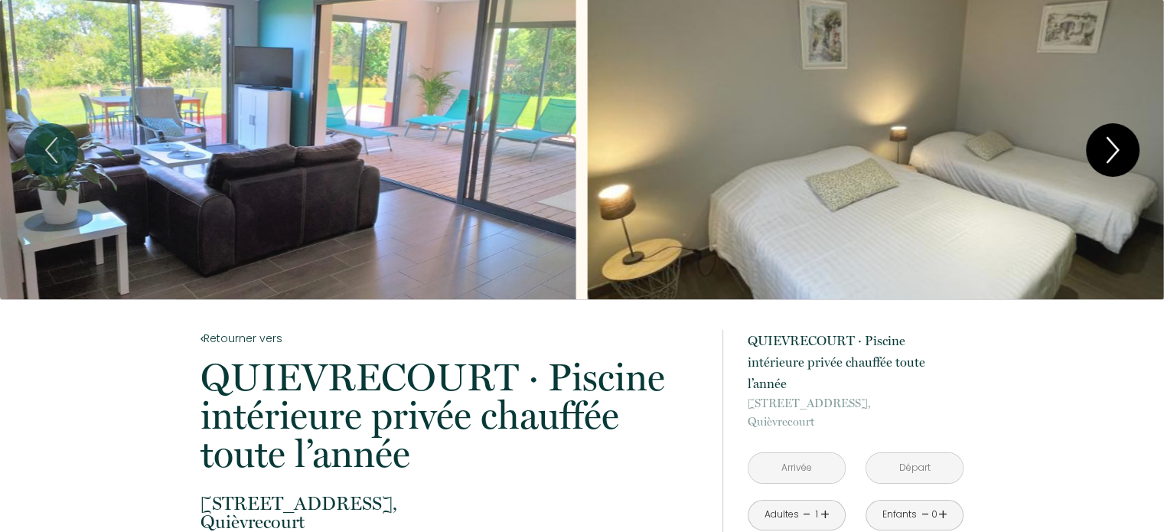
click at [1125, 148] on icon "Next" at bounding box center [1112, 150] width 32 height 46
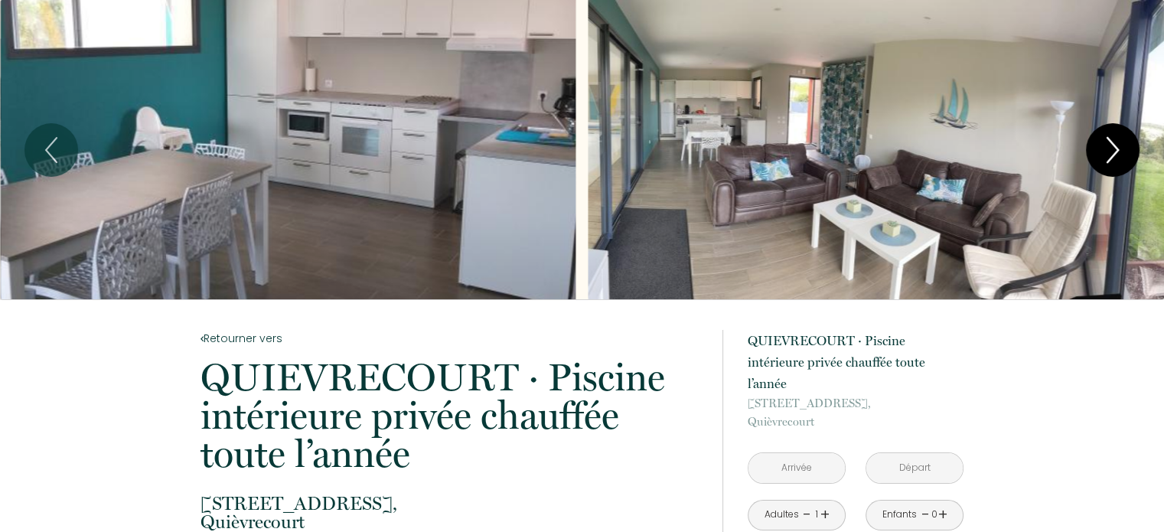
click at [1125, 143] on icon "Next" at bounding box center [1112, 150] width 32 height 46
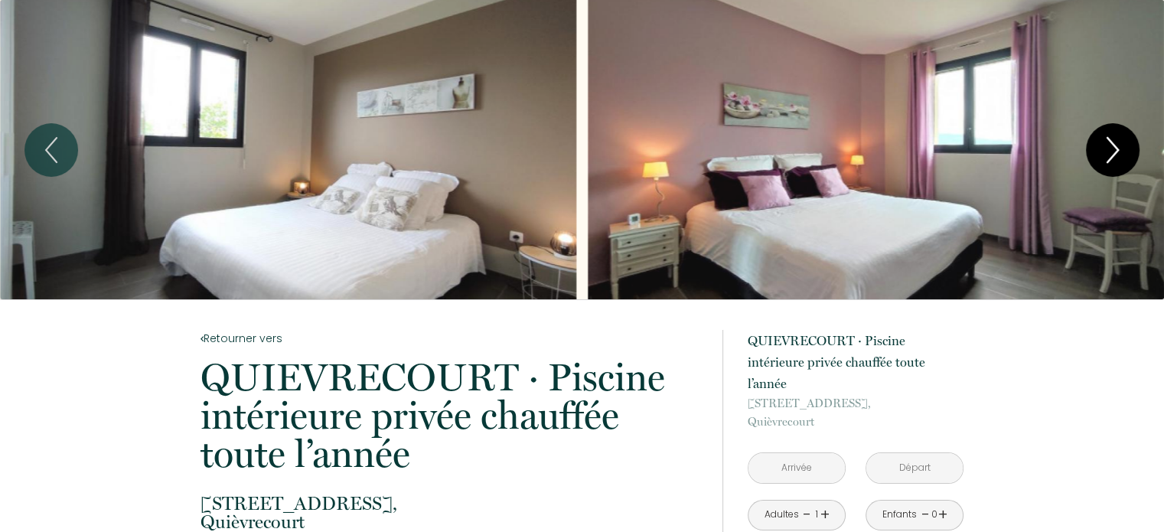
click at [1123, 143] on icon "Next" at bounding box center [1112, 150] width 32 height 46
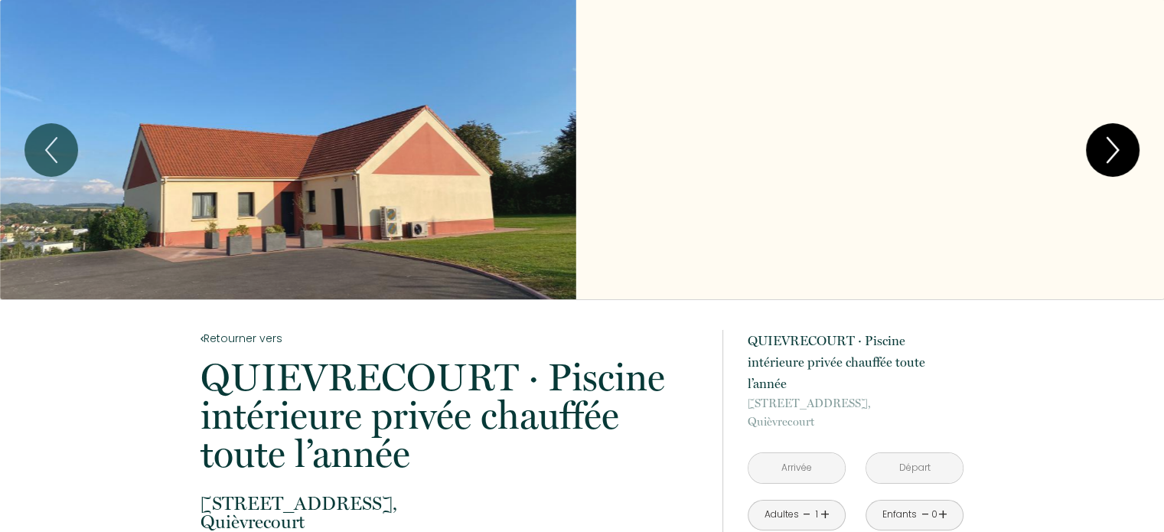
click at [1123, 143] on icon "Next" at bounding box center [1112, 150] width 32 height 46
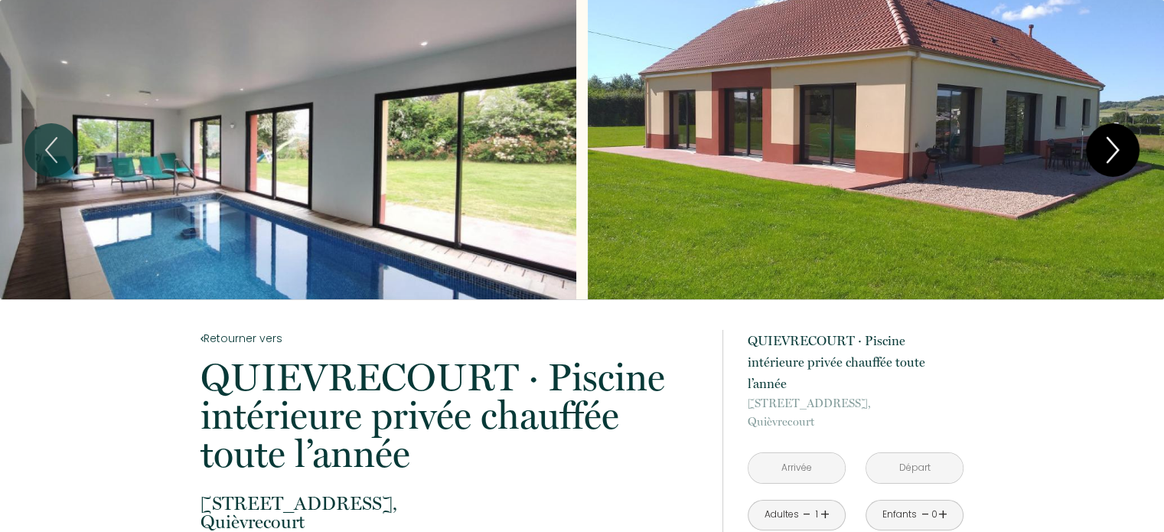
click at [1123, 143] on icon "Next" at bounding box center [1112, 150] width 32 height 46
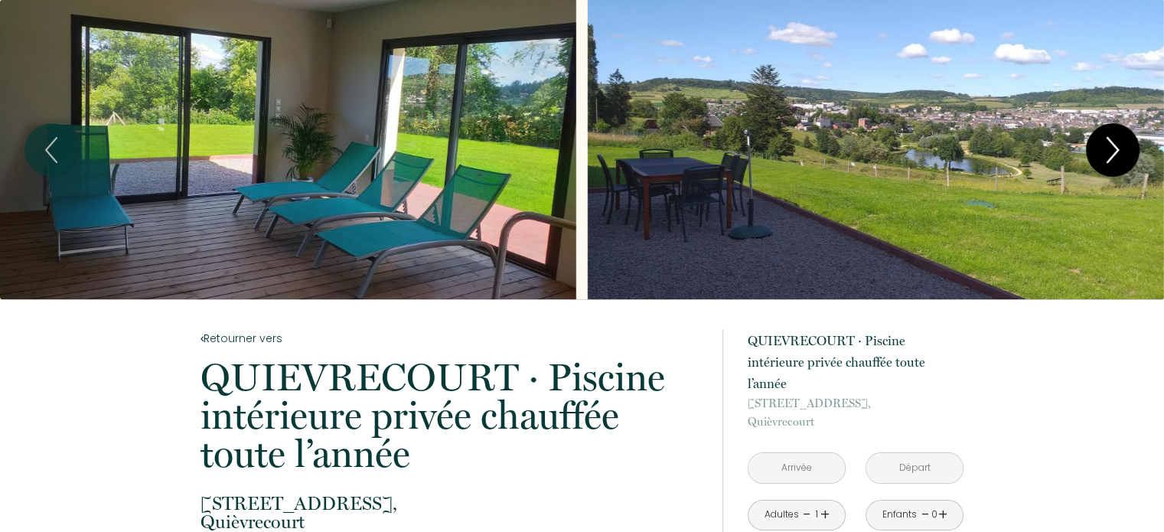
click at [1123, 143] on icon "Next" at bounding box center [1112, 150] width 32 height 46
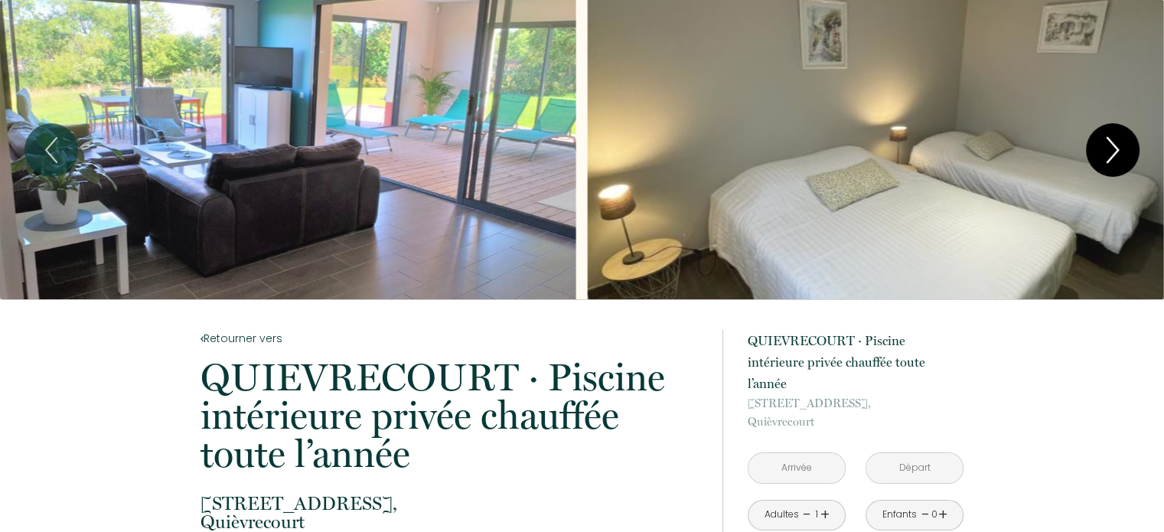
click at [1123, 143] on icon "Next" at bounding box center [1112, 150] width 32 height 46
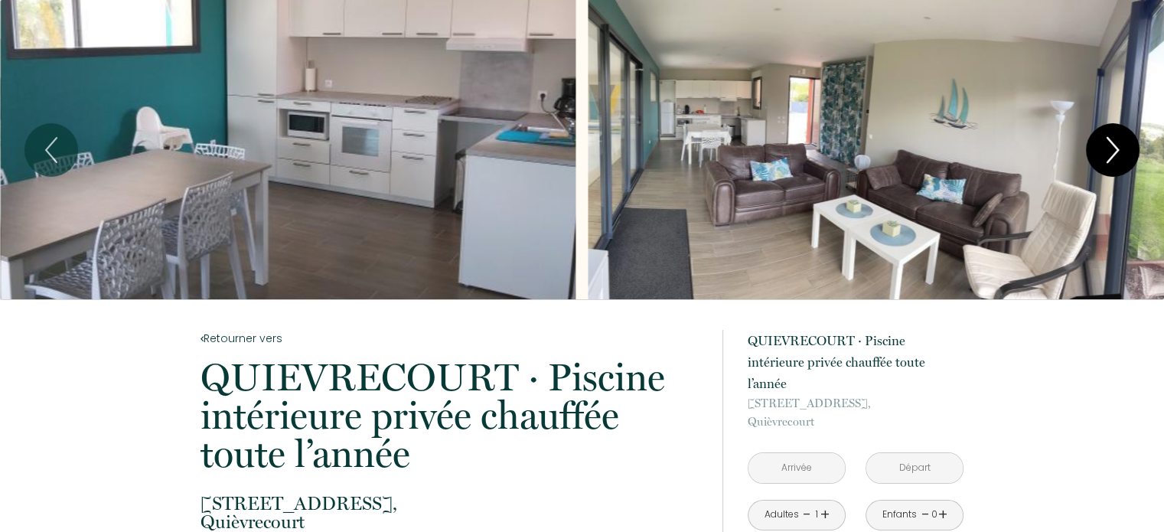
click at [1113, 157] on icon "Next" at bounding box center [1112, 150] width 32 height 46
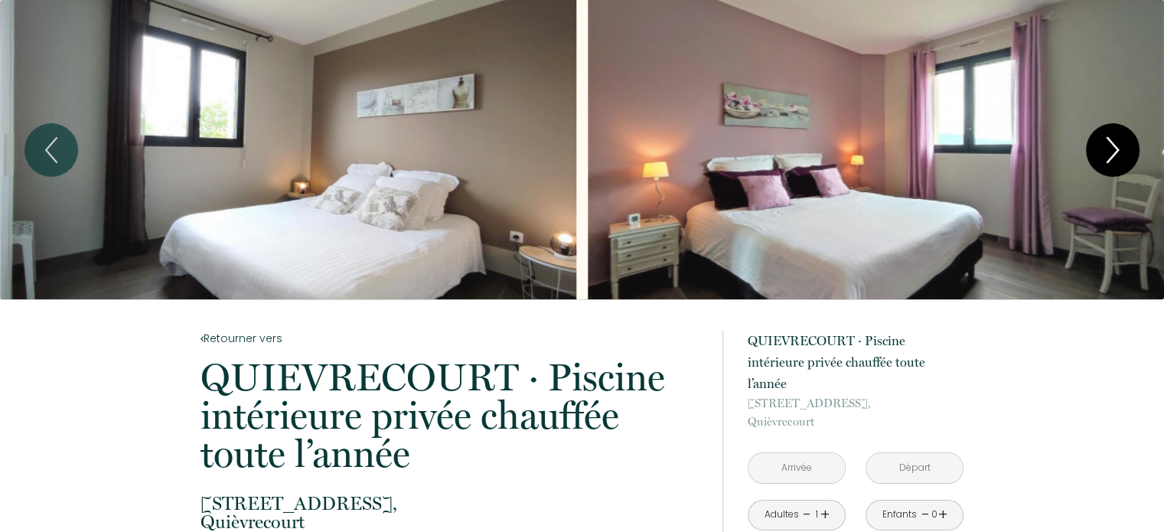
click at [1113, 157] on icon "Next" at bounding box center [1112, 150] width 32 height 46
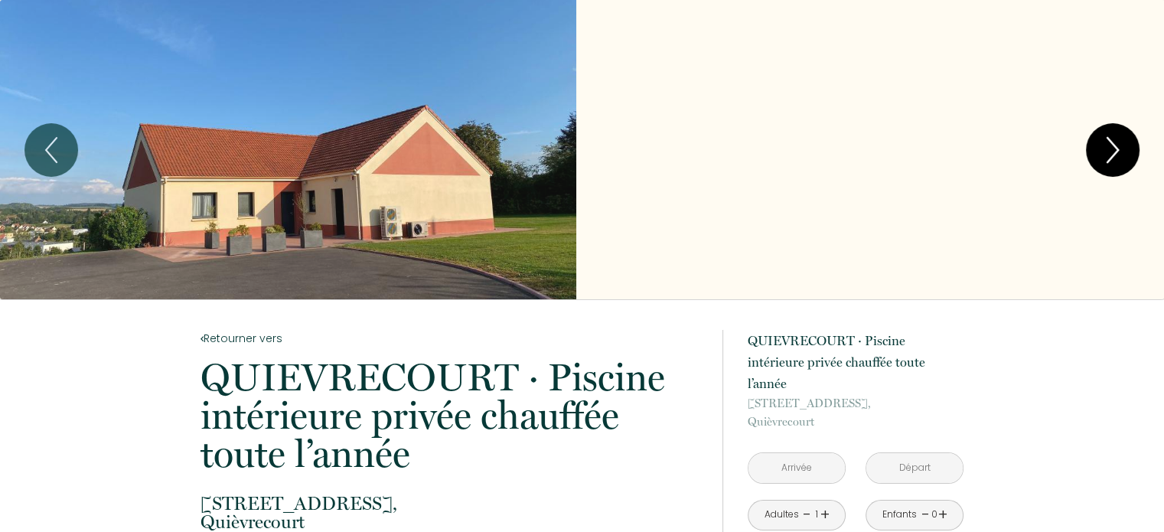
click at [1113, 157] on icon "Next" at bounding box center [1112, 150] width 32 height 46
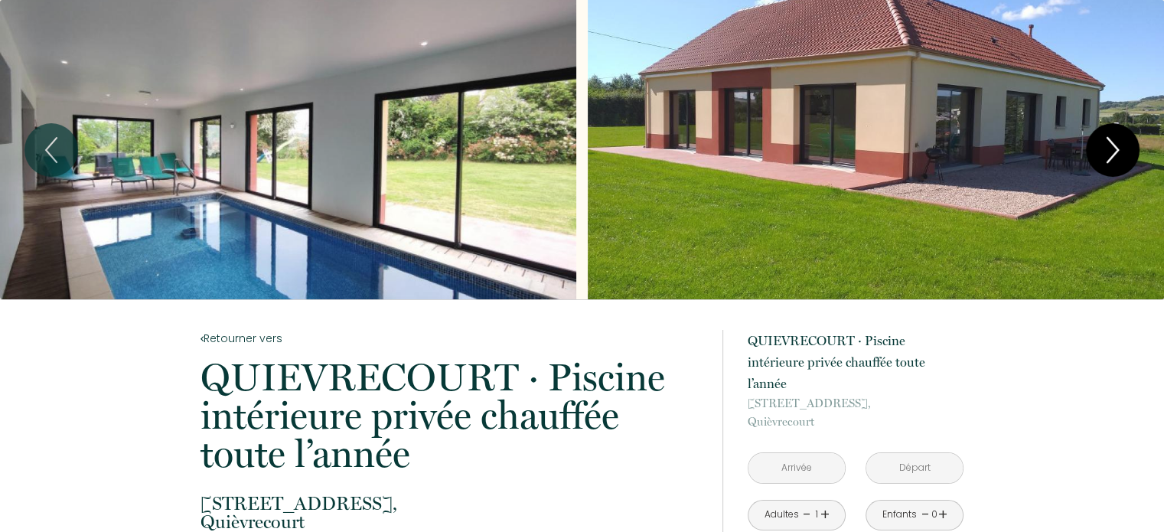
click at [1113, 157] on icon "Next" at bounding box center [1112, 150] width 32 height 46
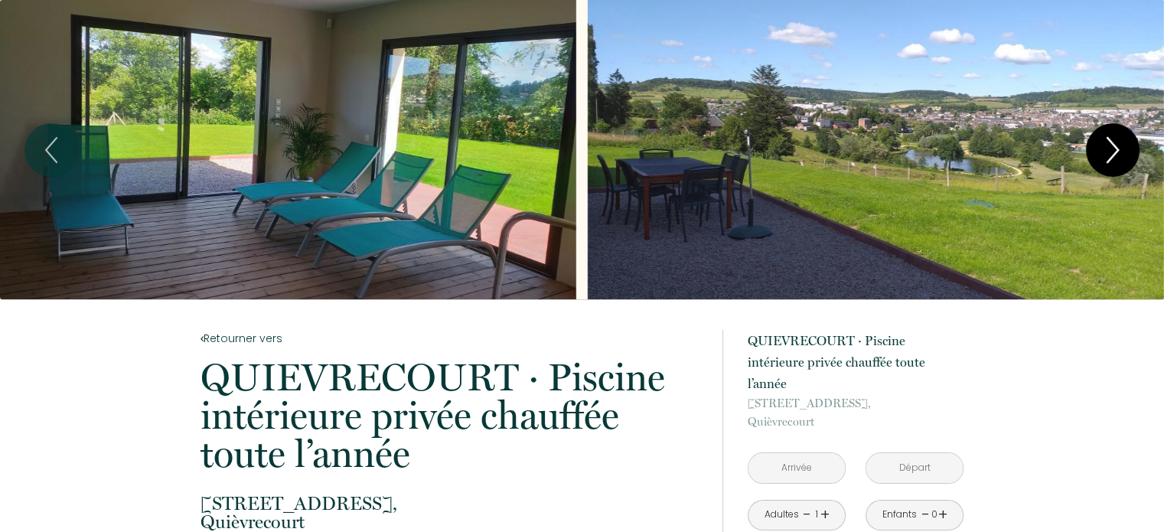
click at [1113, 157] on icon "Next" at bounding box center [1112, 150] width 32 height 46
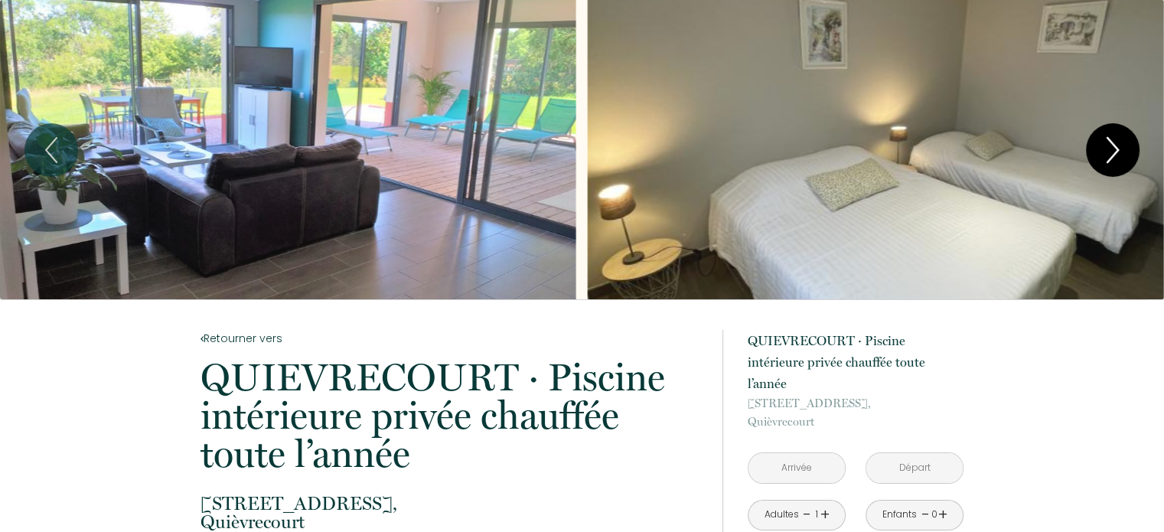
click at [1113, 157] on icon "Next" at bounding box center [1112, 150] width 32 height 46
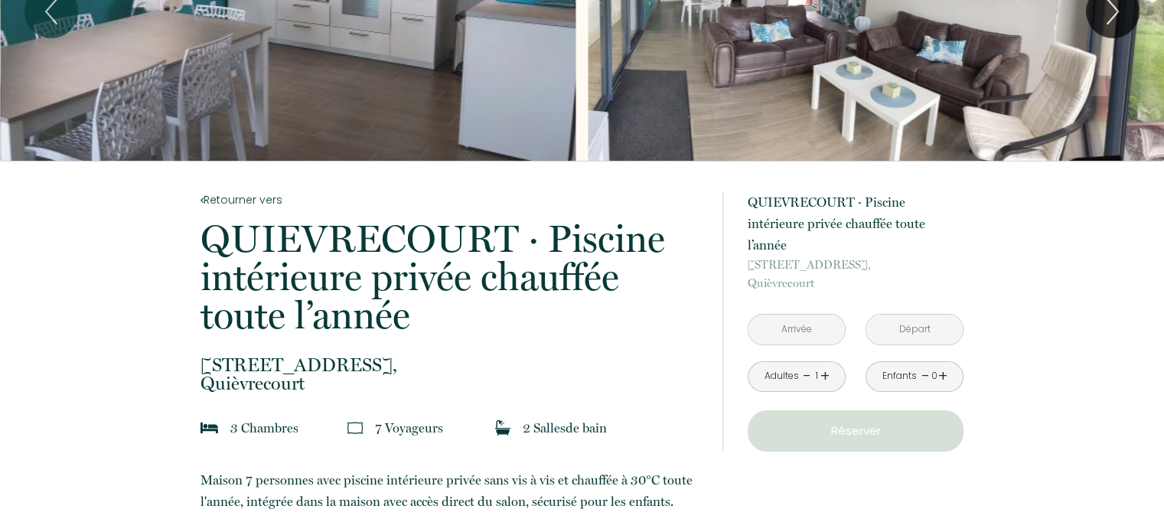
scroll to position [77, 0]
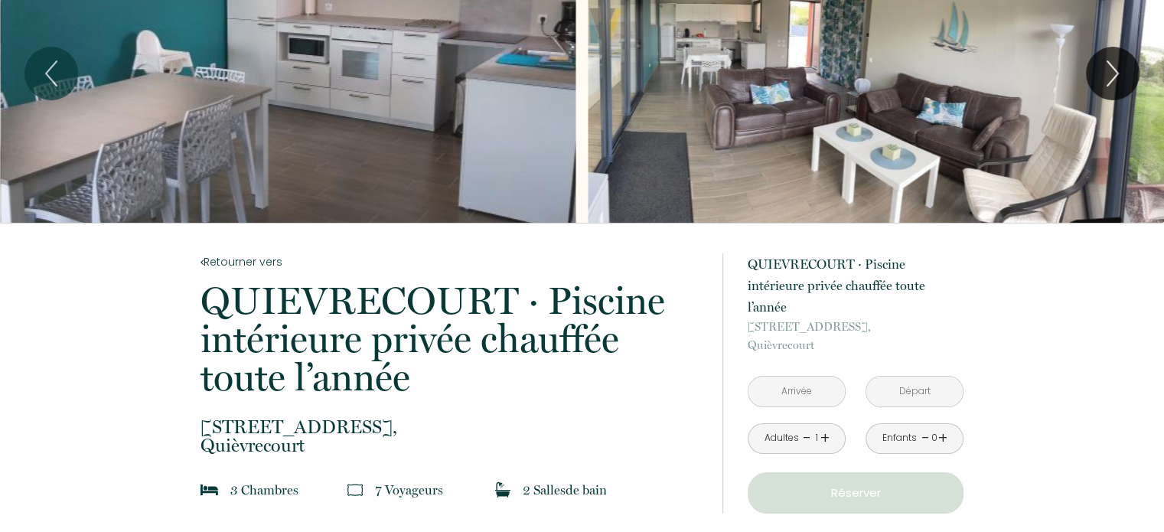
click at [814, 376] on input "text" at bounding box center [796, 391] width 96 height 30
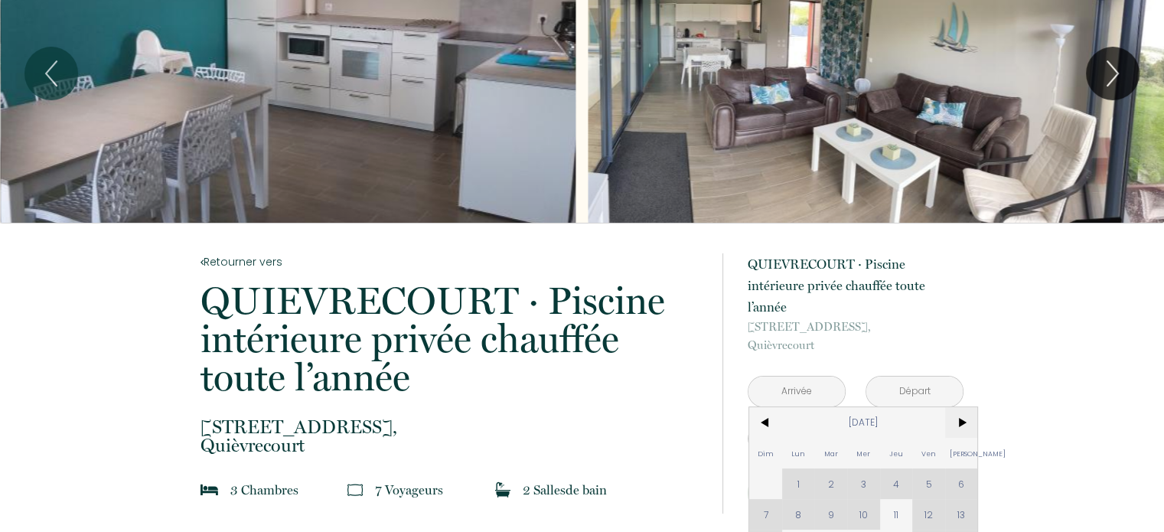
click at [958, 407] on span ">" at bounding box center [961, 422] width 33 height 31
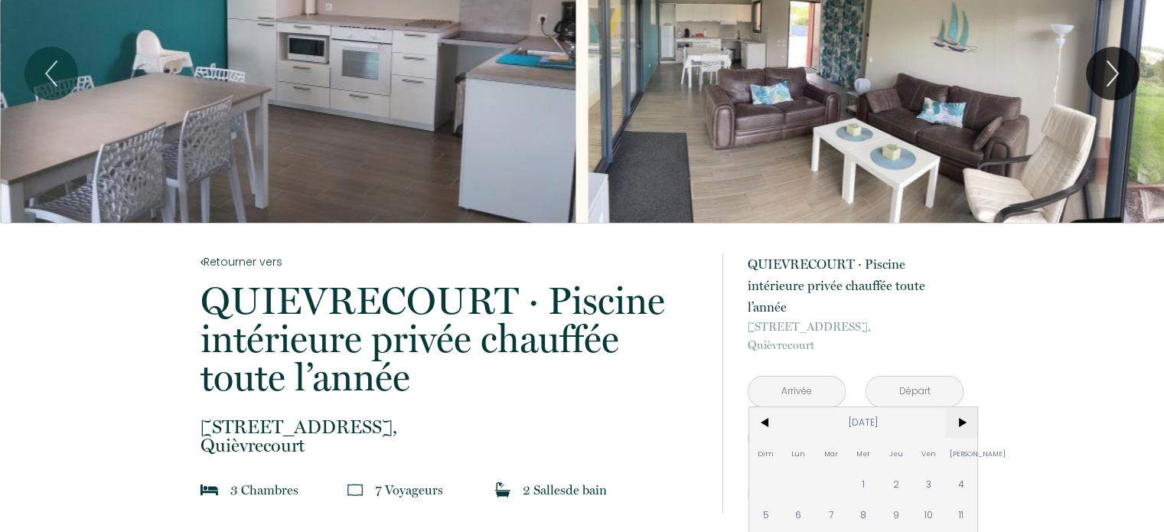
click at [958, 407] on span ">" at bounding box center [961, 422] width 33 height 31
click at [767, 407] on span "<" at bounding box center [765, 422] width 33 height 31
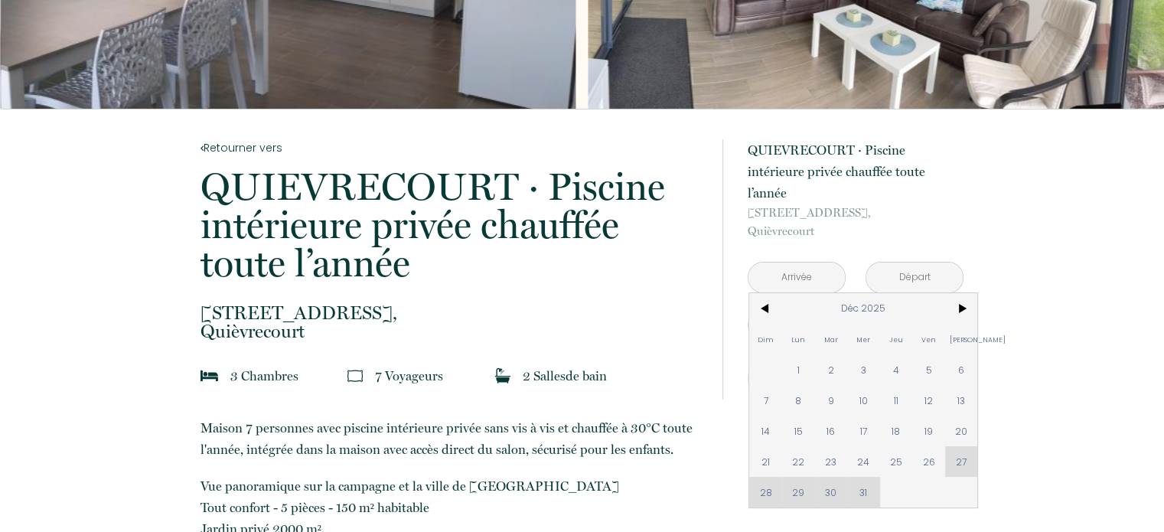
scroll to position [230, 0]
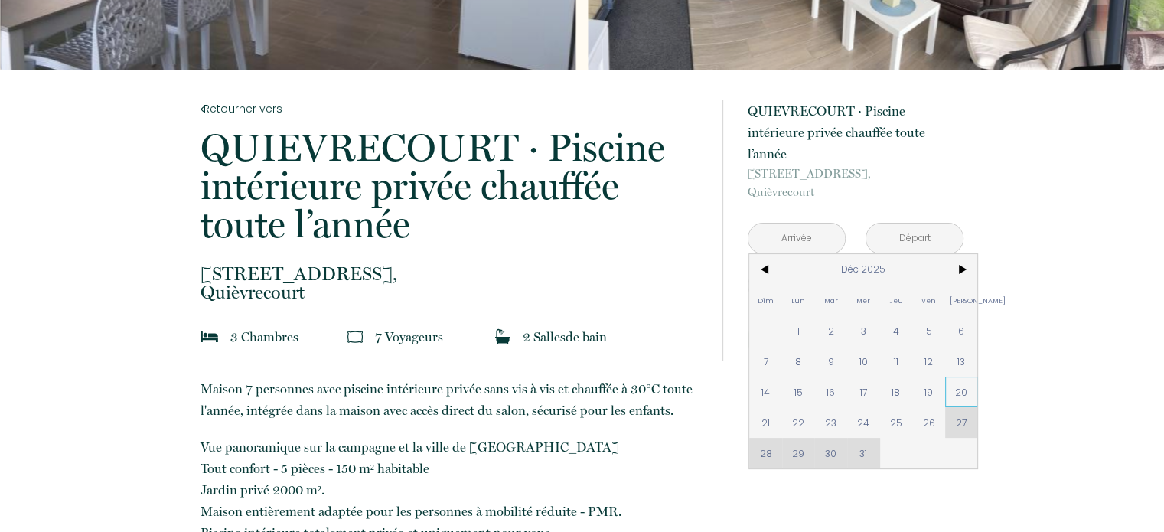
click at [959, 376] on span "20" at bounding box center [961, 391] width 33 height 31
type input "[DATE]"
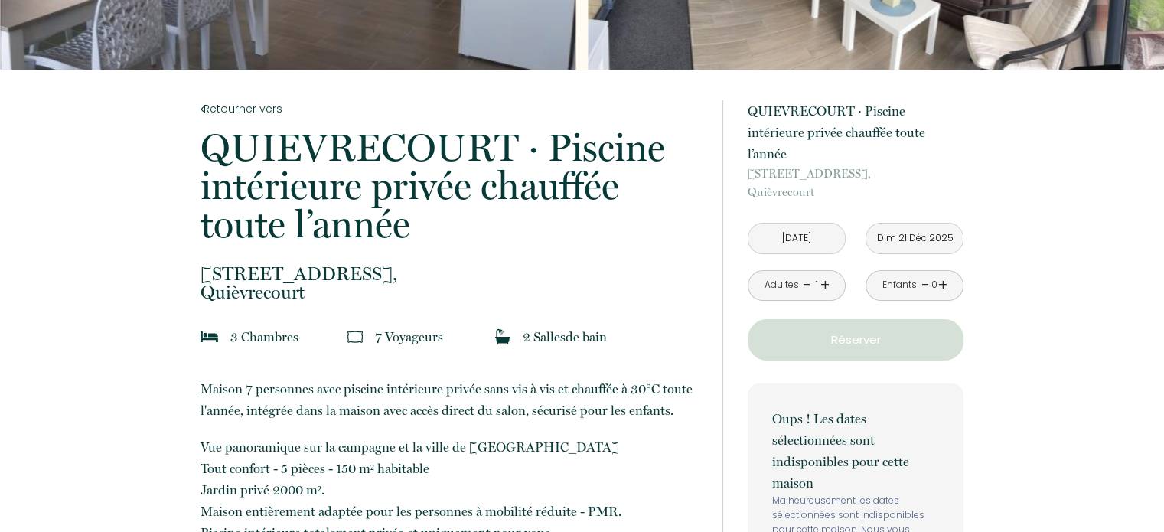
click at [922, 223] on input "Dim 21 Déc 2025" at bounding box center [914, 238] width 96 height 30
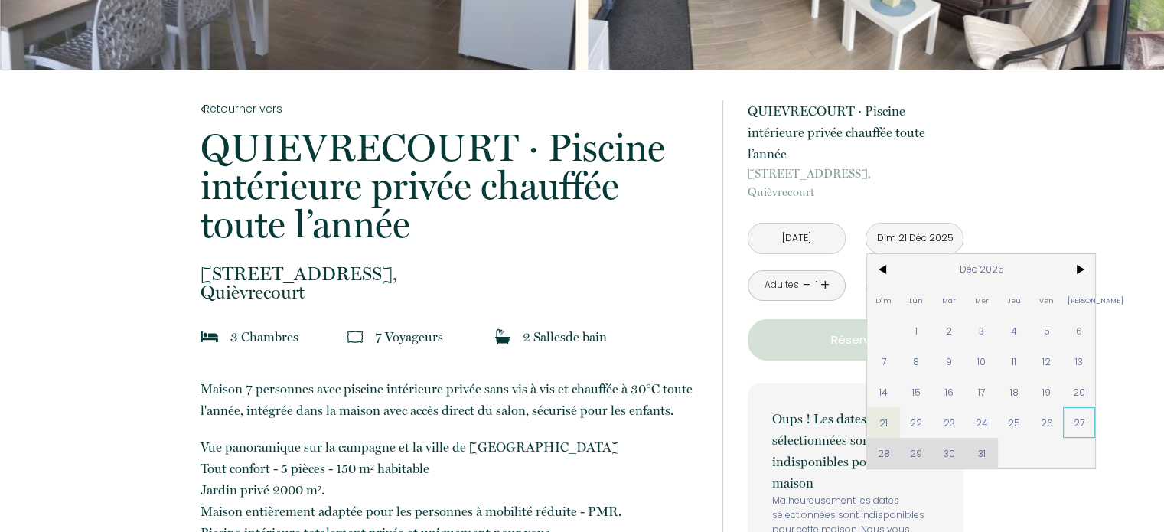
click at [1074, 407] on span "27" at bounding box center [1079, 422] width 33 height 31
type input "[DATE]"
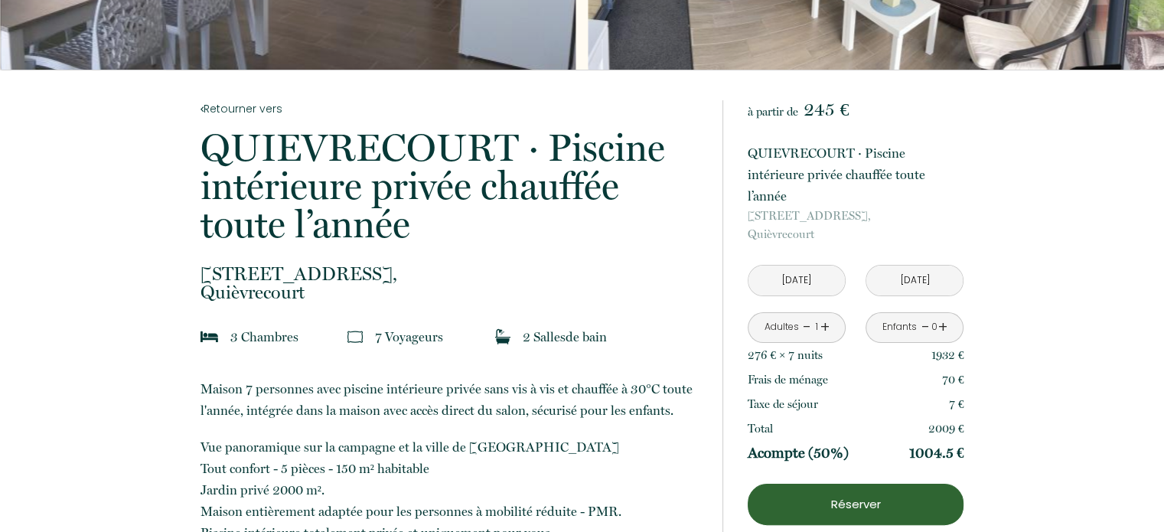
click at [827, 315] on link "+" at bounding box center [824, 327] width 9 height 24
click at [826, 315] on link "+" at bounding box center [824, 327] width 9 height 24
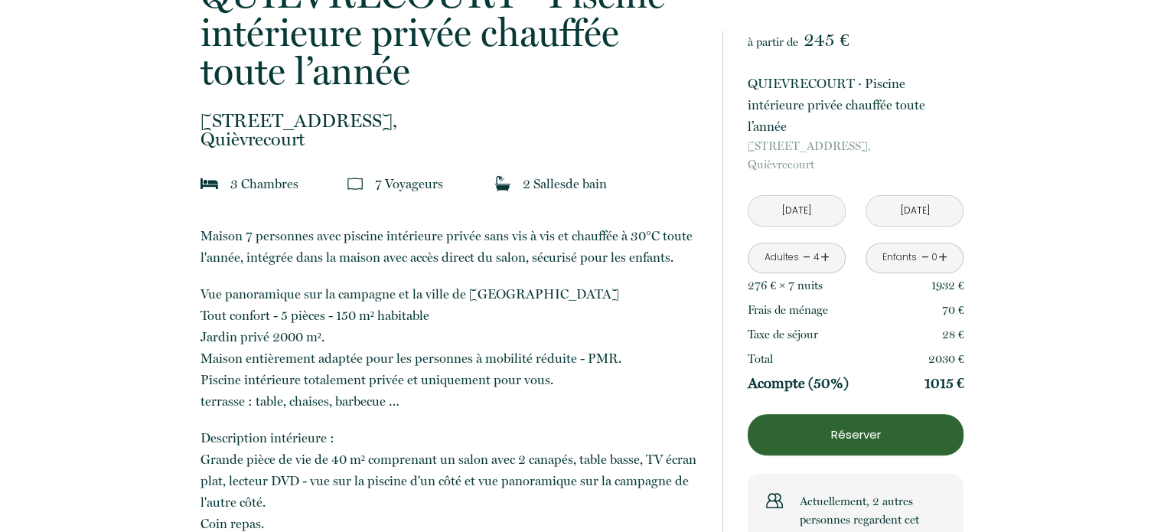
scroll to position [0, 0]
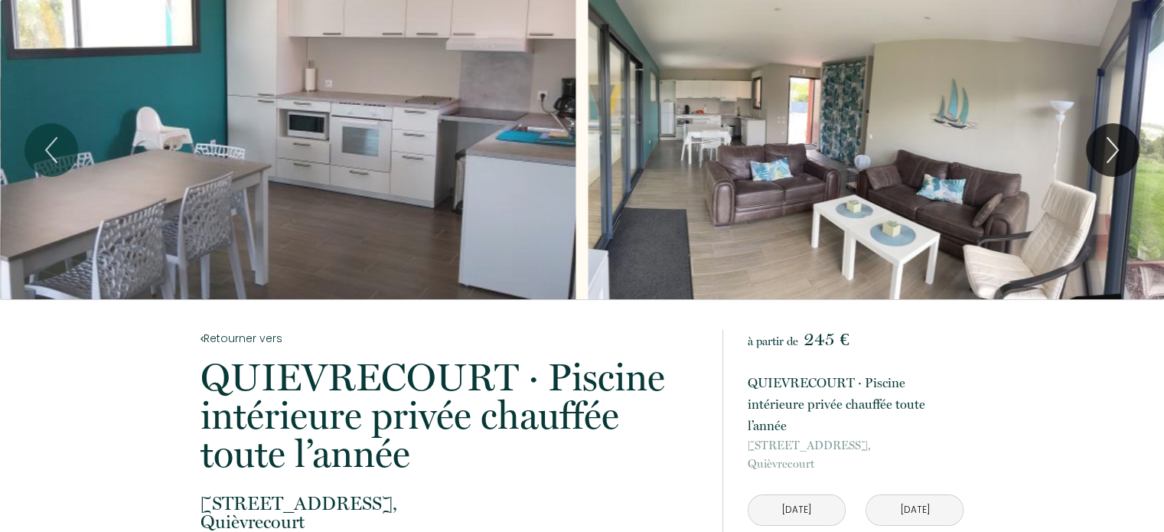
click at [517, 70] on div "Slideshow" at bounding box center [288, 149] width 576 height 299
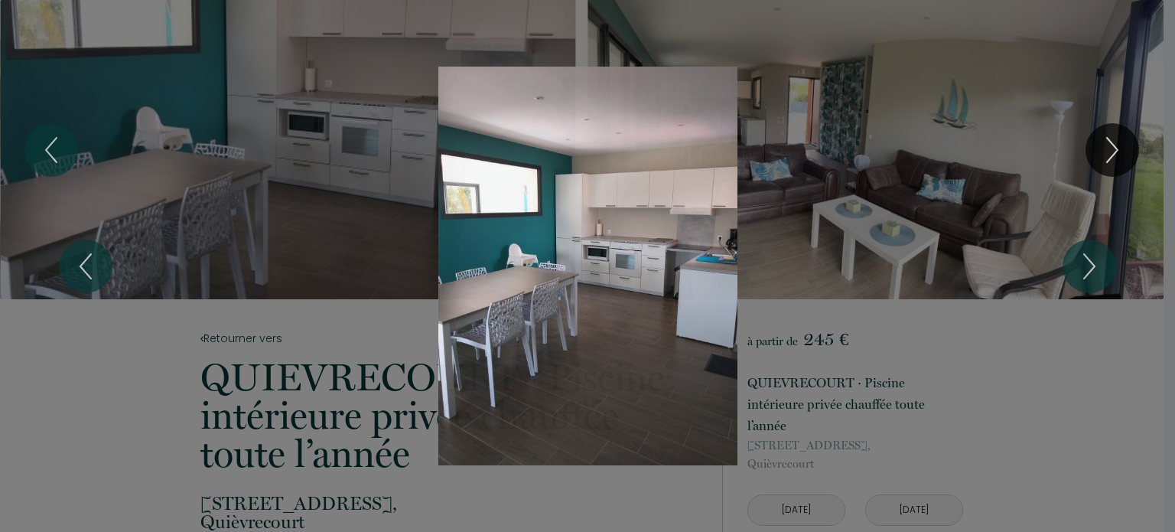
click at [610, 131] on div "Slideshow" at bounding box center [587, 266] width 881 height 399
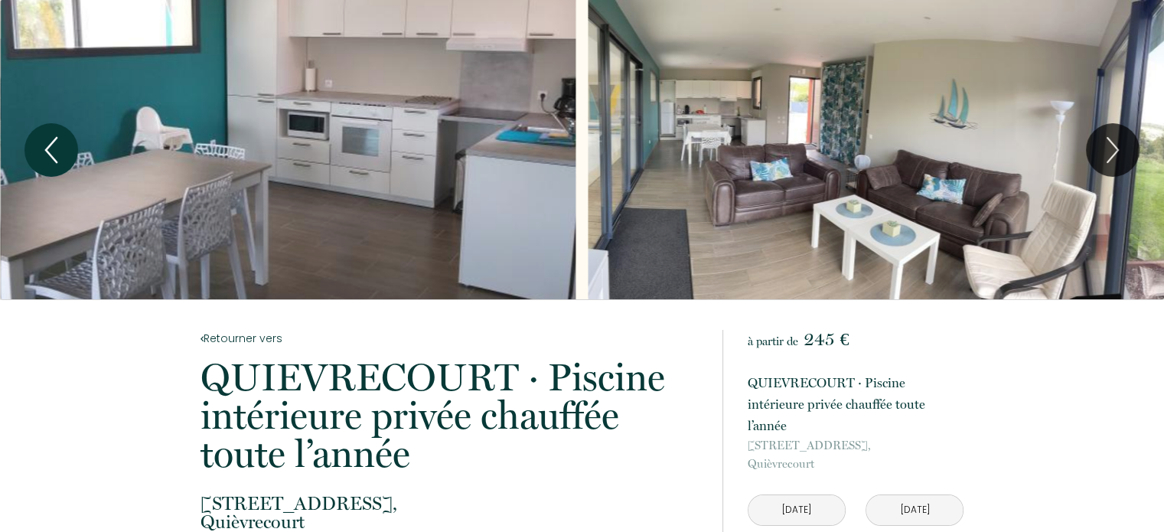
click at [50, 152] on icon "Previous" at bounding box center [51, 150] width 32 height 46
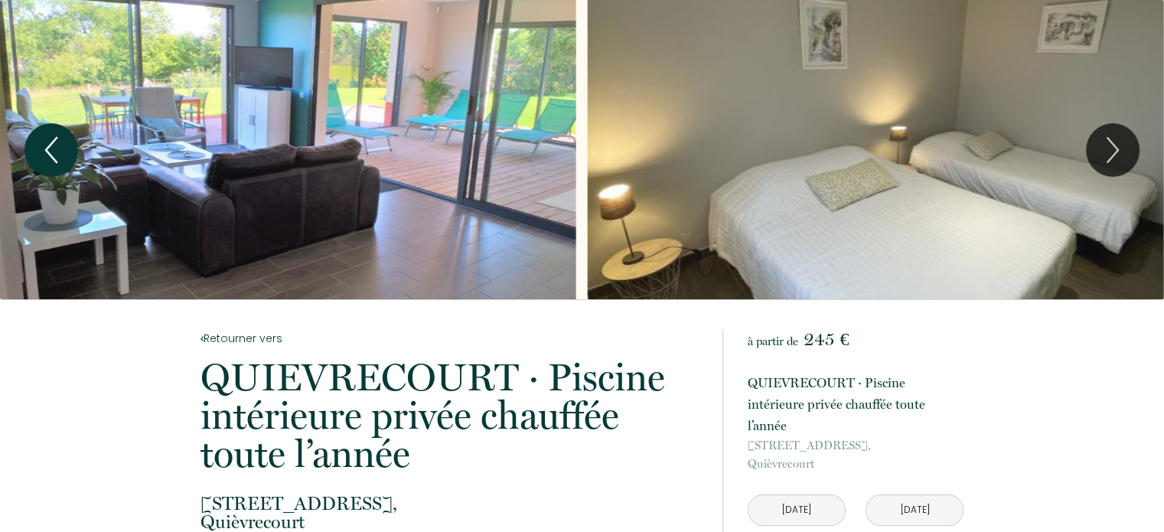
click at [51, 152] on icon "Previous" at bounding box center [51, 150] width 32 height 46
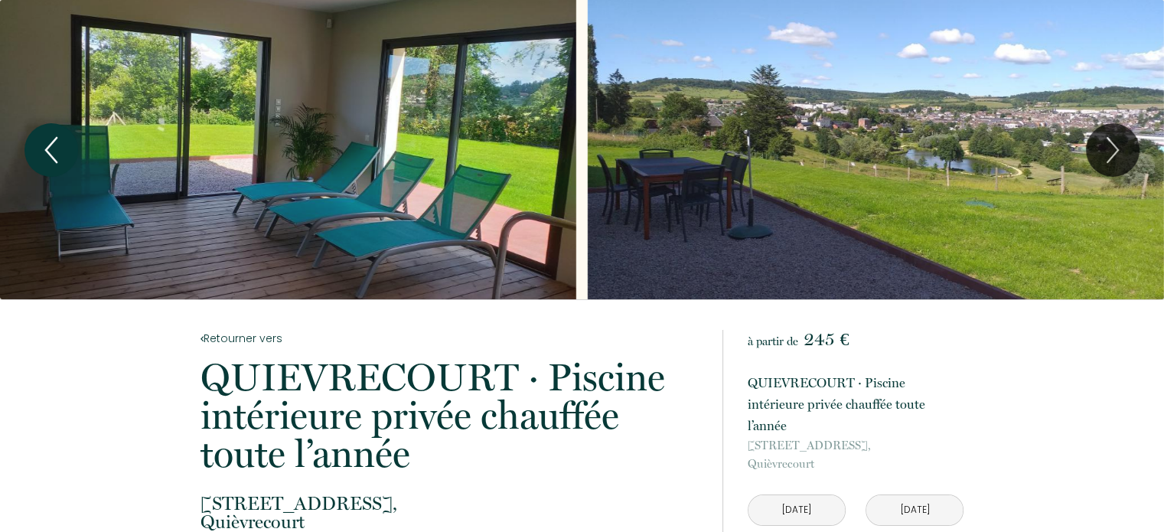
click at [52, 152] on icon "Previous" at bounding box center [51, 150] width 32 height 46
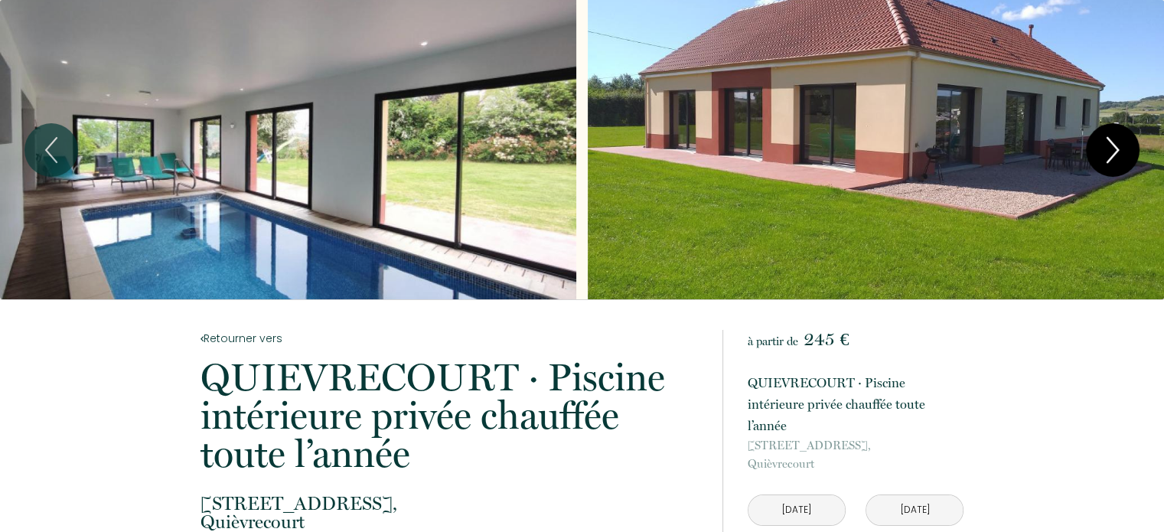
click at [1118, 155] on icon "Next" at bounding box center [1112, 150] width 32 height 46
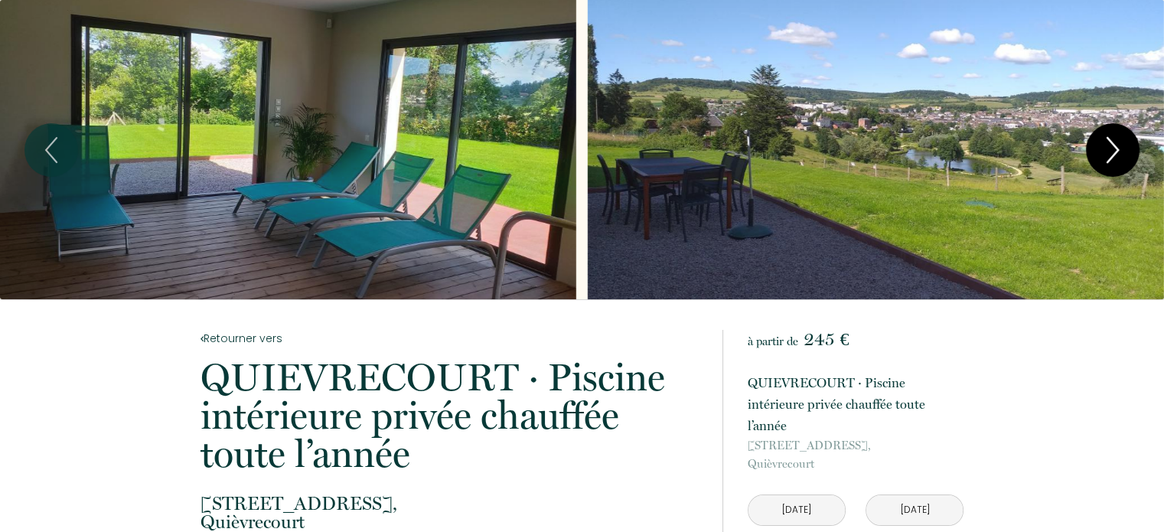
click at [1117, 155] on icon "Next" at bounding box center [1112, 150] width 32 height 46
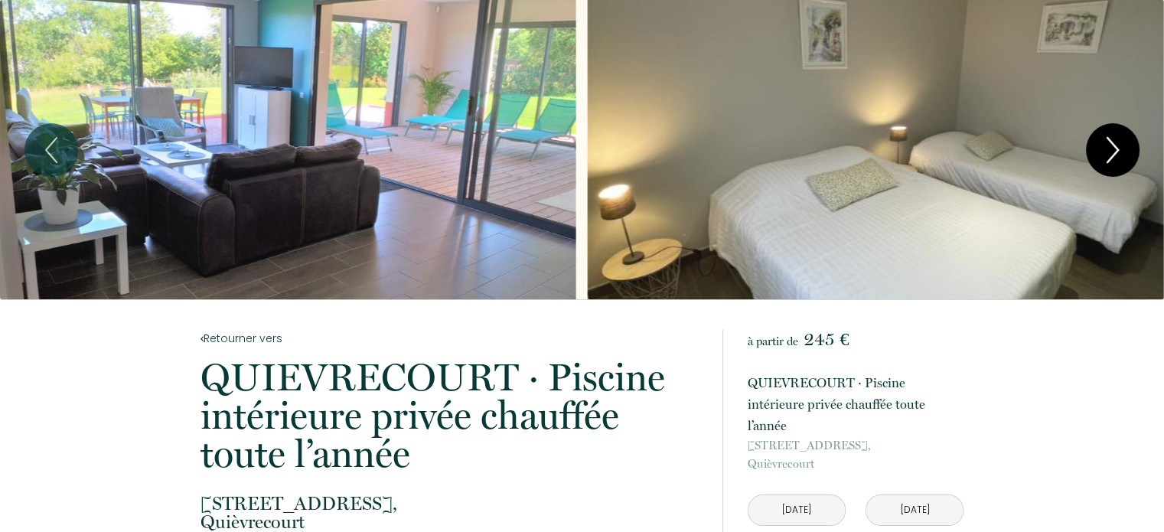
click at [1117, 155] on icon "Next" at bounding box center [1112, 150] width 32 height 46
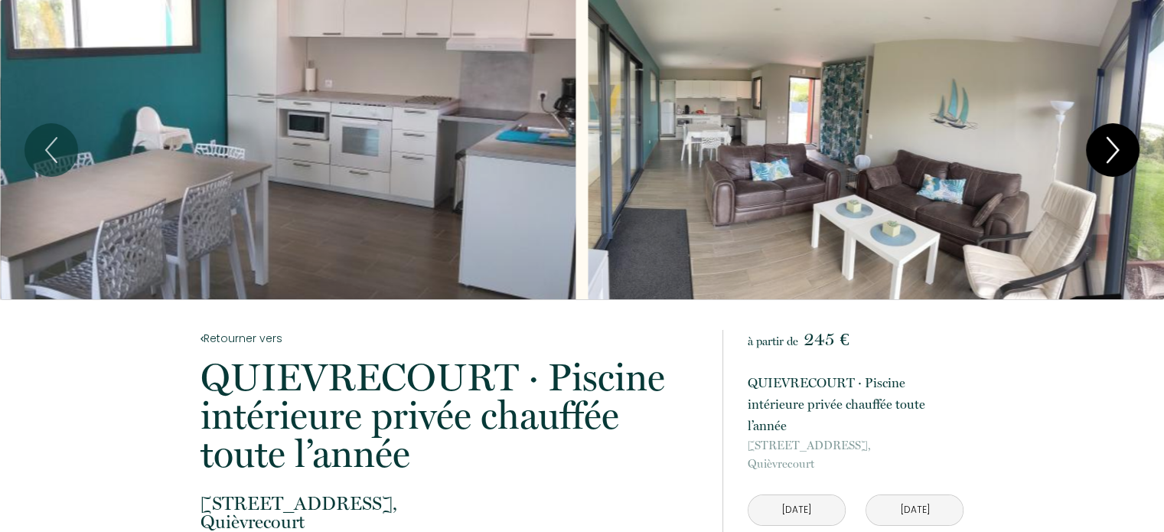
click at [1117, 155] on icon "Next" at bounding box center [1112, 150] width 32 height 46
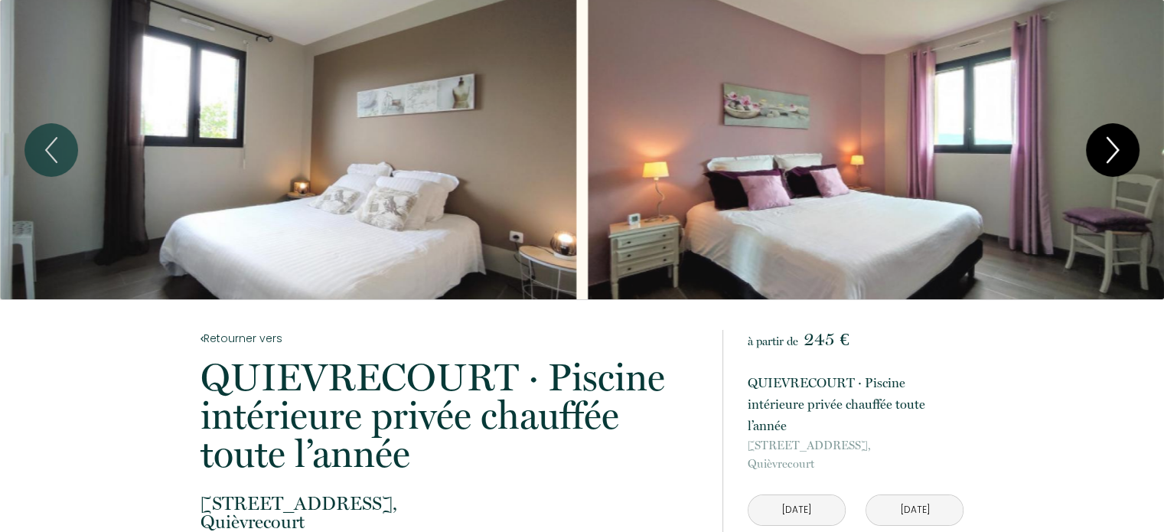
click at [1118, 155] on icon "Next" at bounding box center [1112, 150] width 32 height 46
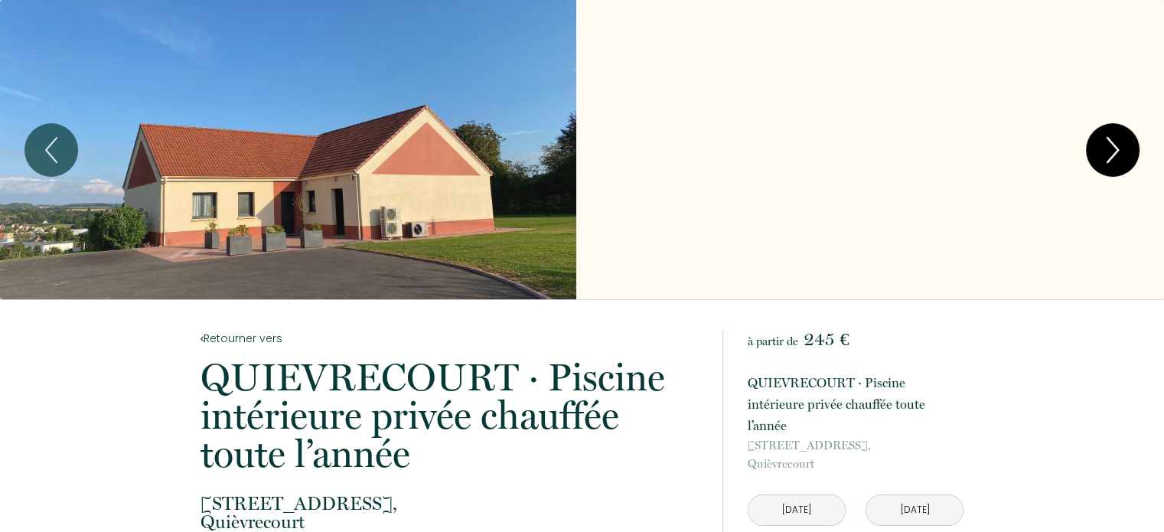
click at [1118, 155] on icon "Next" at bounding box center [1112, 150] width 32 height 46
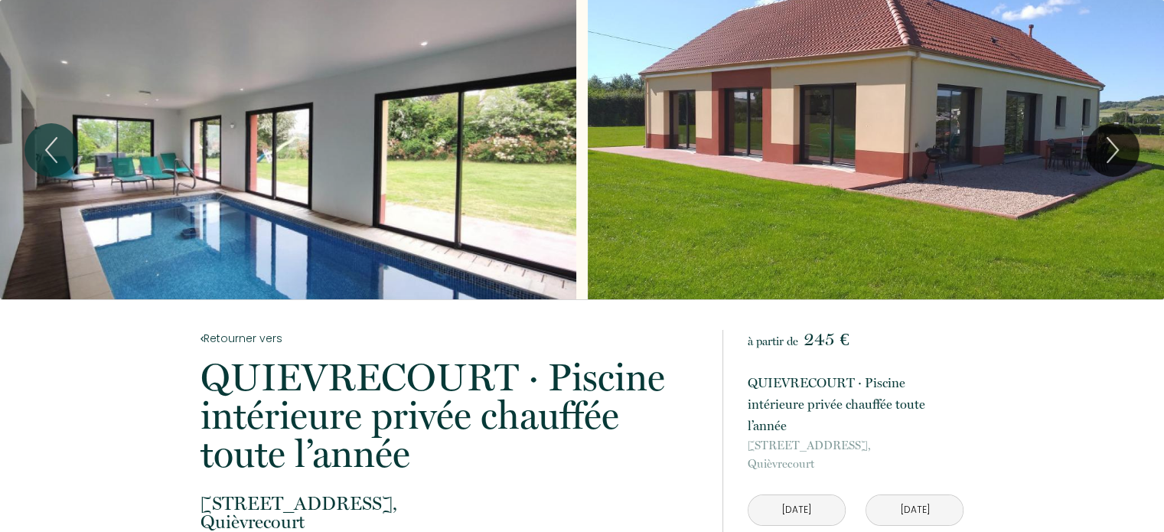
drag, startPoint x: 207, startPoint y: 365, endPoint x: 492, endPoint y: 519, distance: 324.2
copy div "QUIEVRECOURT · Piscine intérieure privée chauffée toute l’année 1 bis route de …"
click at [441, 295] on div "Slideshow" at bounding box center [288, 149] width 576 height 299
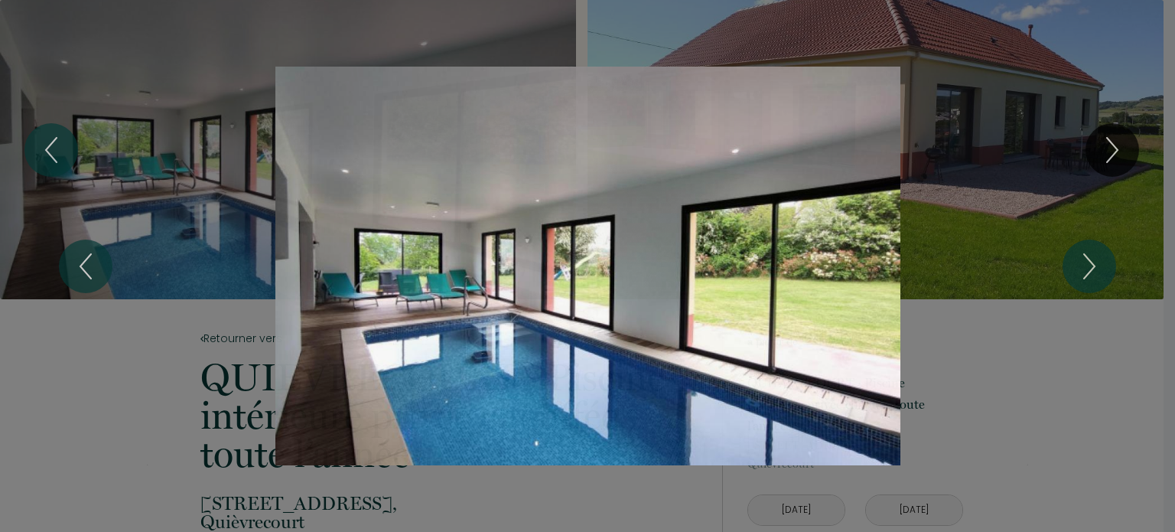
click at [171, 223] on div "Slideshow" at bounding box center [587, 266] width 881 height 399
